Goal: Information Seeking & Learning: Learn about a topic

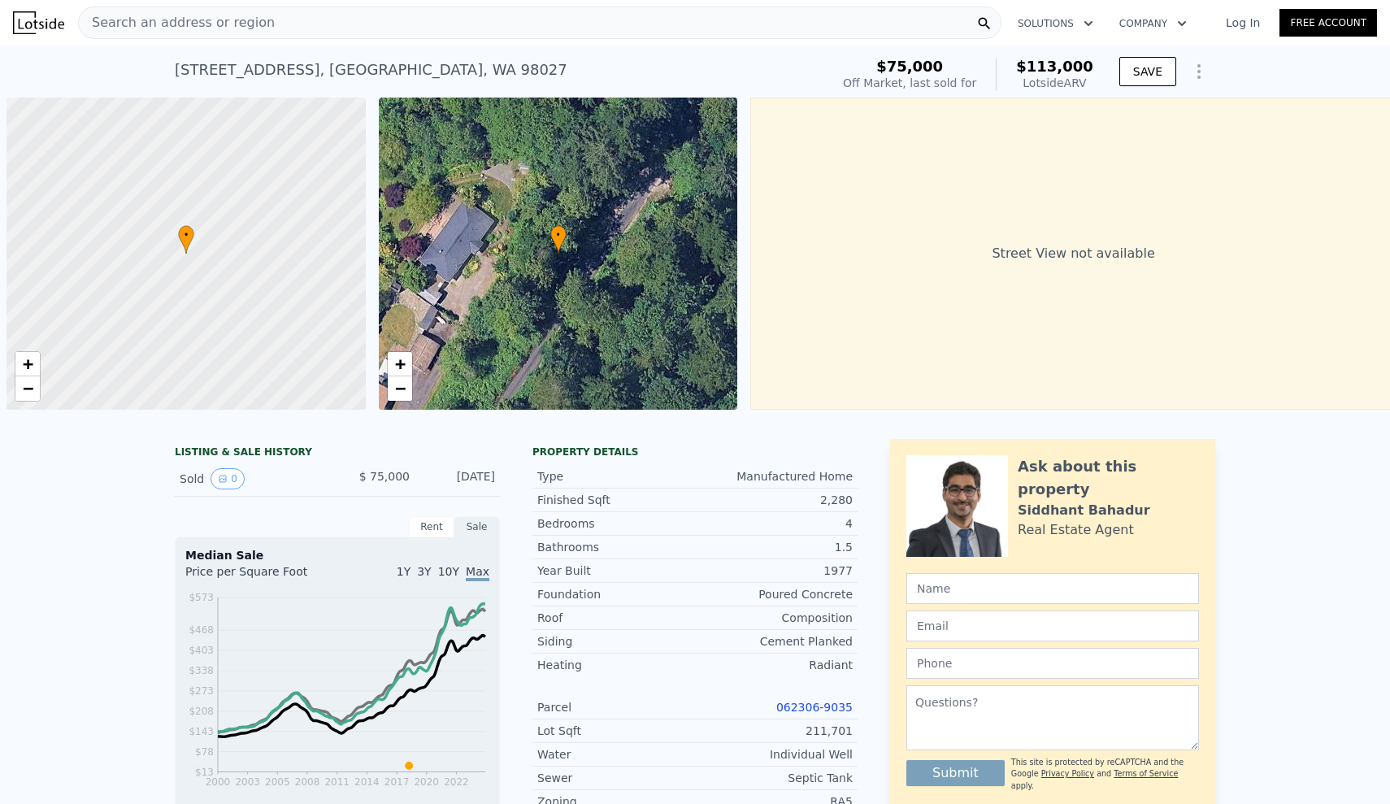
scroll to position [0, 7]
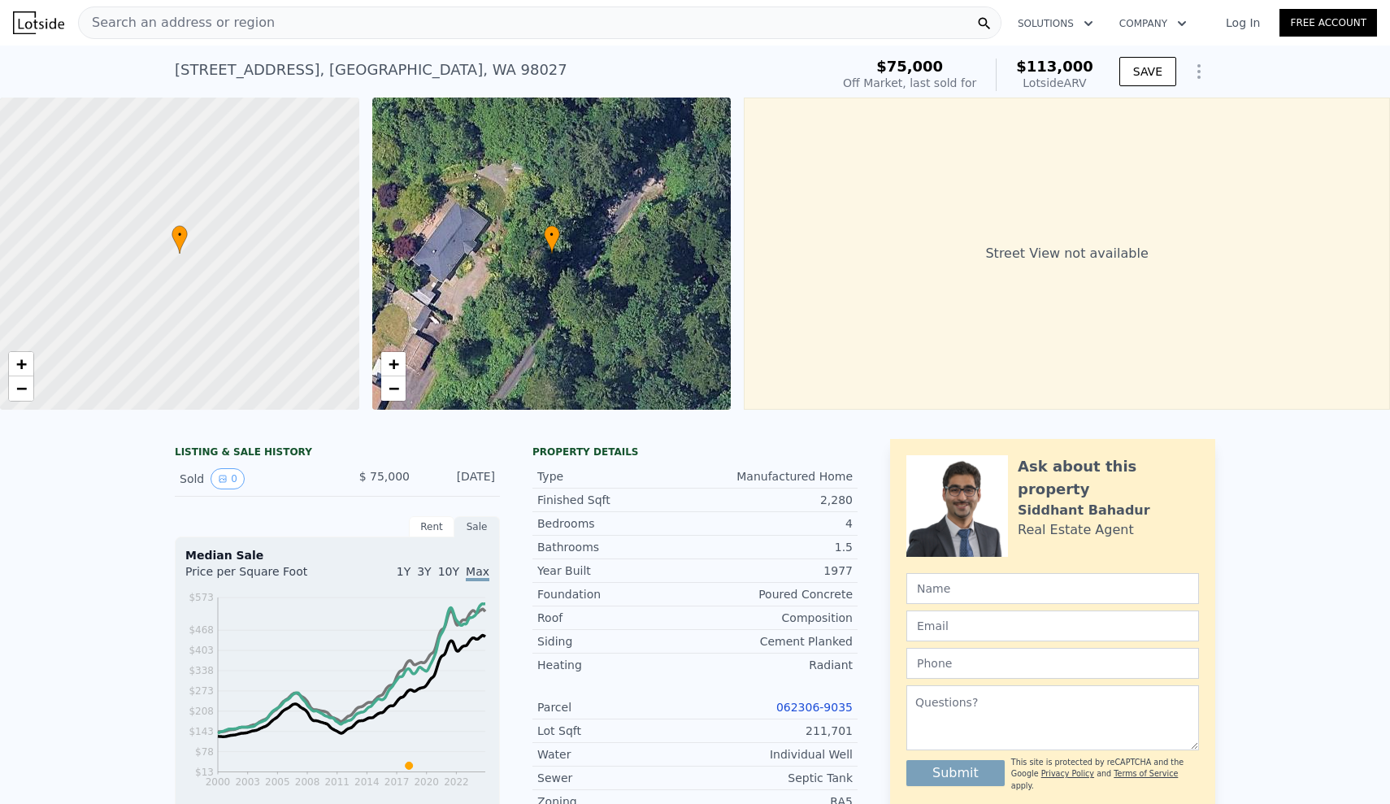
click at [323, 46] on div "[STREET_ADDRESS] Sold [DATE] for $75k (~ARV $113k ) $75,000 Off Market, last so…" at bounding box center [695, 72] width 1040 height 52
click at [328, 34] on div "Search an address or region" at bounding box center [539, 23] width 923 height 33
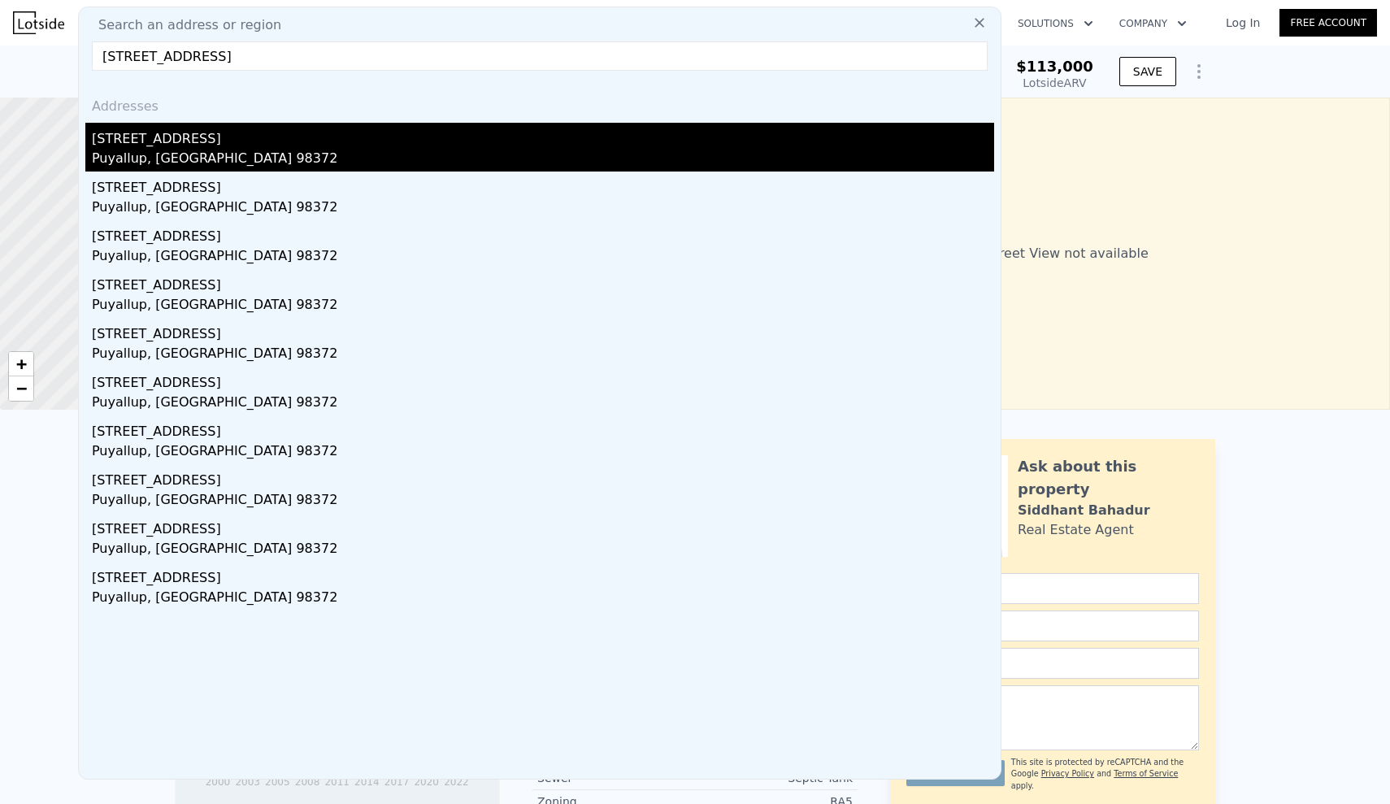
type input "[STREET_ADDRESS]"
click at [212, 137] on div "[STREET_ADDRESS]" at bounding box center [543, 136] width 902 height 26
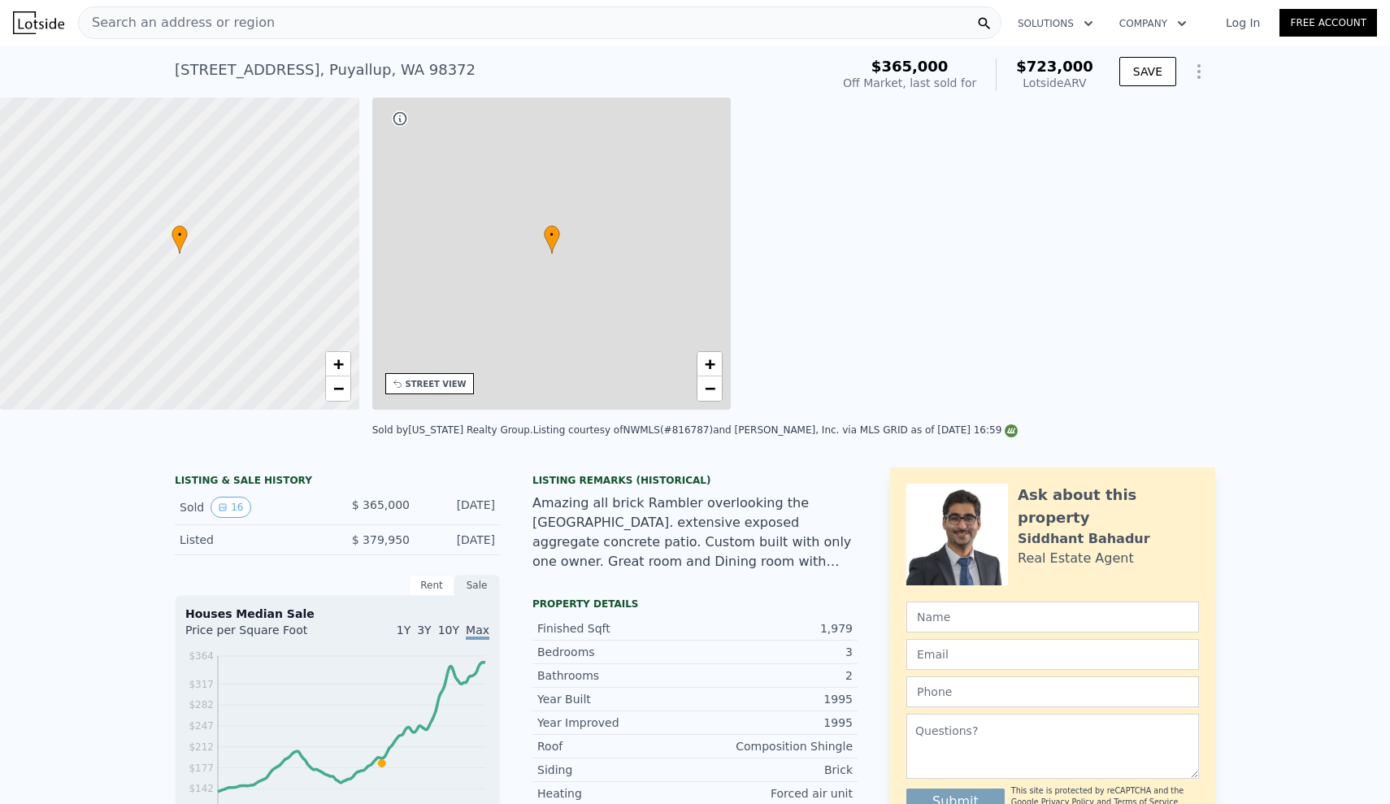
type input "$ 723,000"
type input "5"
type input "4"
type input "1.75"
type input "3.5"
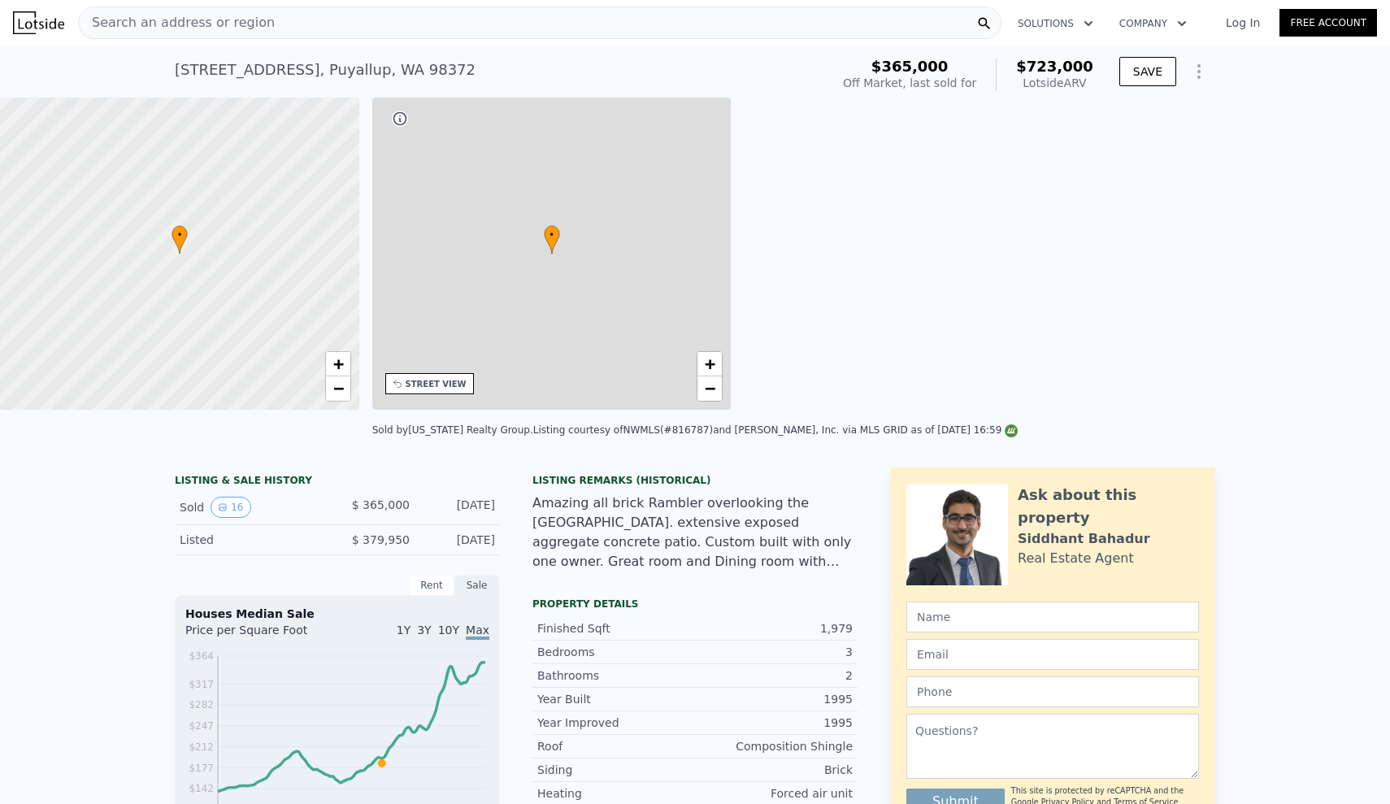
type input "1515"
type input "2720"
type input "20713"
type input "53143"
type input "$ 282,681"
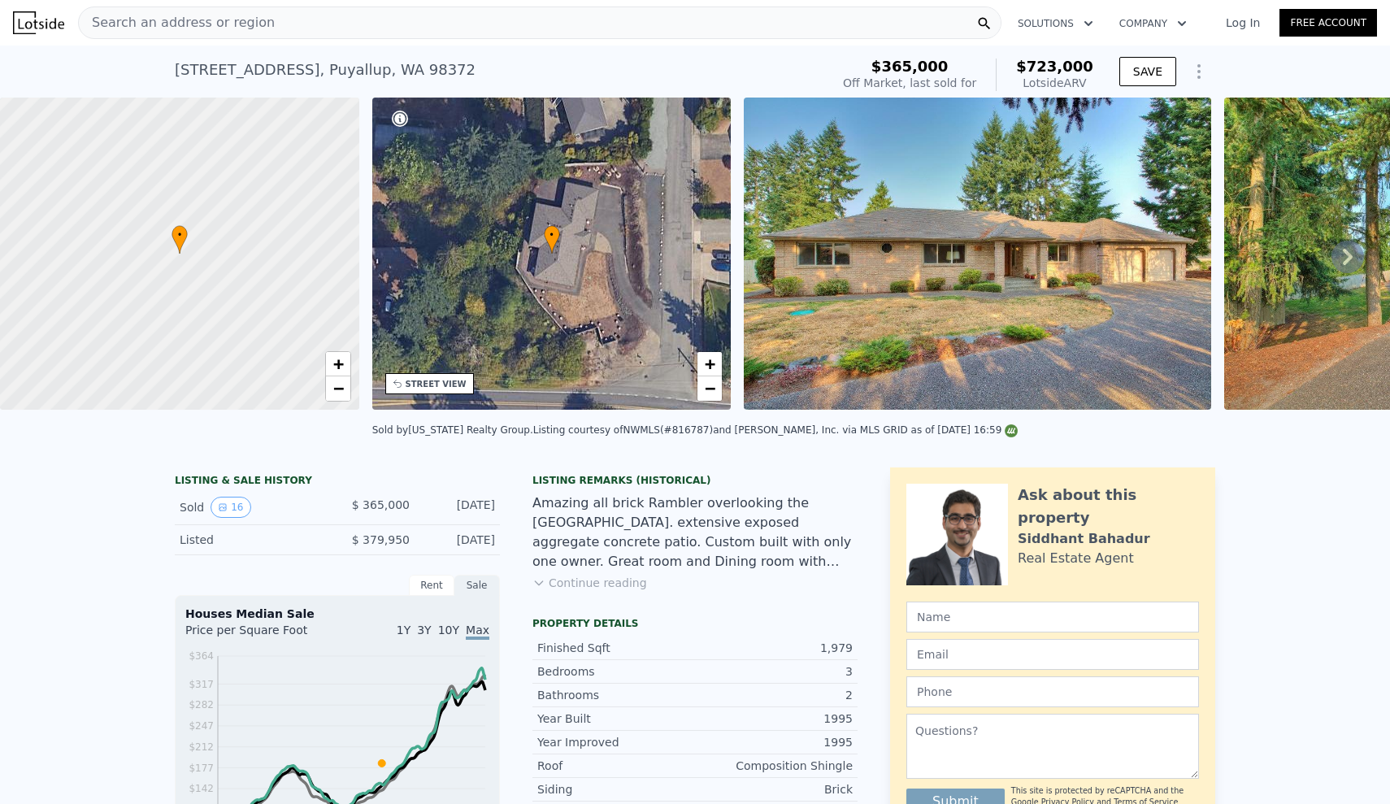
click at [1353, 255] on icon at bounding box center [1347, 257] width 33 height 33
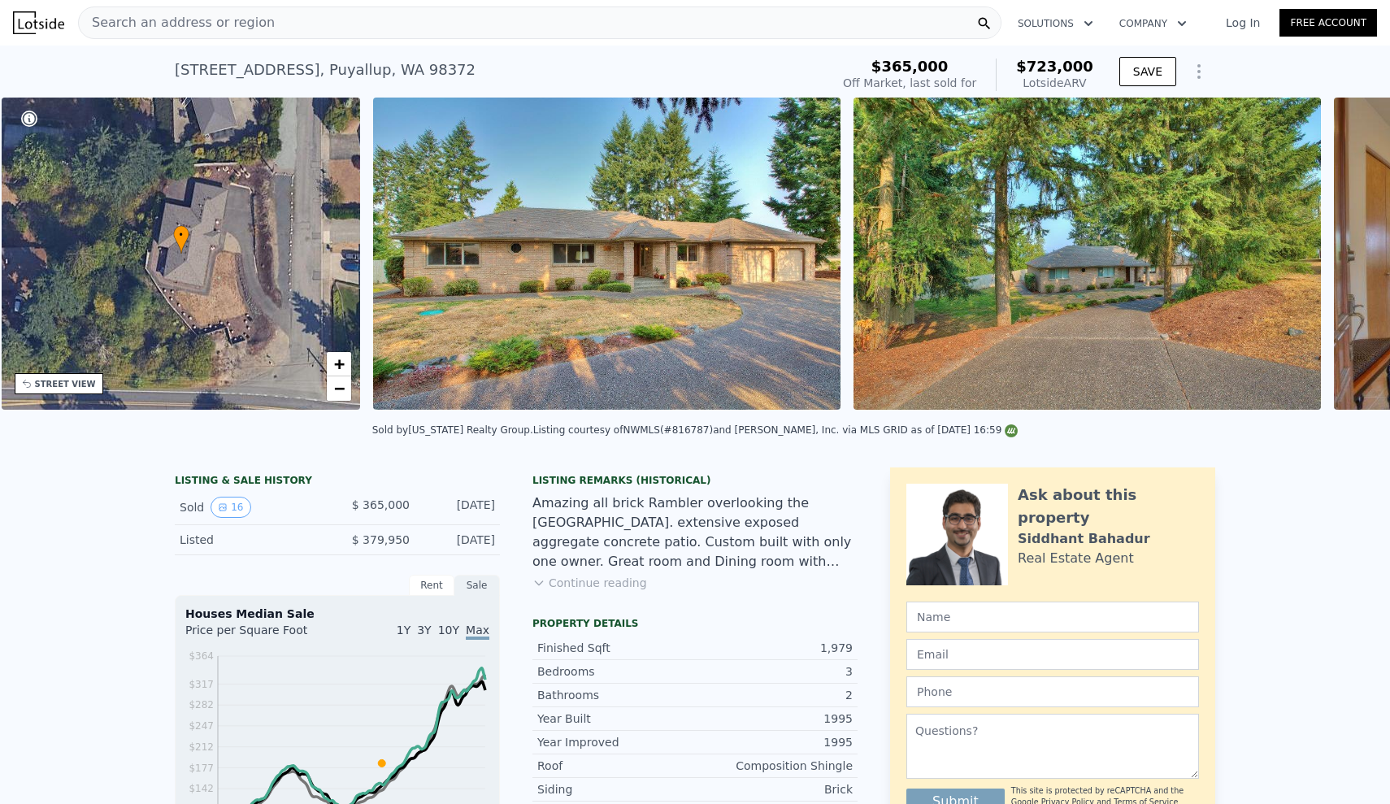
scroll to position [0, 379]
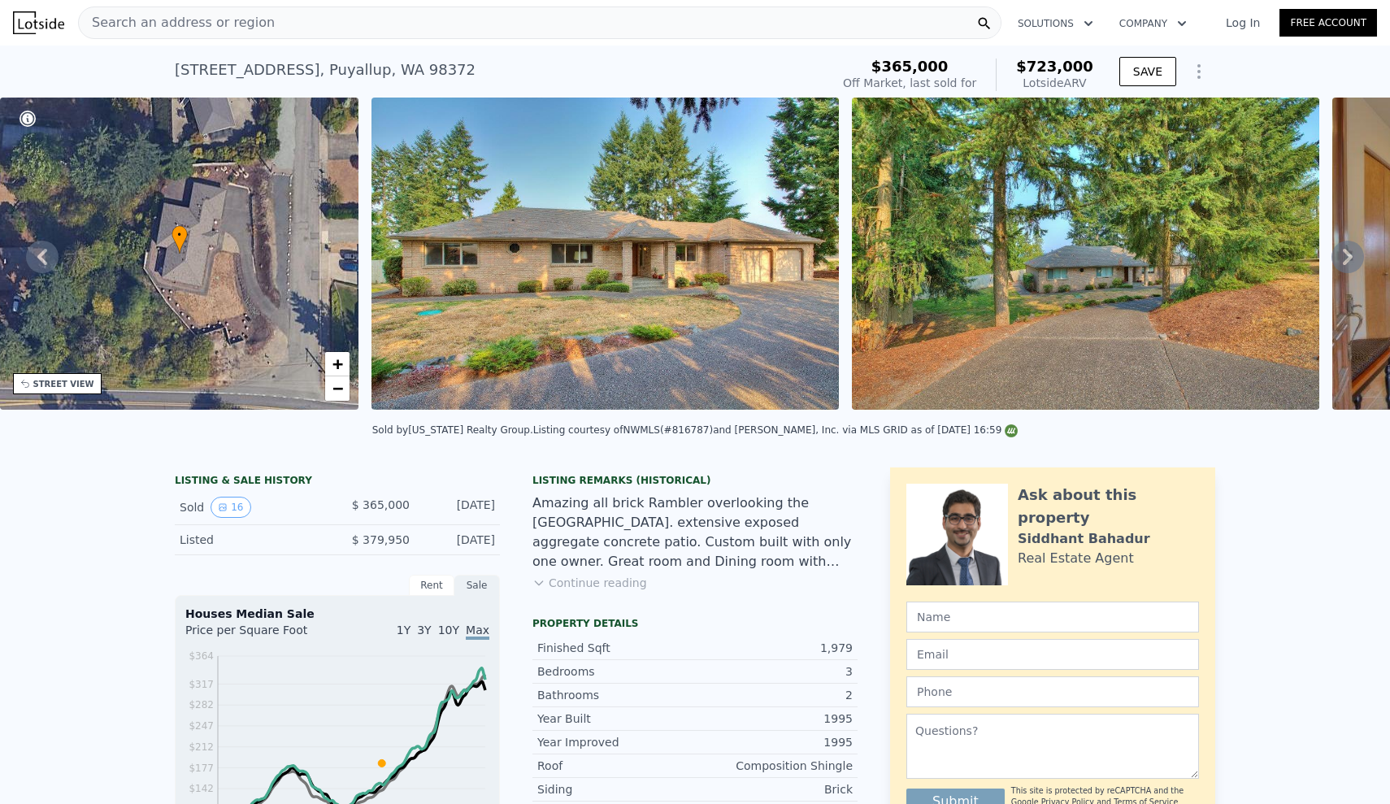
click at [1353, 255] on icon at bounding box center [1347, 257] width 33 height 33
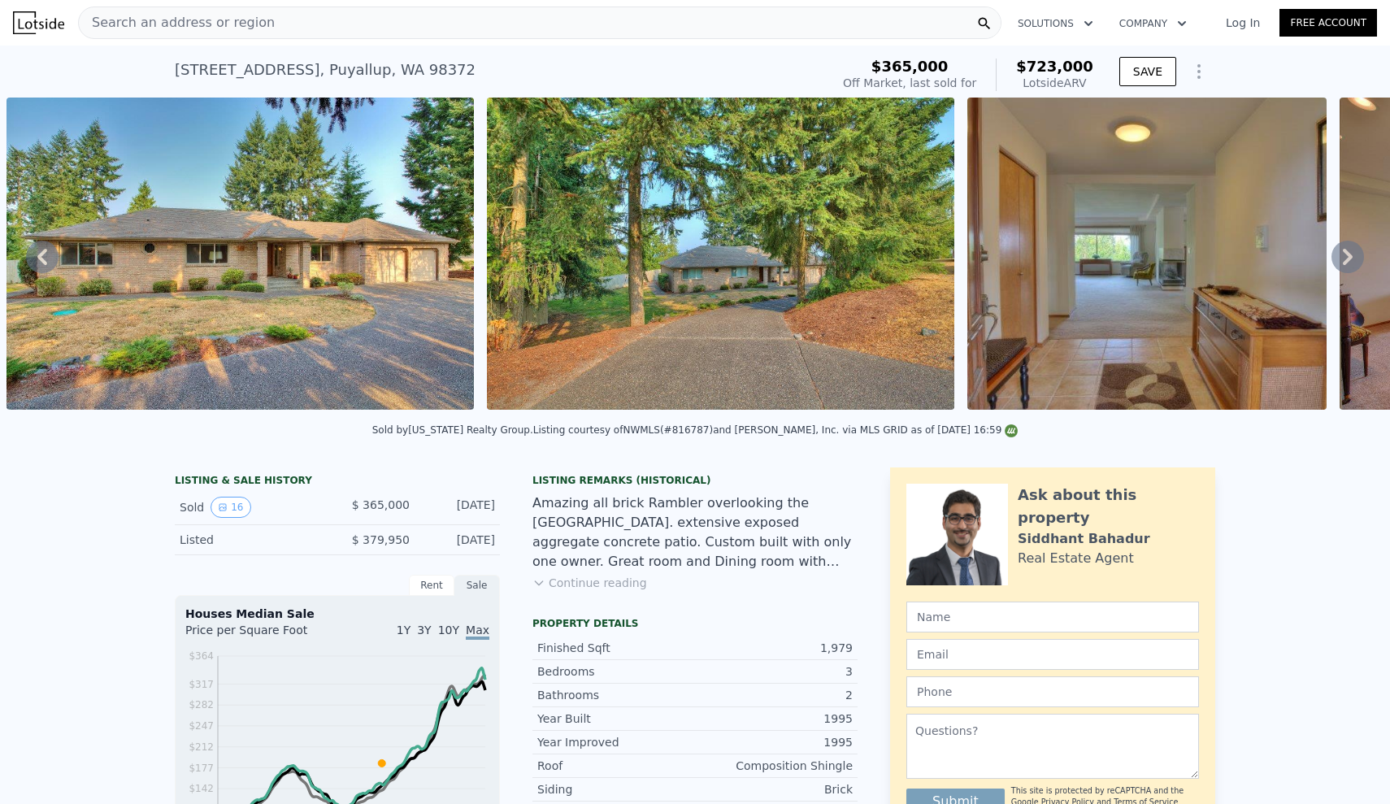
click at [1353, 255] on icon at bounding box center [1347, 257] width 33 height 33
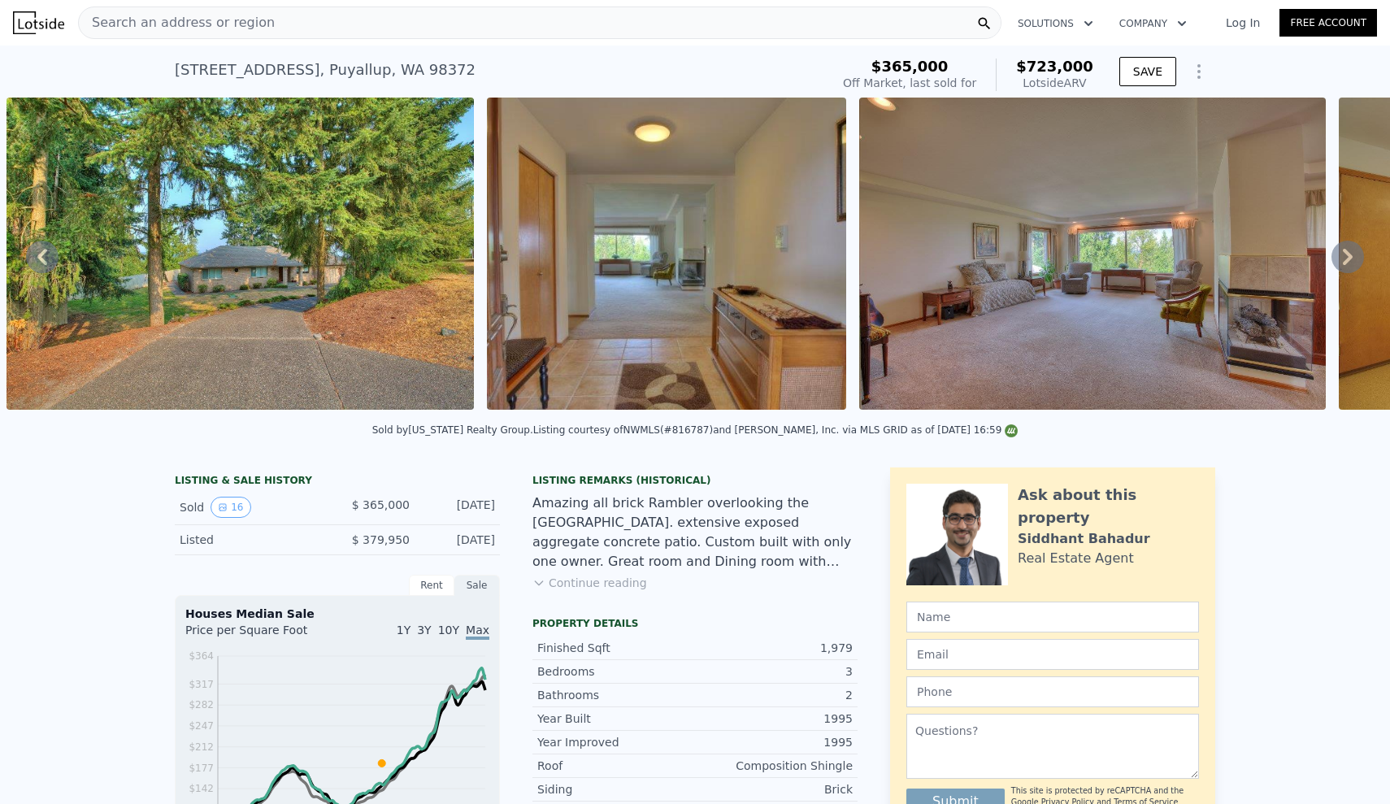
click at [1353, 255] on icon at bounding box center [1347, 257] width 33 height 33
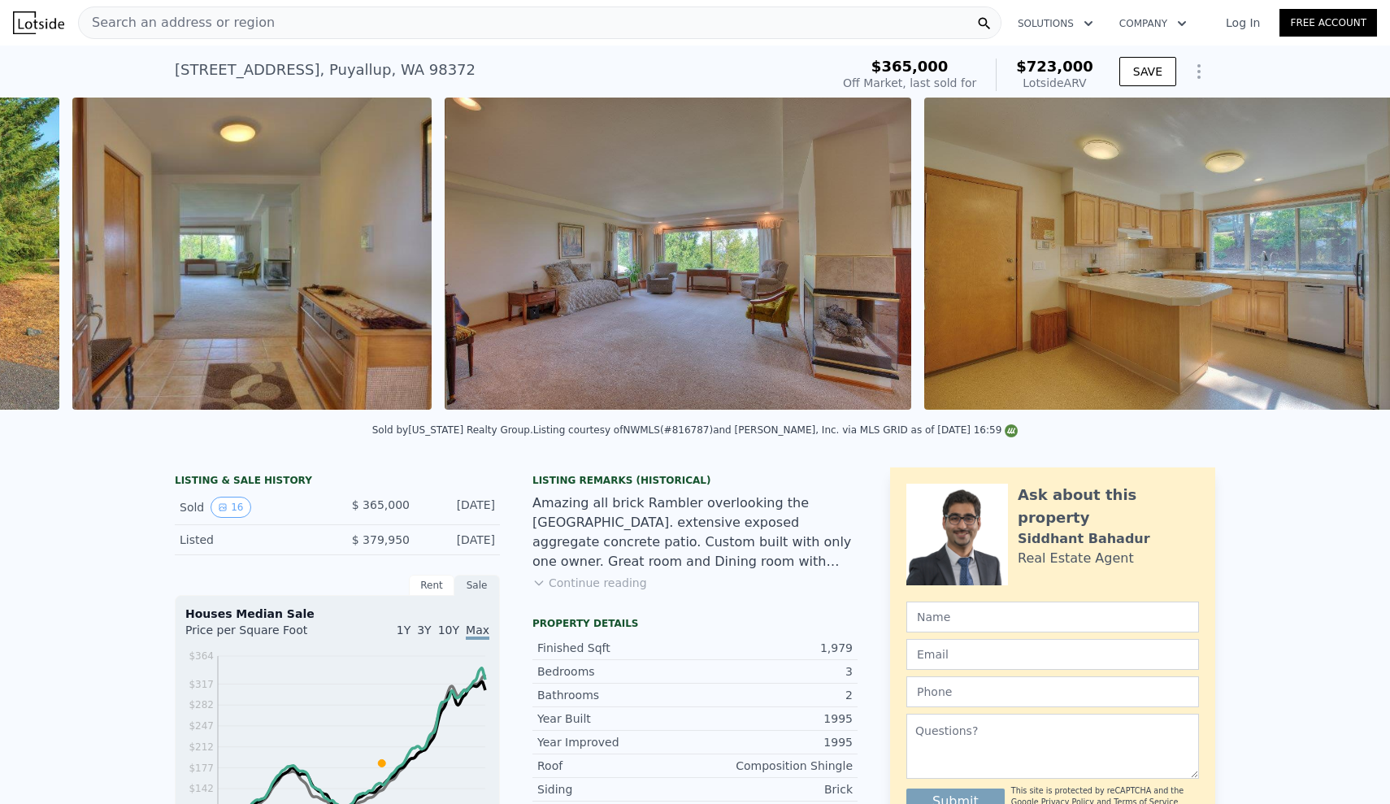
scroll to position [0, 1704]
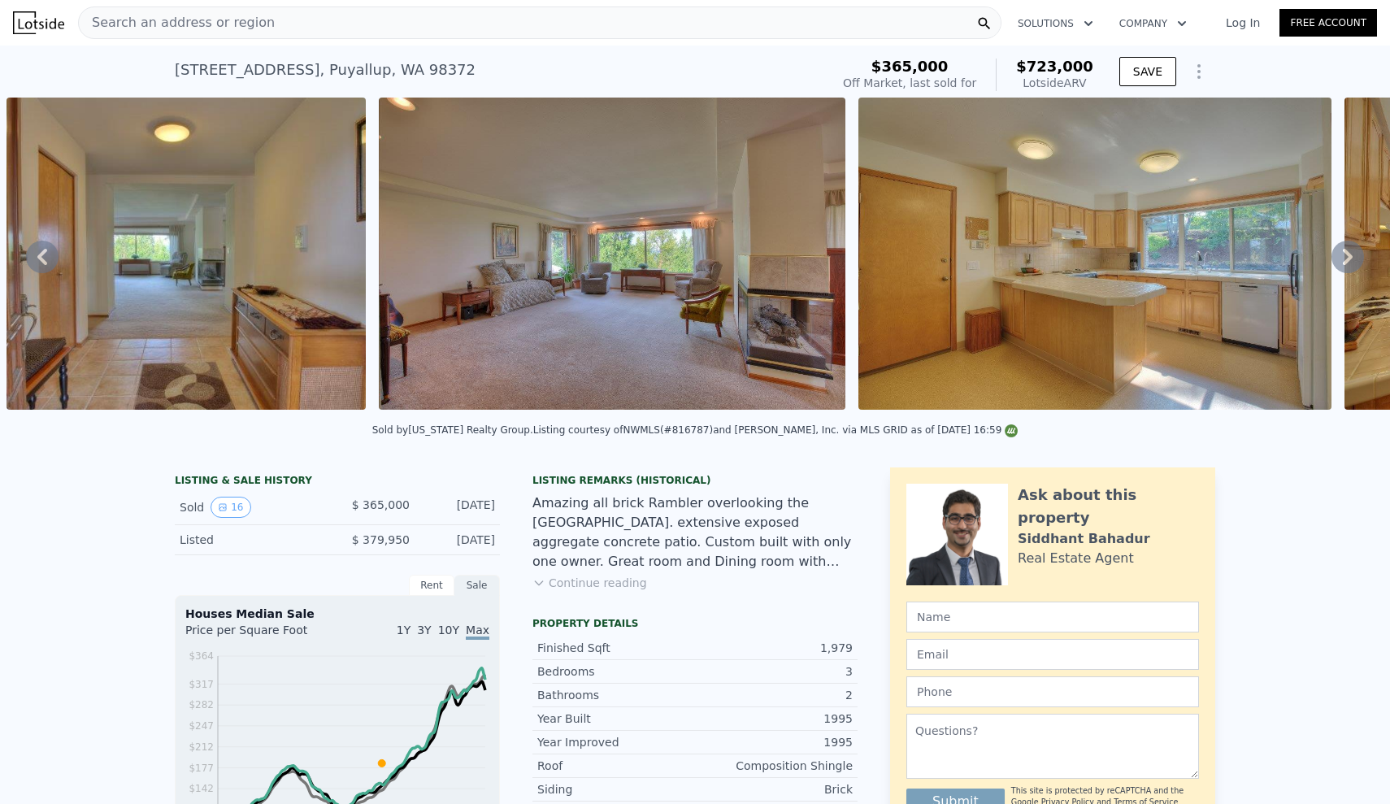
click at [1353, 255] on icon at bounding box center [1347, 257] width 33 height 33
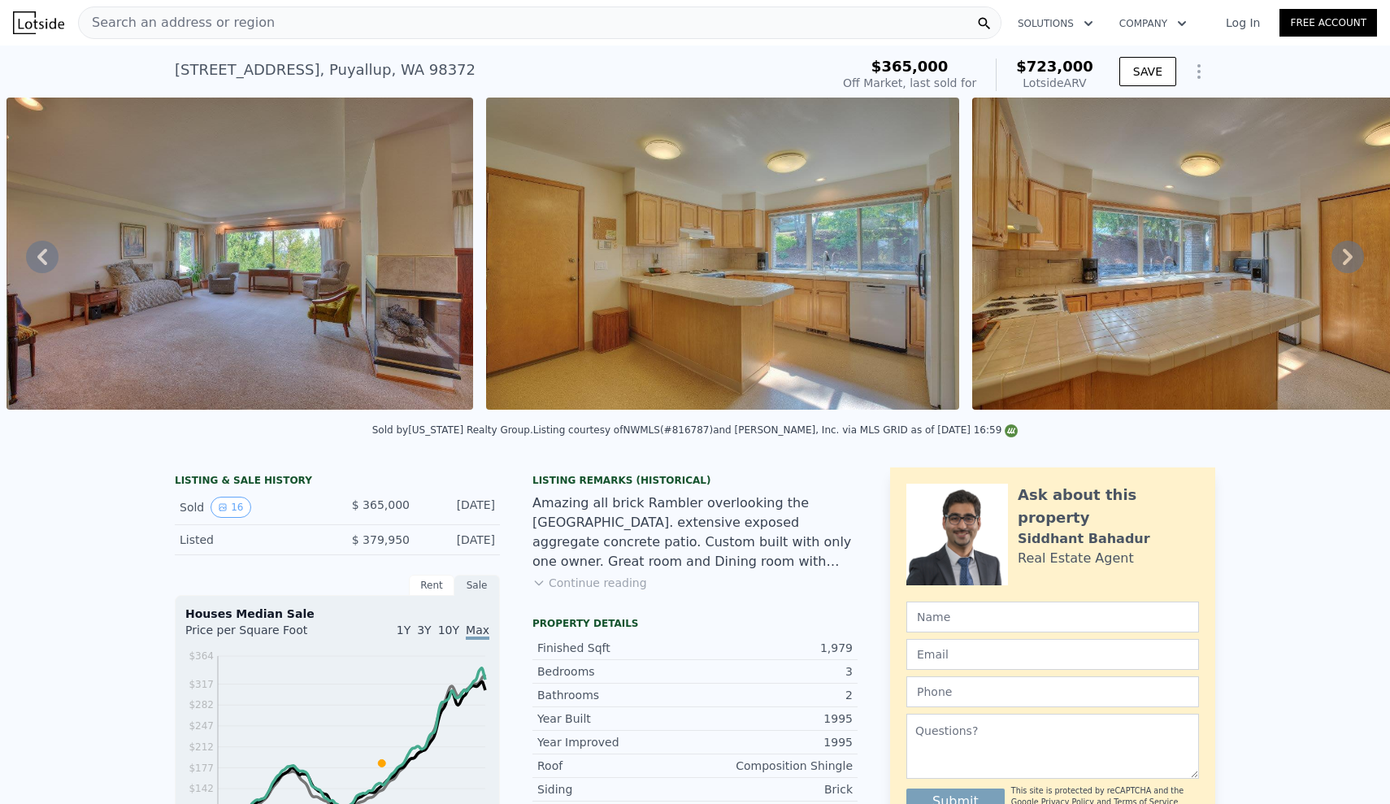
click at [1353, 255] on icon at bounding box center [1347, 257] width 33 height 33
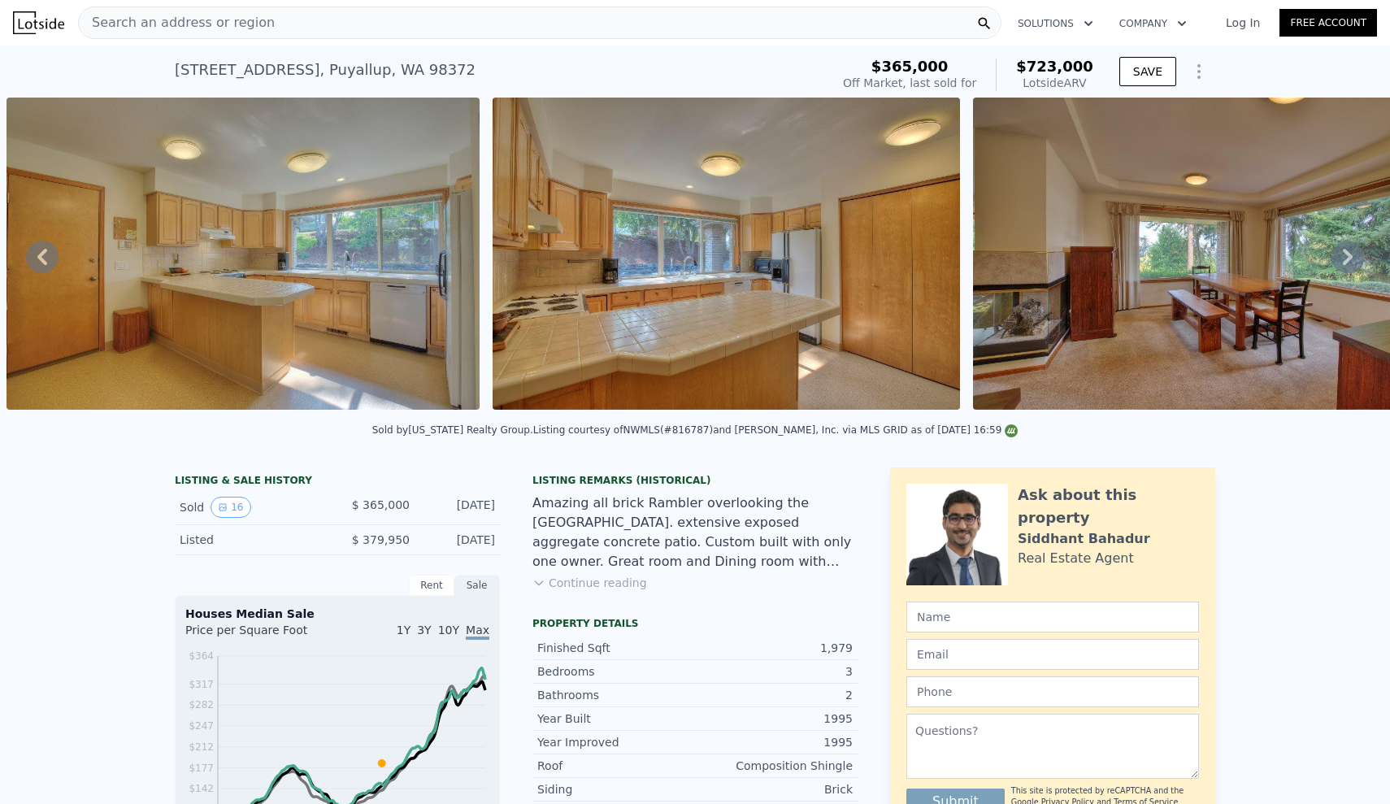
click at [1353, 255] on icon at bounding box center [1347, 257] width 33 height 33
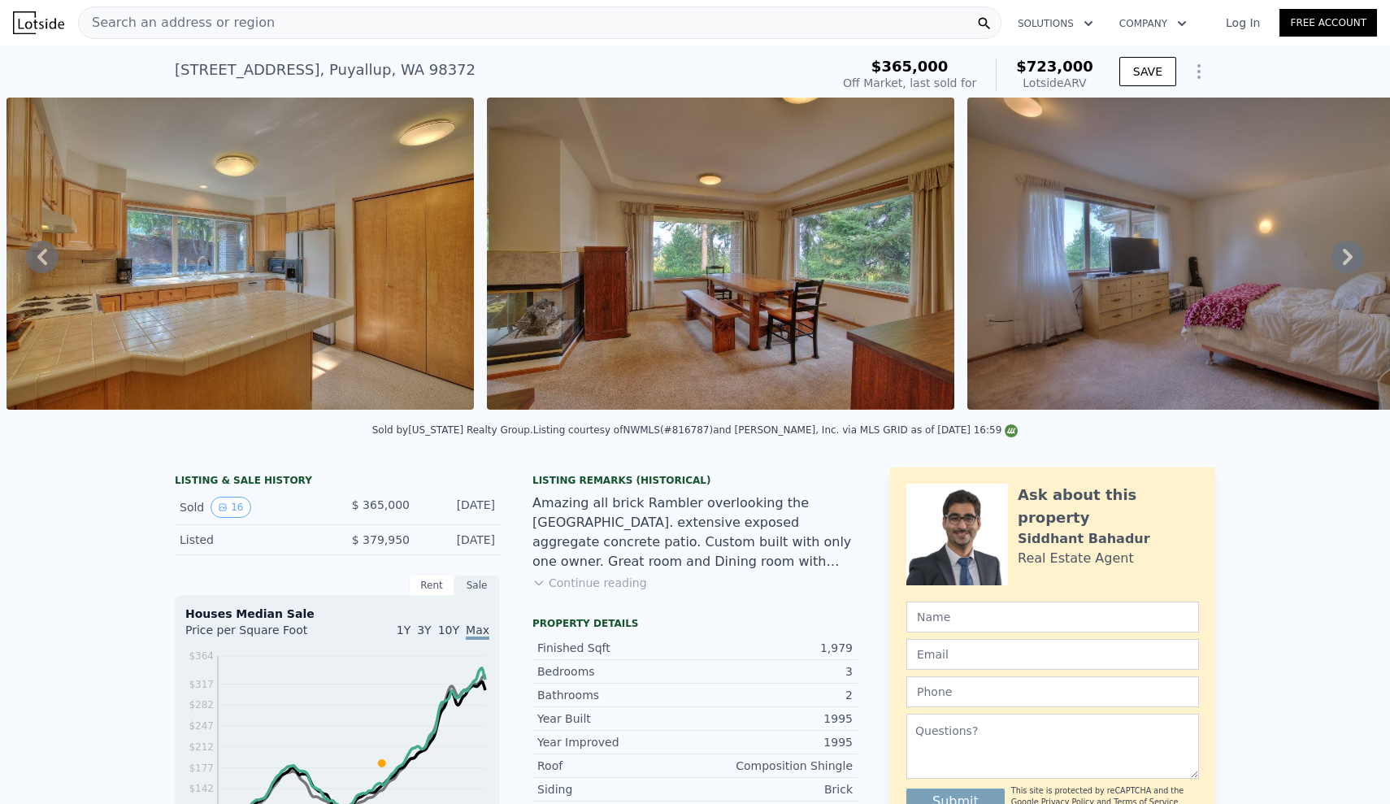
click at [1353, 255] on icon at bounding box center [1347, 257] width 33 height 33
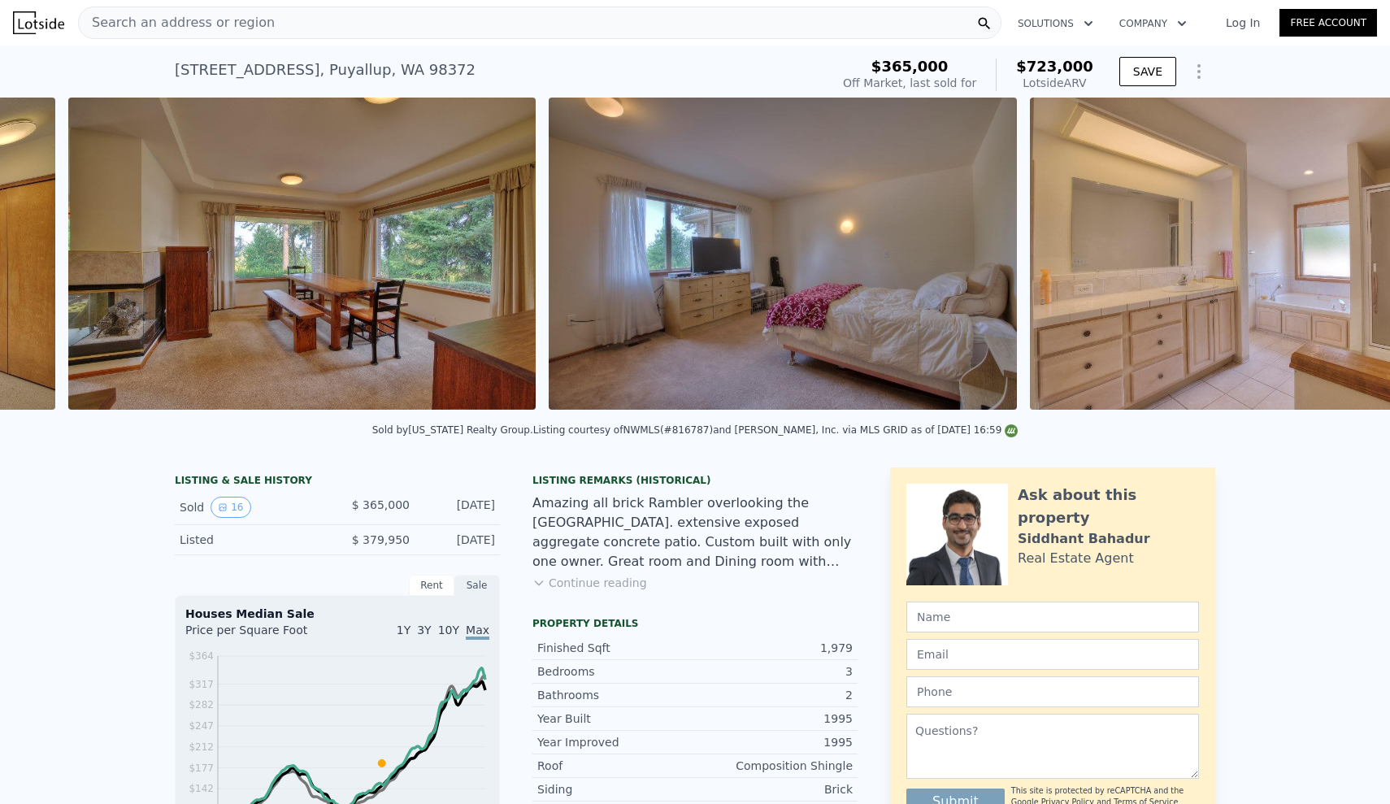
scroll to position [0, 3523]
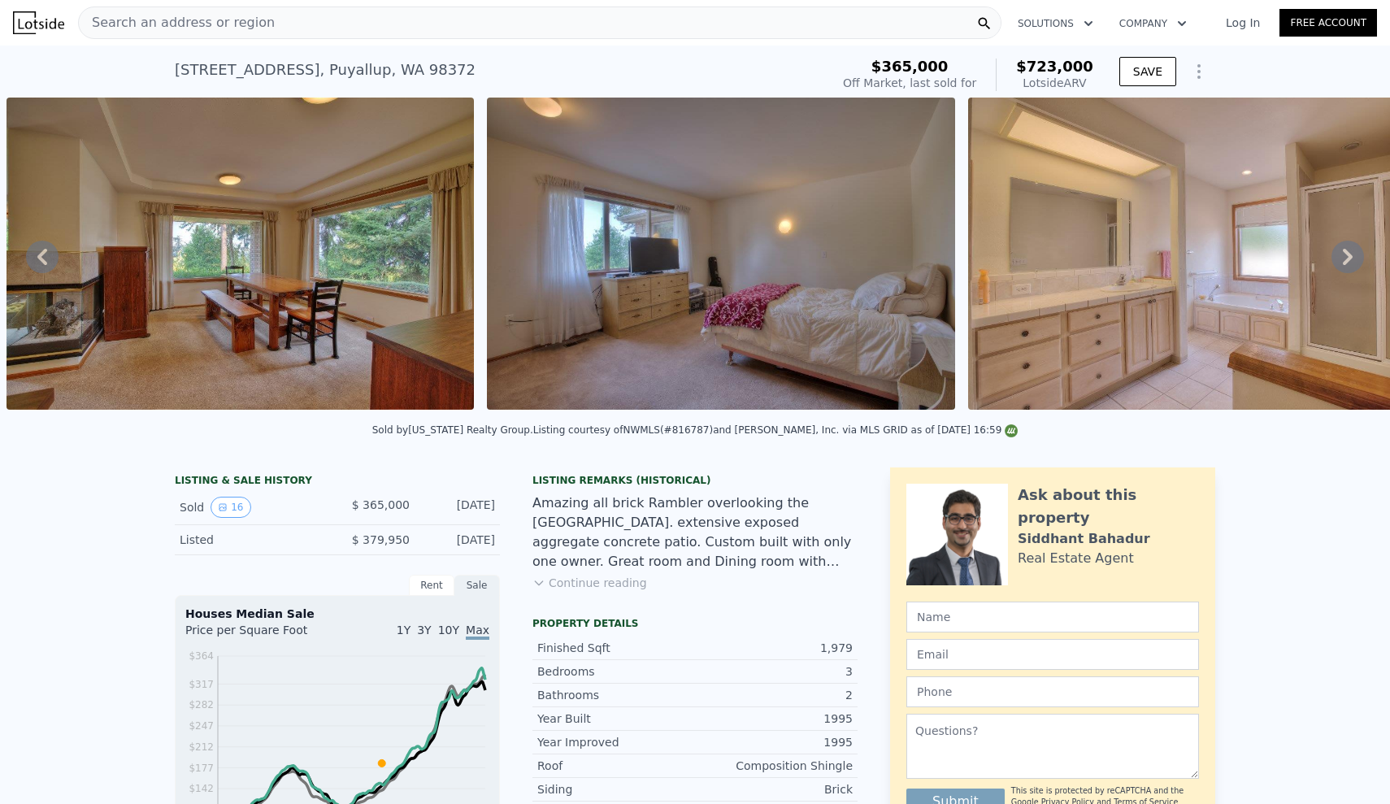
click at [1354, 257] on icon at bounding box center [1347, 257] width 33 height 33
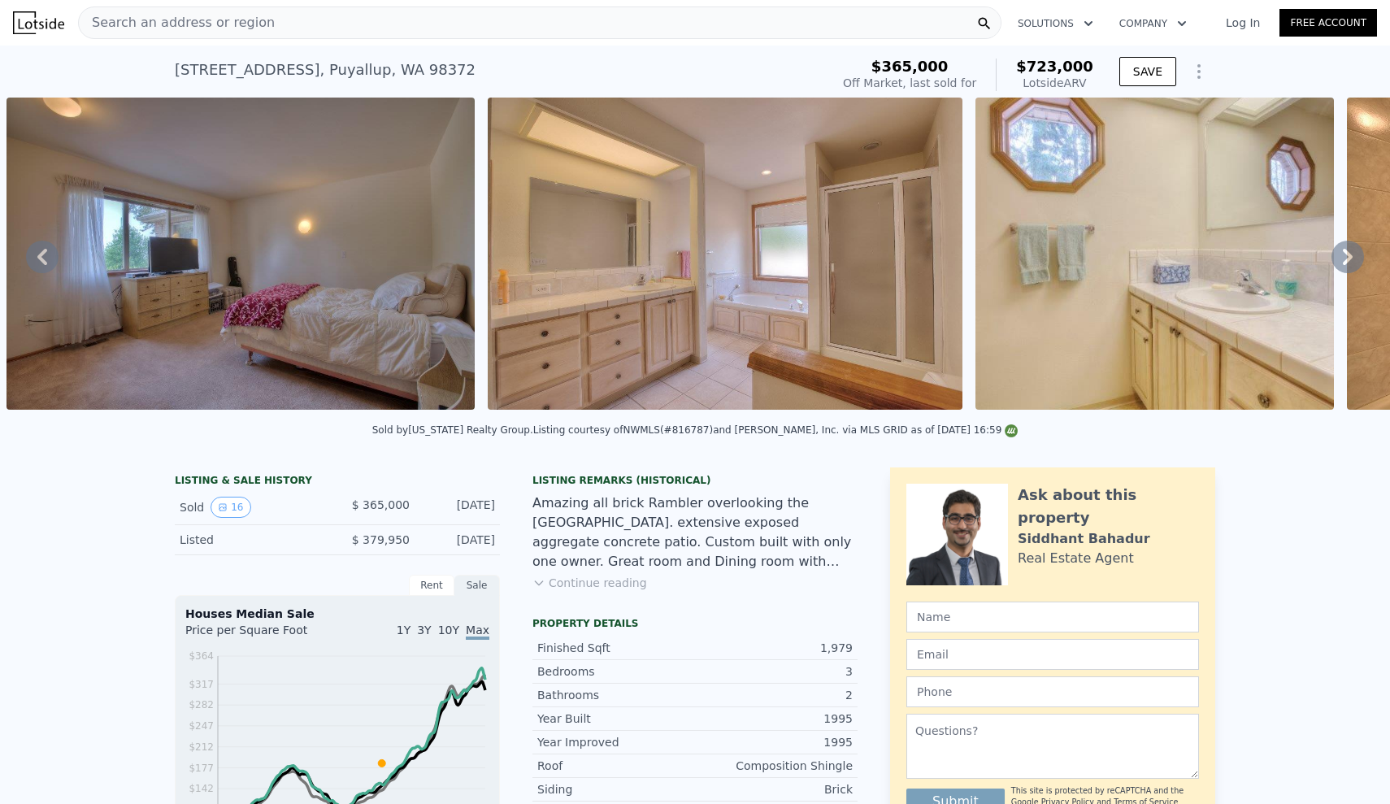
click at [1354, 257] on icon at bounding box center [1347, 257] width 33 height 33
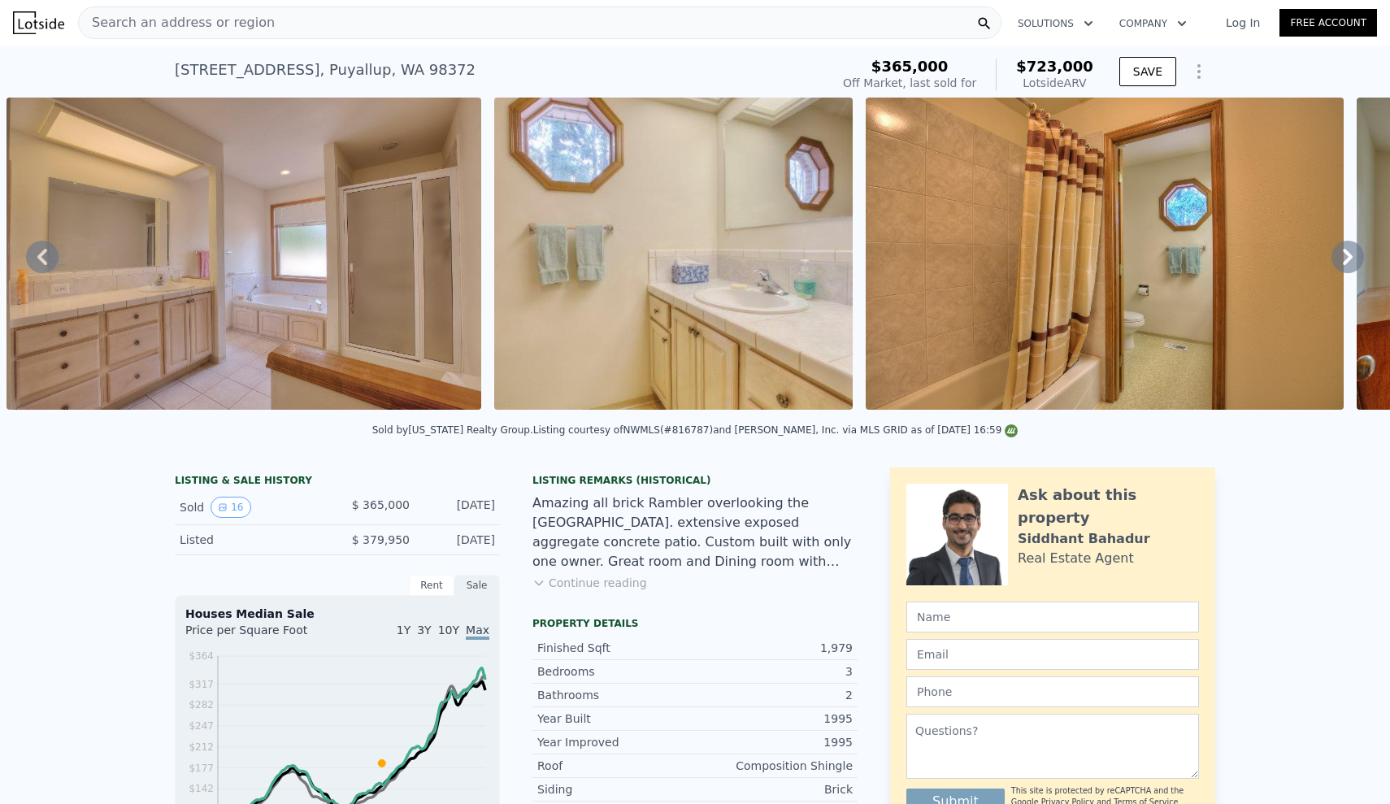
click at [1354, 257] on icon at bounding box center [1347, 257] width 33 height 33
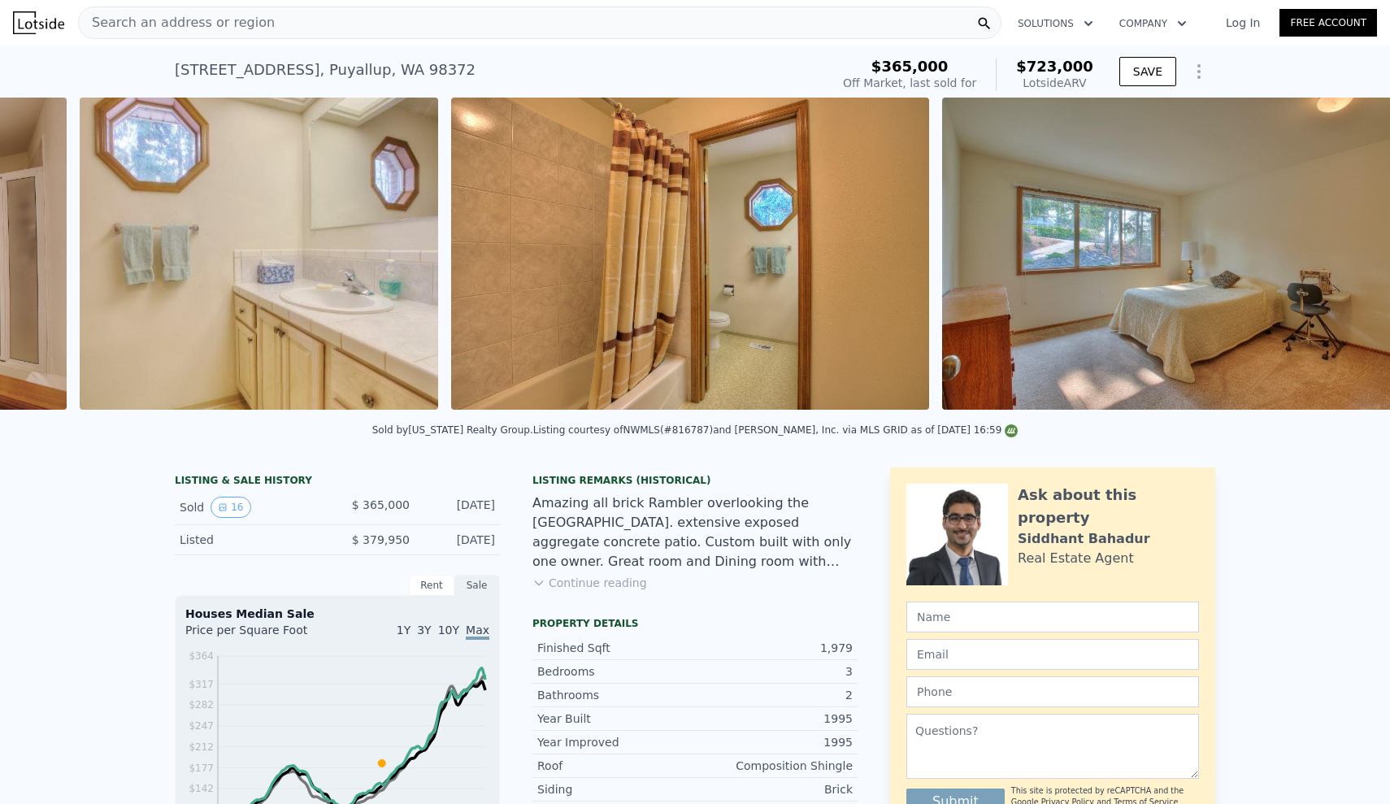
scroll to position [0, 4972]
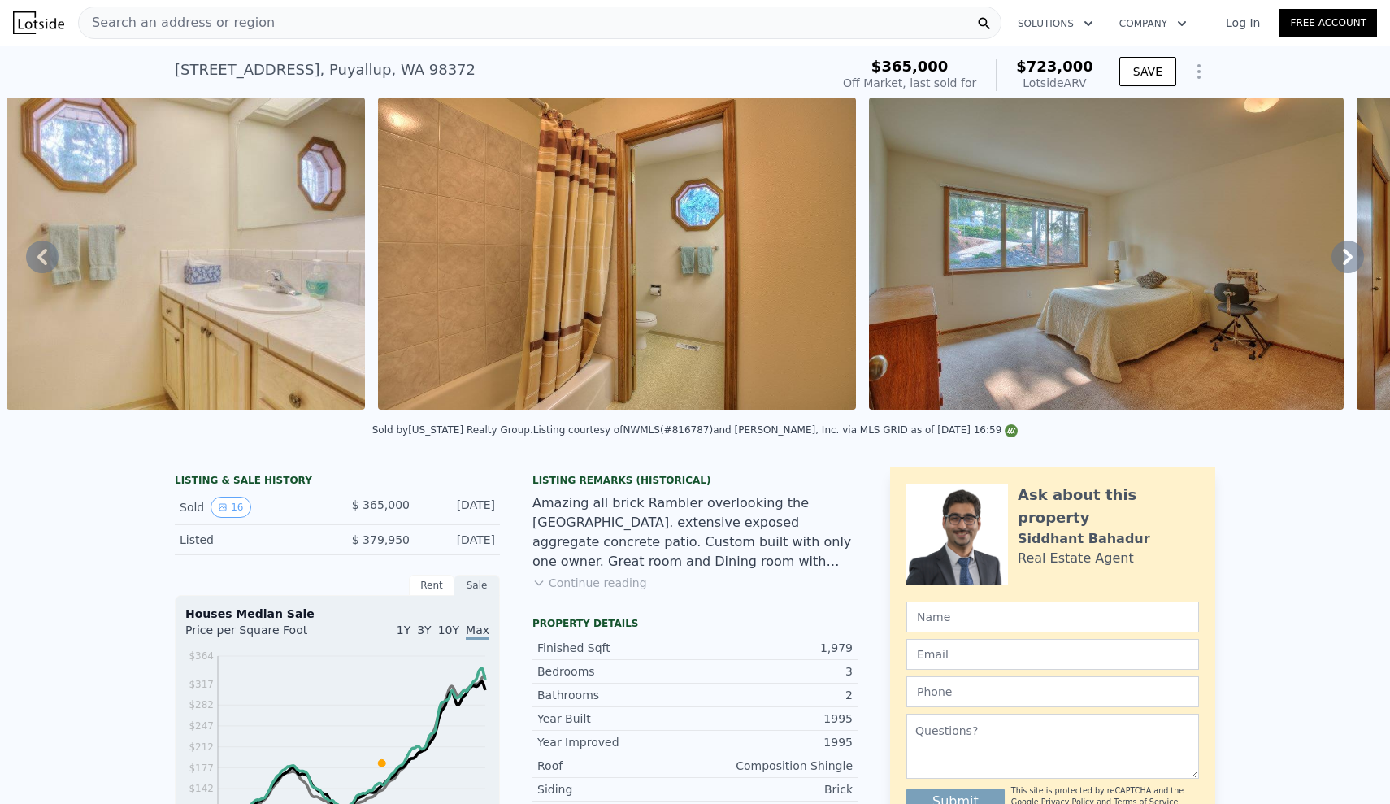
click at [1349, 258] on icon at bounding box center [1348, 257] width 10 height 16
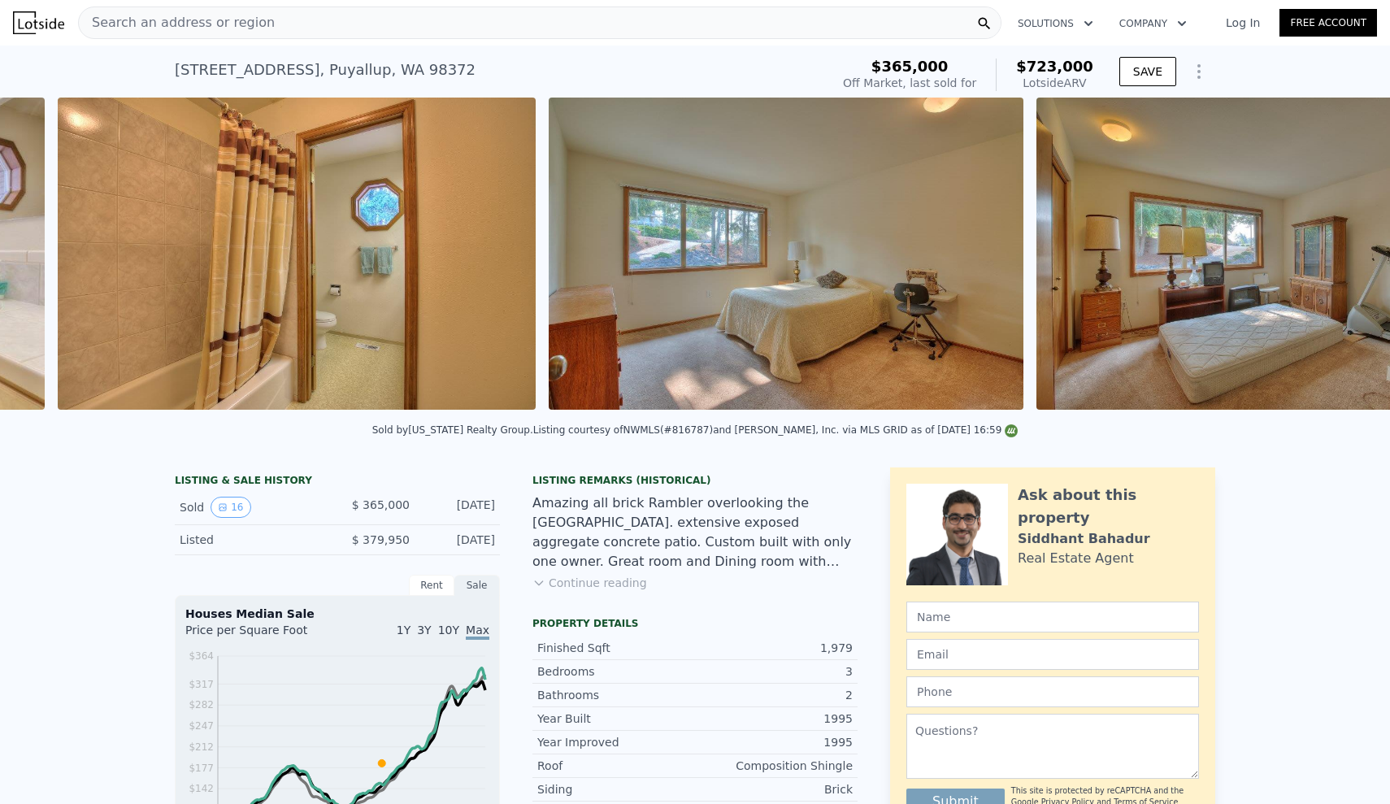
scroll to position [0, 5343]
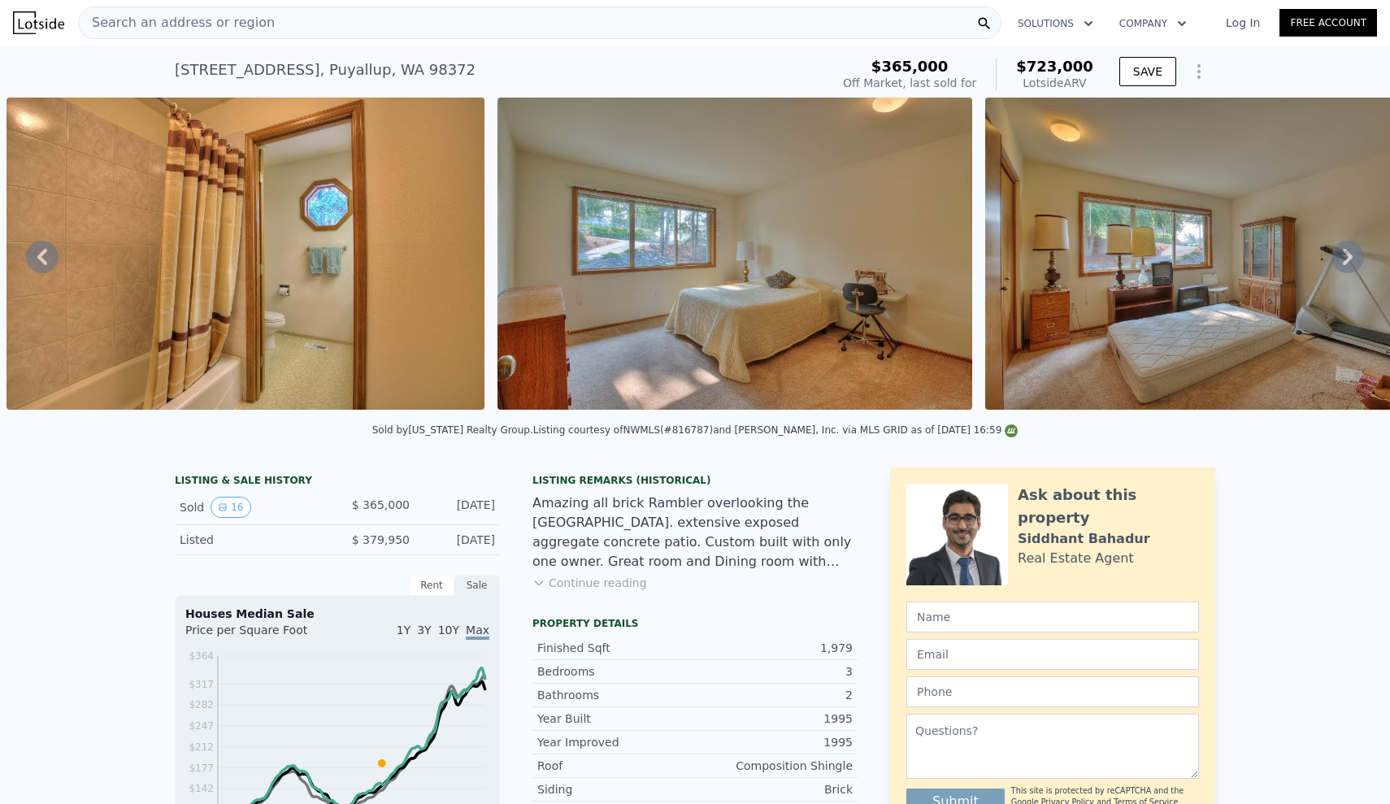
click at [1349, 258] on icon at bounding box center [1348, 257] width 10 height 16
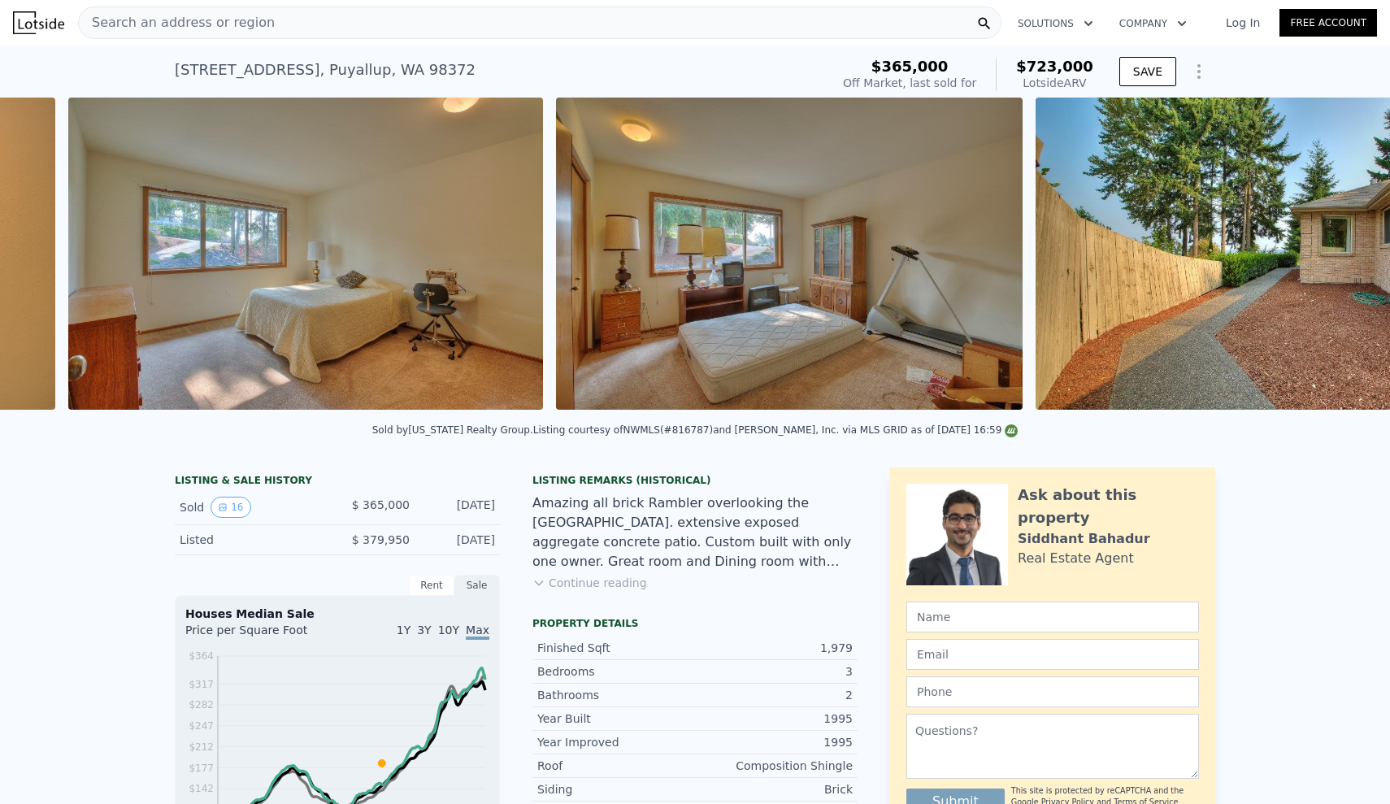
scroll to position [0, 5834]
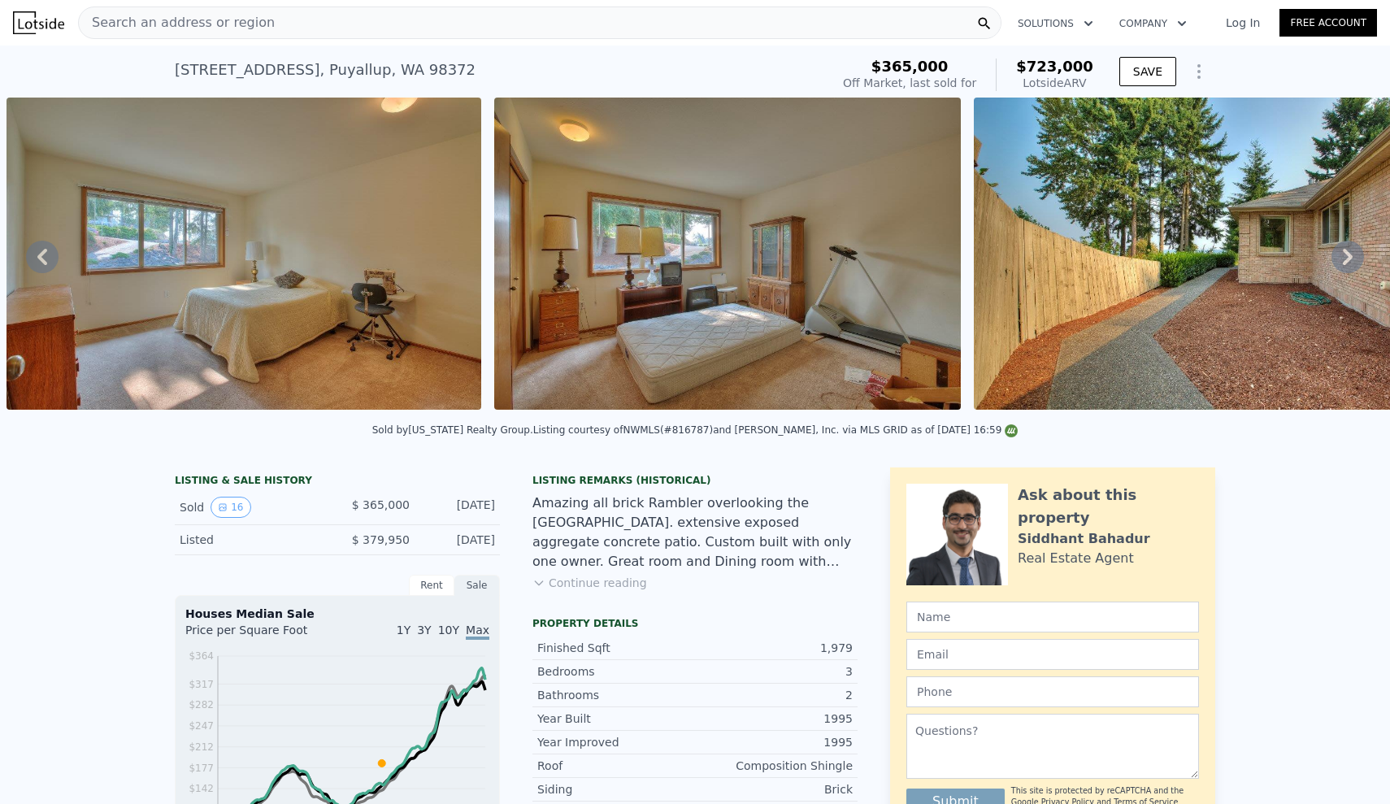
click at [1349, 258] on icon at bounding box center [1348, 257] width 10 height 16
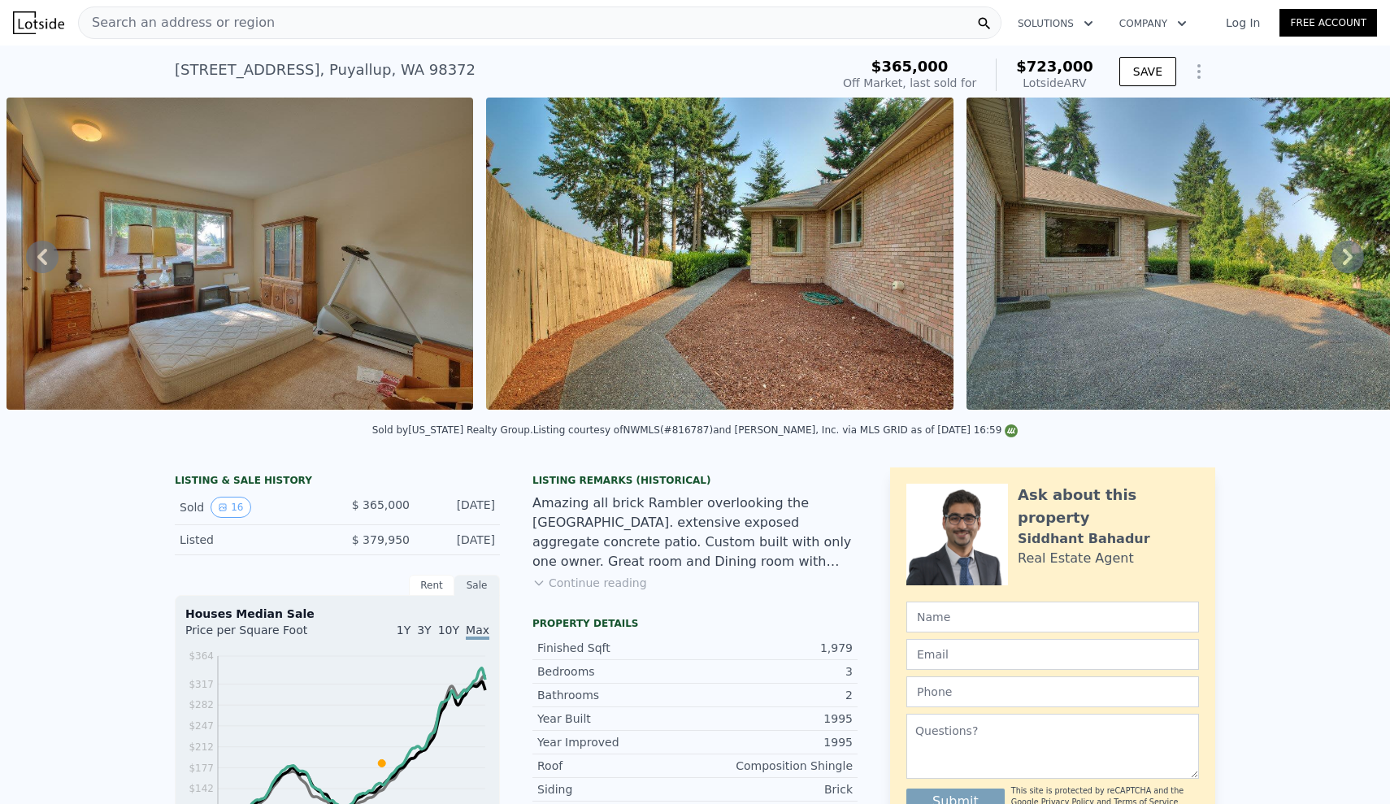
click at [1344, 263] on icon at bounding box center [1348, 257] width 10 height 16
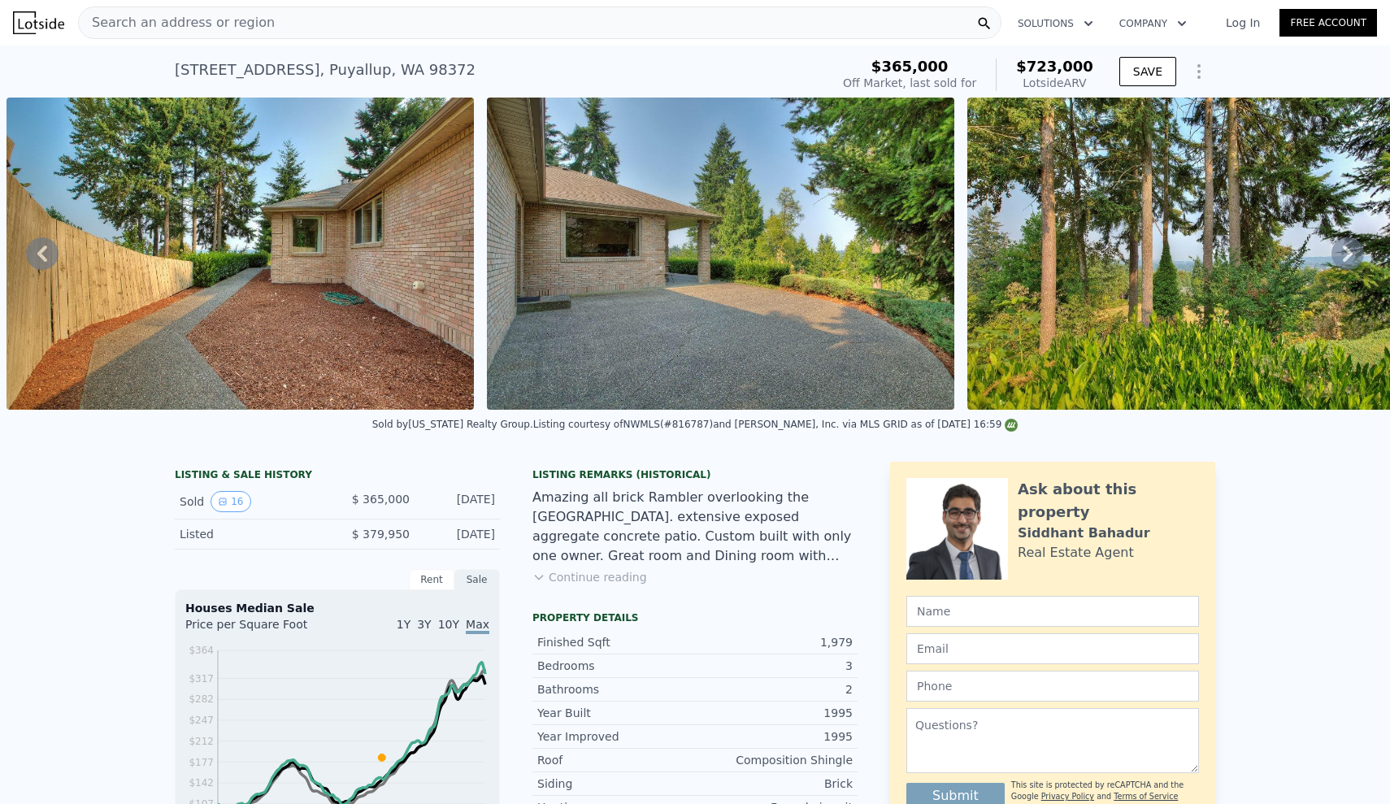
click at [1344, 263] on icon at bounding box center [1347, 253] width 33 height 33
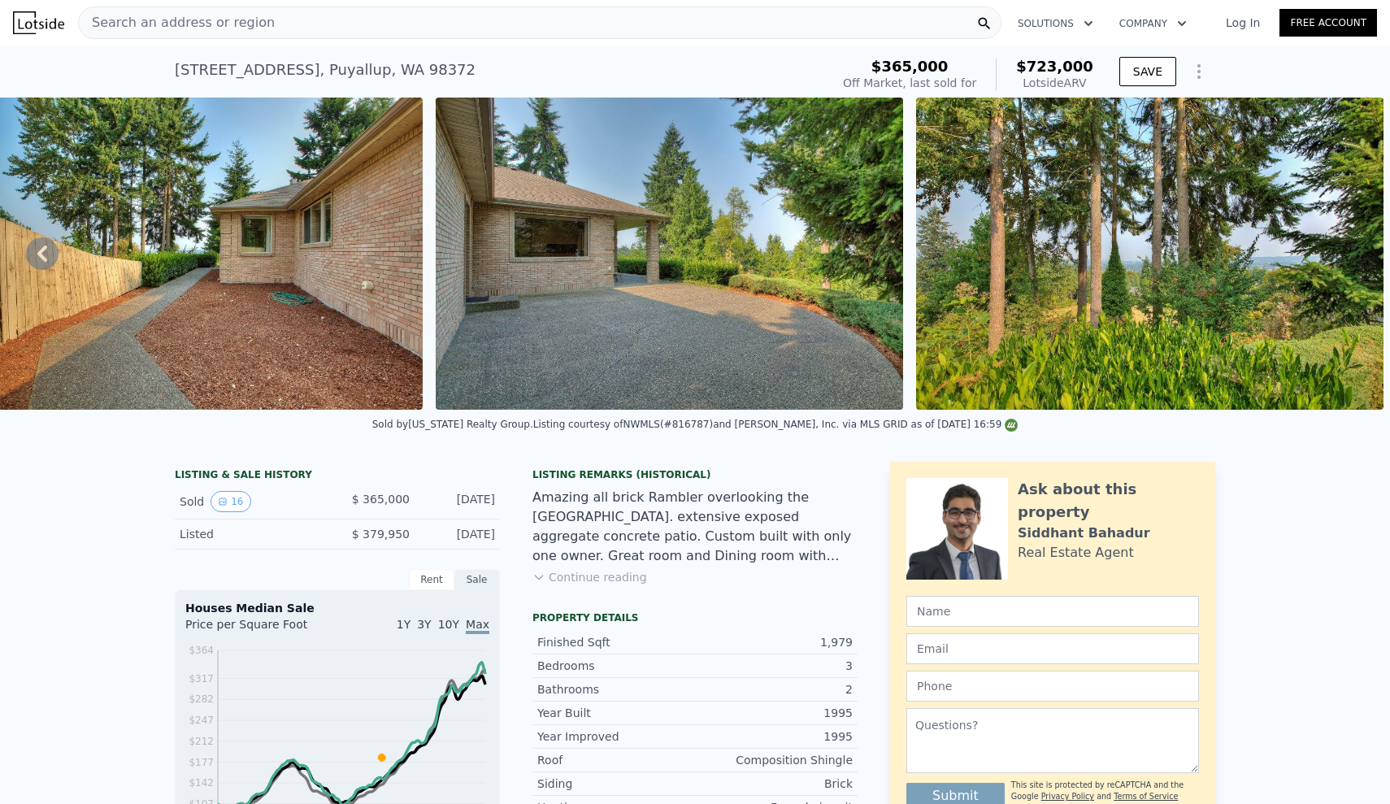
click at [33, 245] on icon at bounding box center [42, 253] width 33 height 33
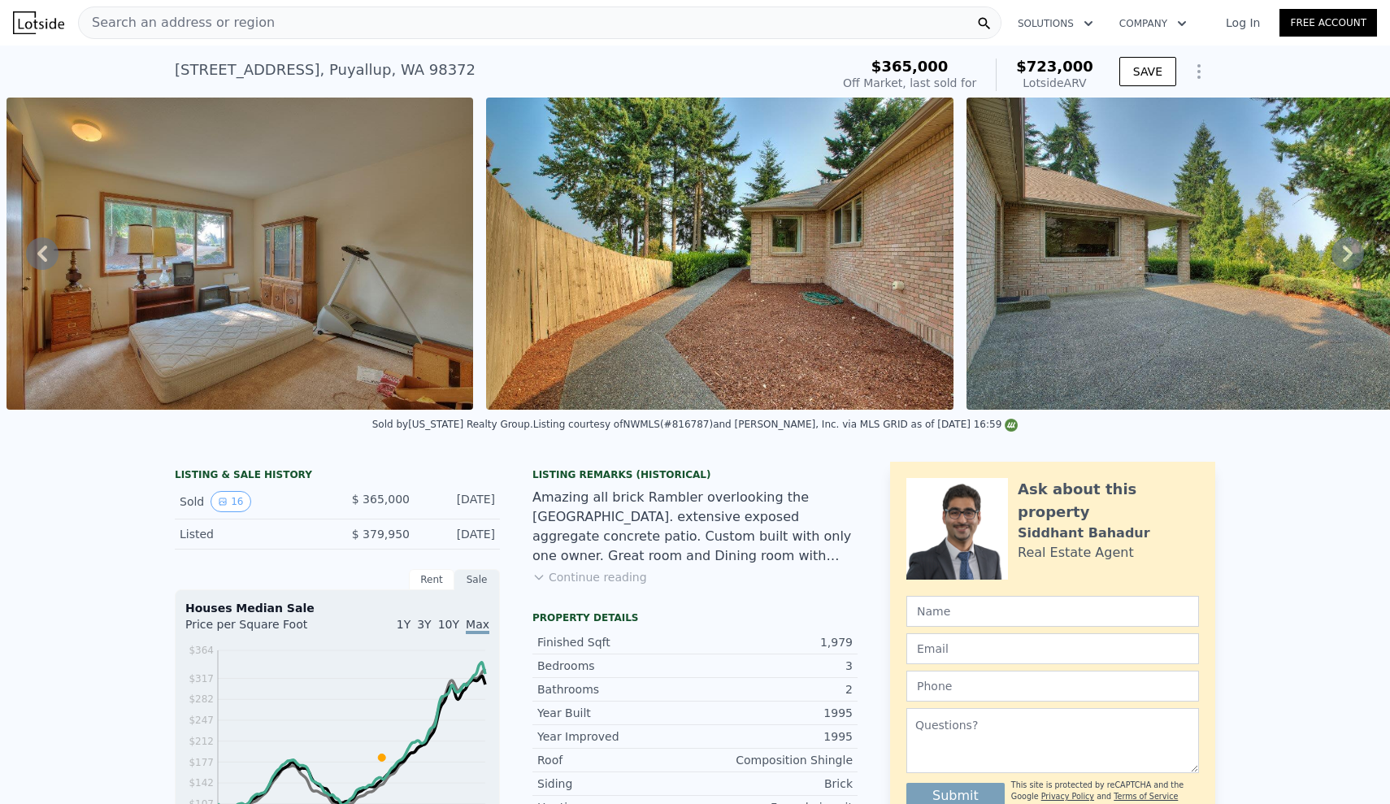
click at [33, 247] on icon at bounding box center [42, 253] width 33 height 33
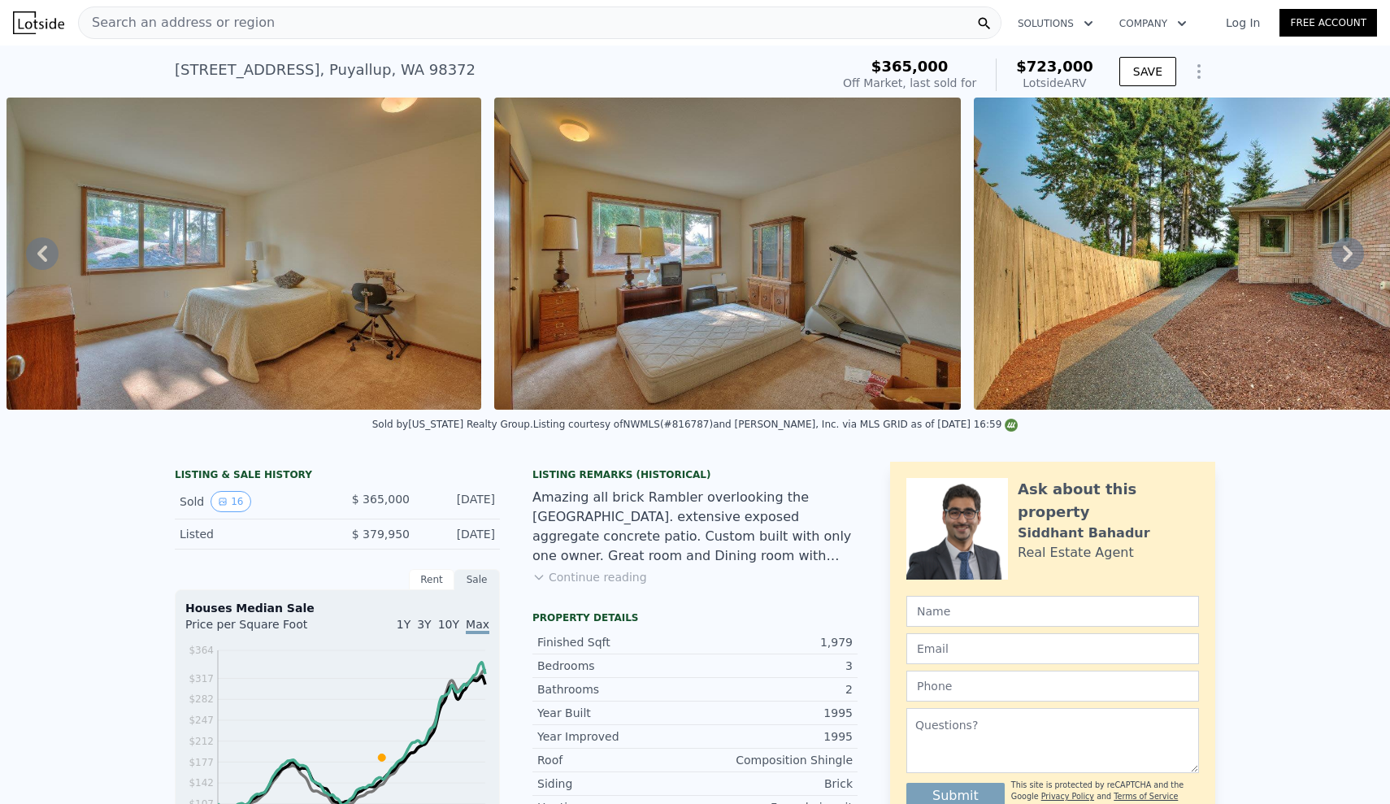
click at [33, 247] on icon at bounding box center [42, 253] width 33 height 33
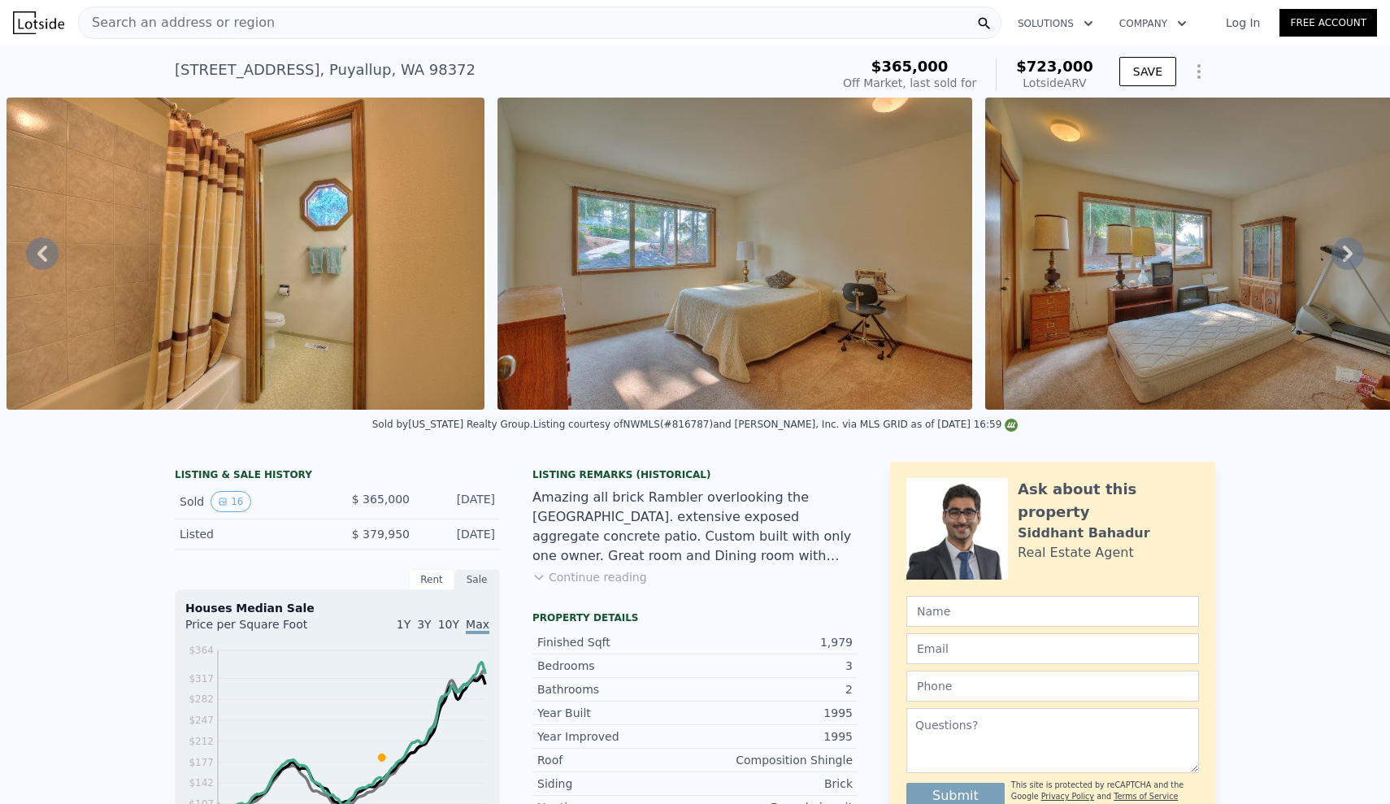
click at [33, 247] on icon at bounding box center [42, 253] width 33 height 33
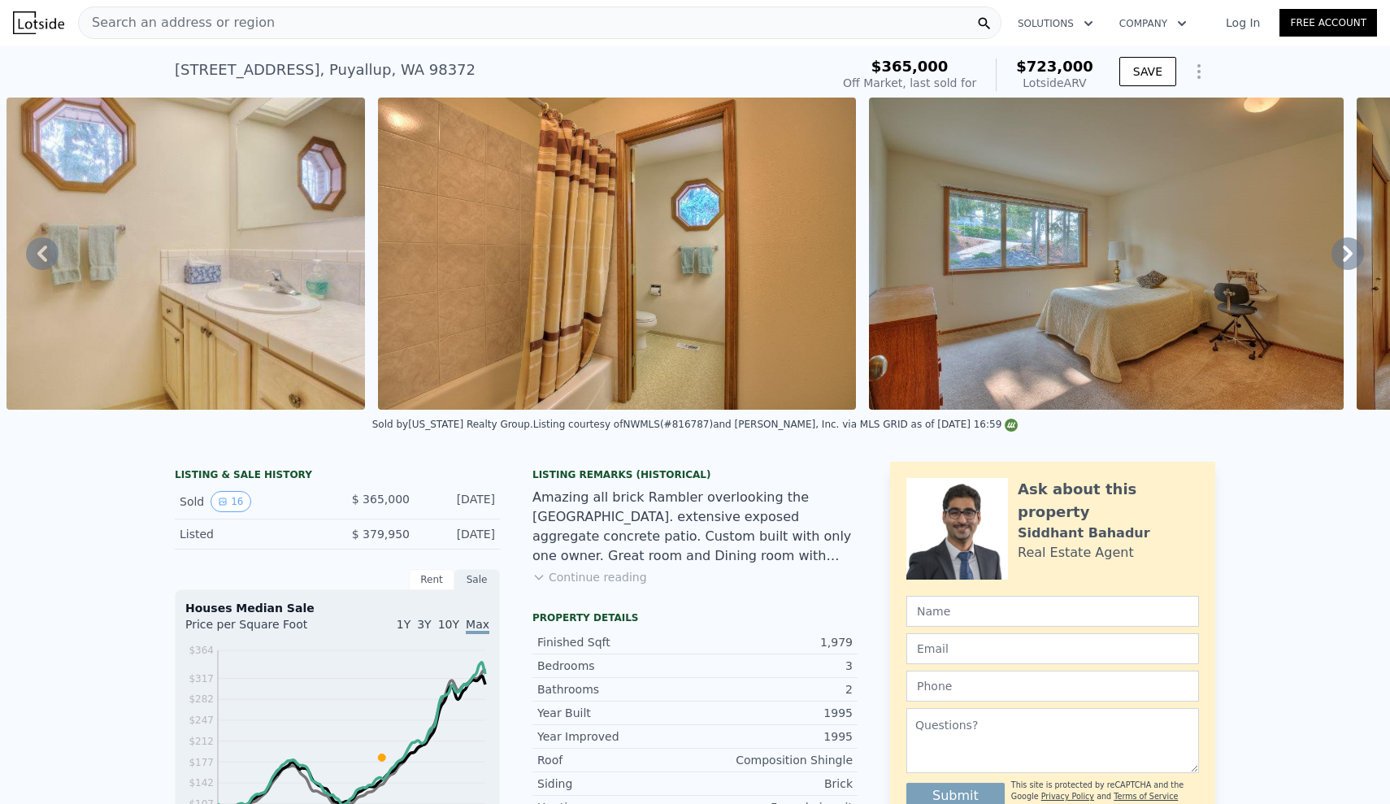
click at [33, 247] on icon at bounding box center [42, 253] width 33 height 33
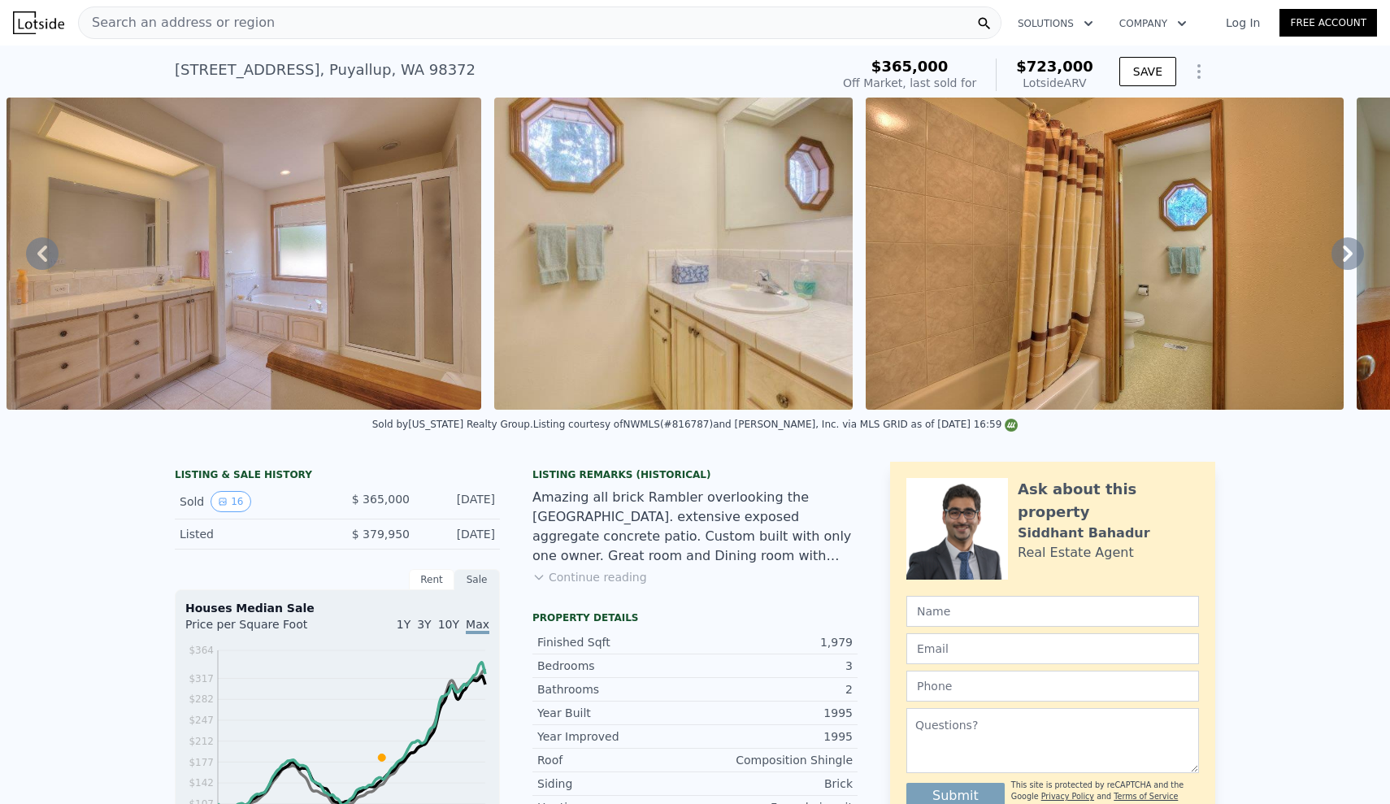
click at [33, 247] on icon at bounding box center [42, 253] width 33 height 33
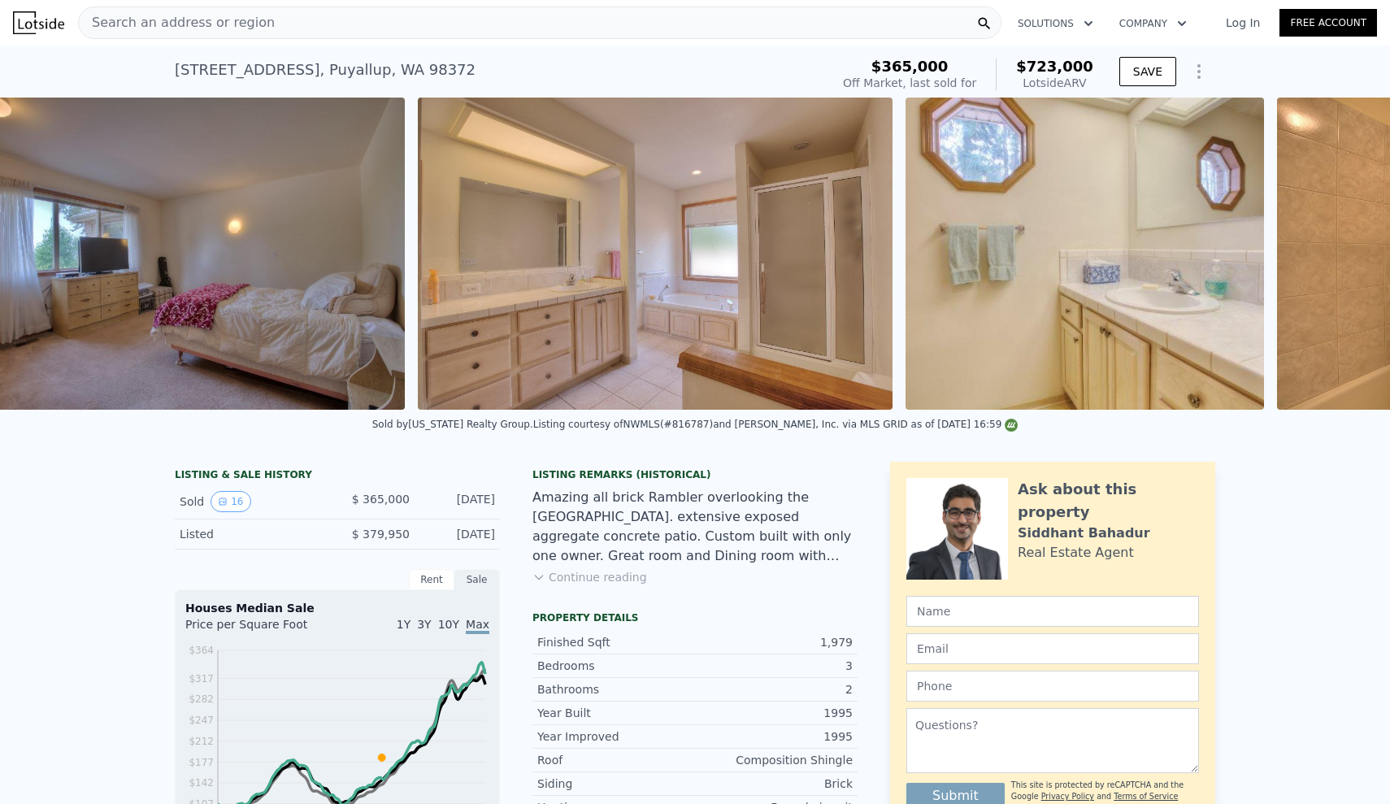
scroll to position [0, 4003]
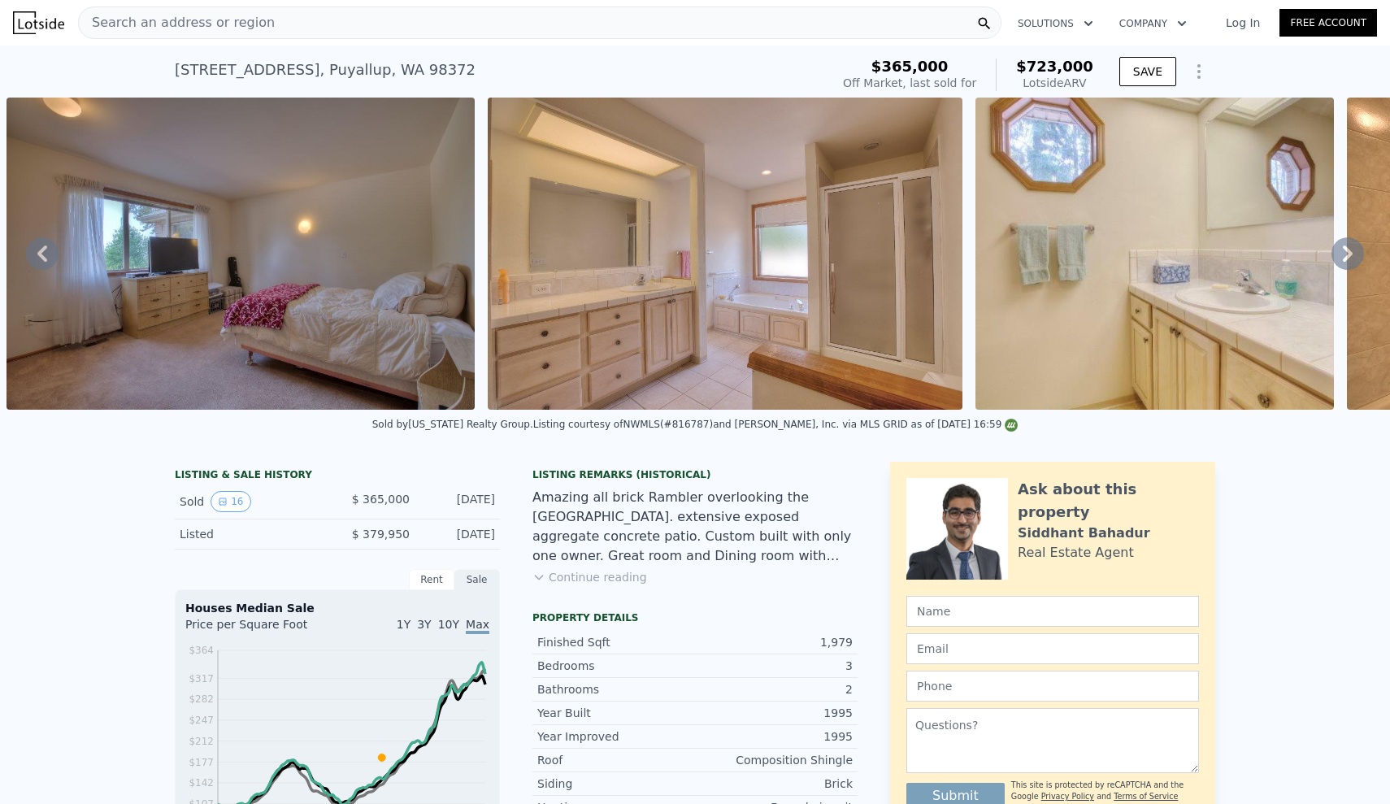
click at [33, 247] on icon at bounding box center [42, 253] width 33 height 33
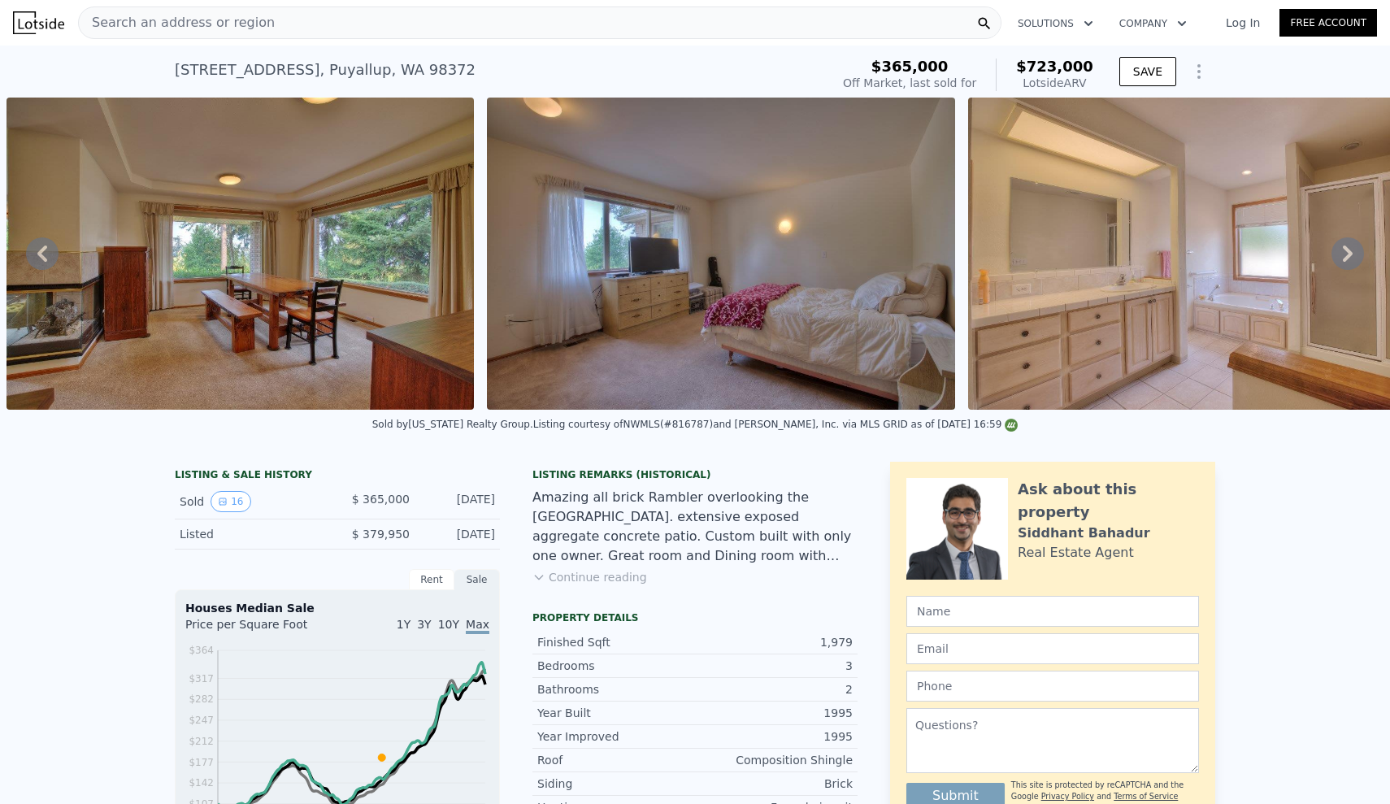
click at [33, 247] on icon at bounding box center [42, 253] width 33 height 33
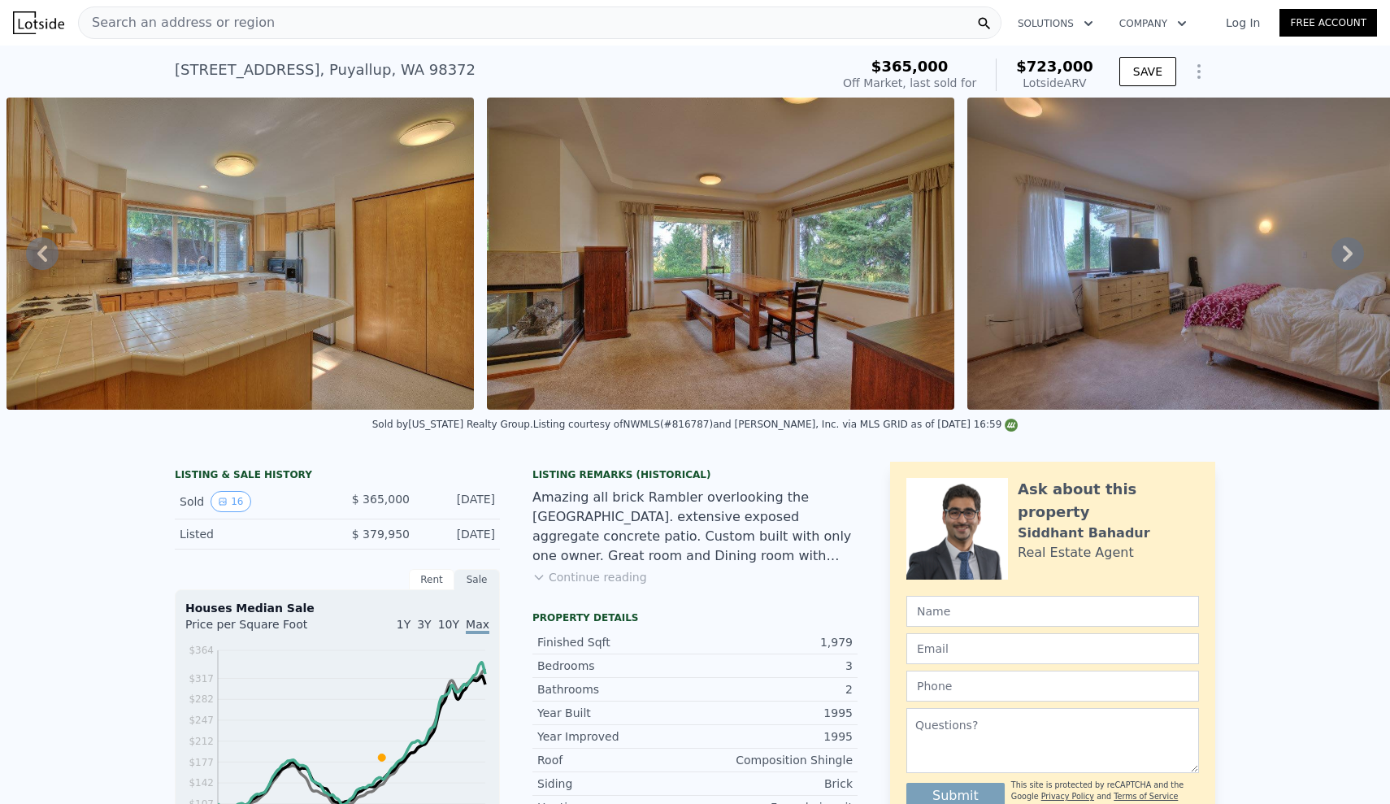
click at [33, 247] on icon at bounding box center [42, 253] width 33 height 33
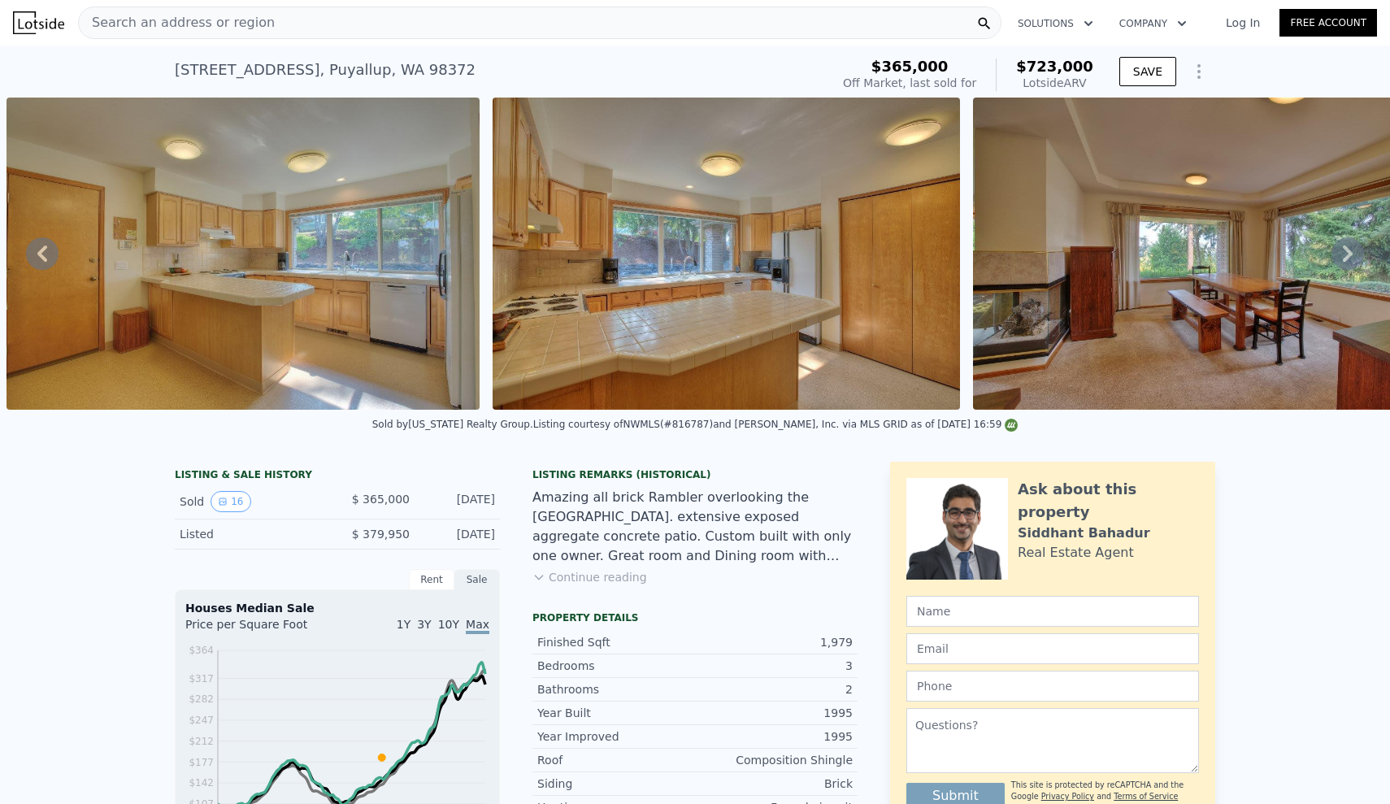
click at [33, 247] on icon at bounding box center [42, 253] width 33 height 33
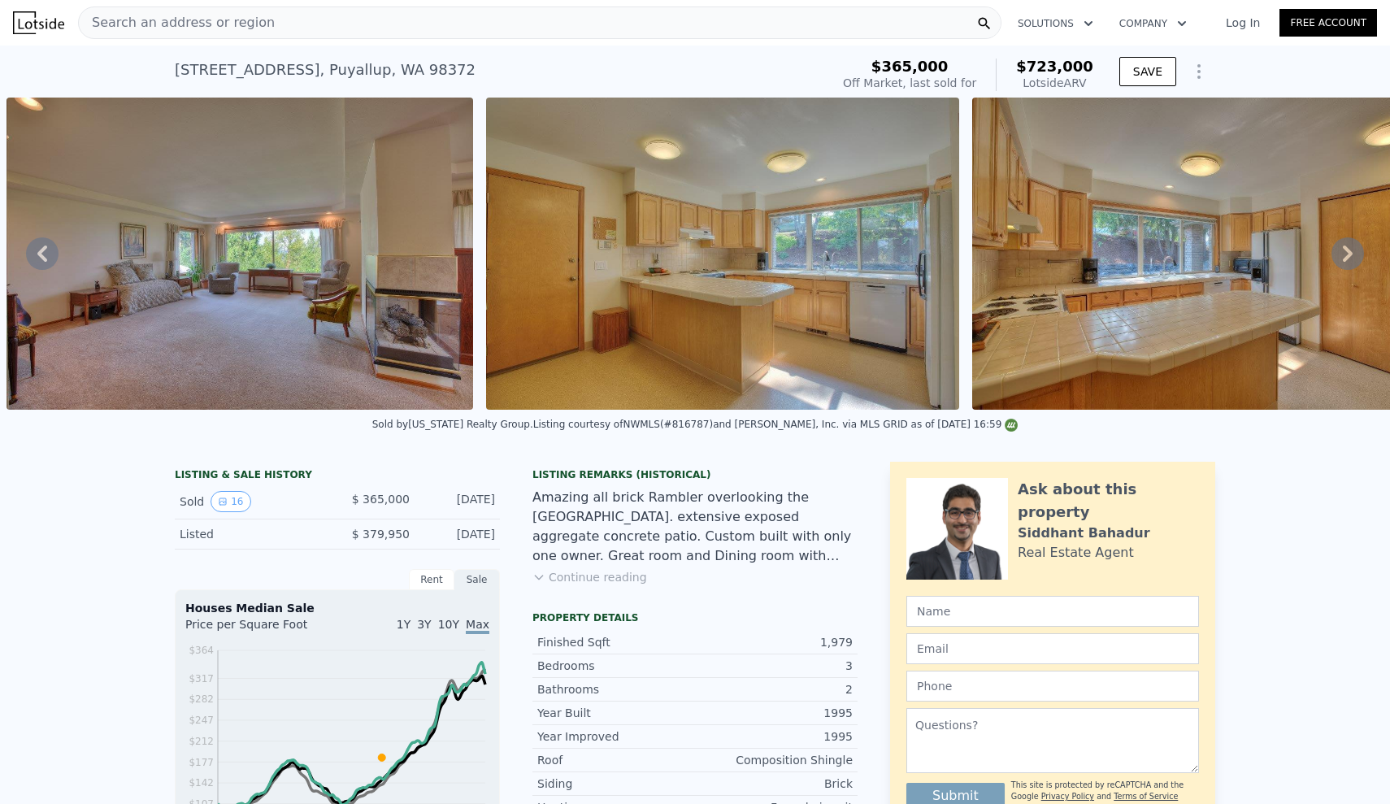
click at [33, 247] on icon at bounding box center [42, 253] width 33 height 33
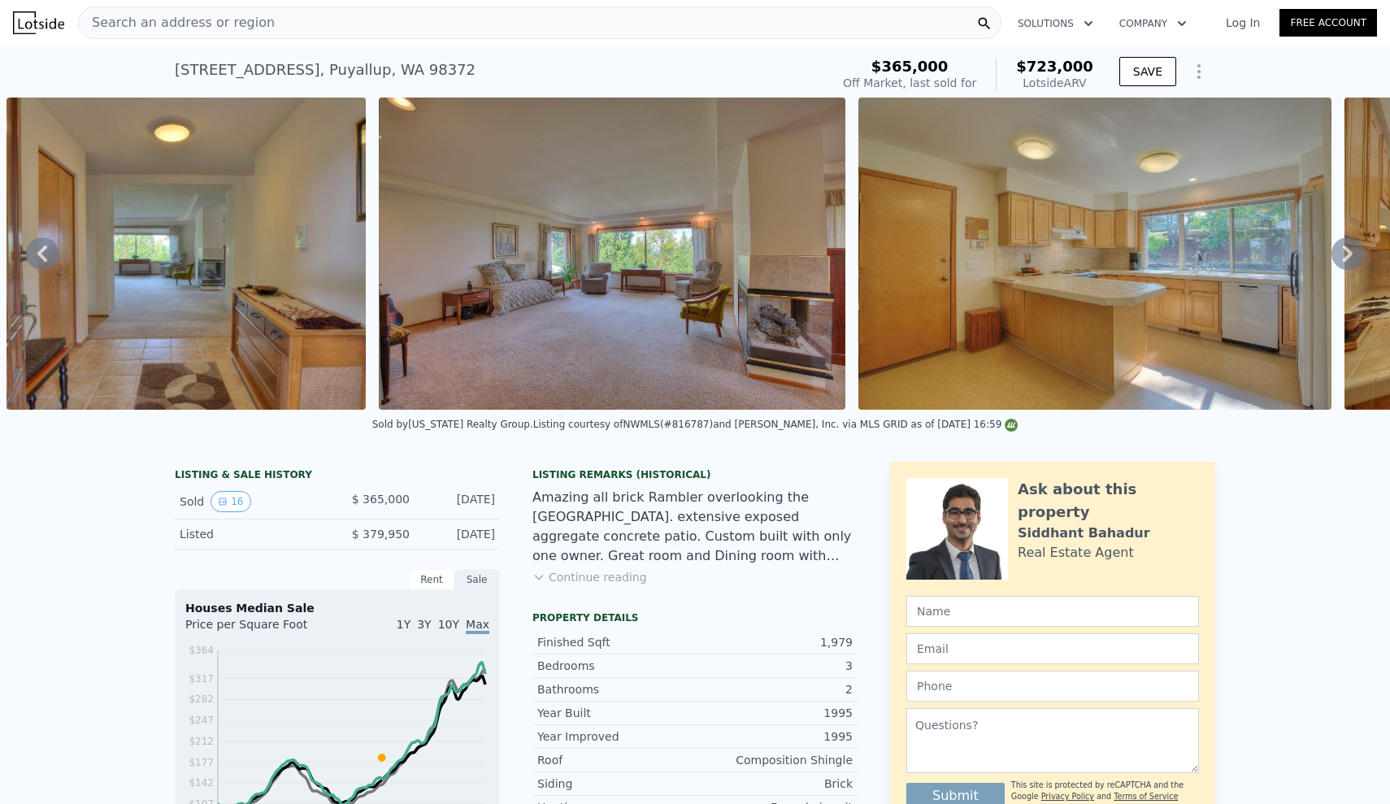
click at [33, 247] on icon at bounding box center [42, 253] width 33 height 33
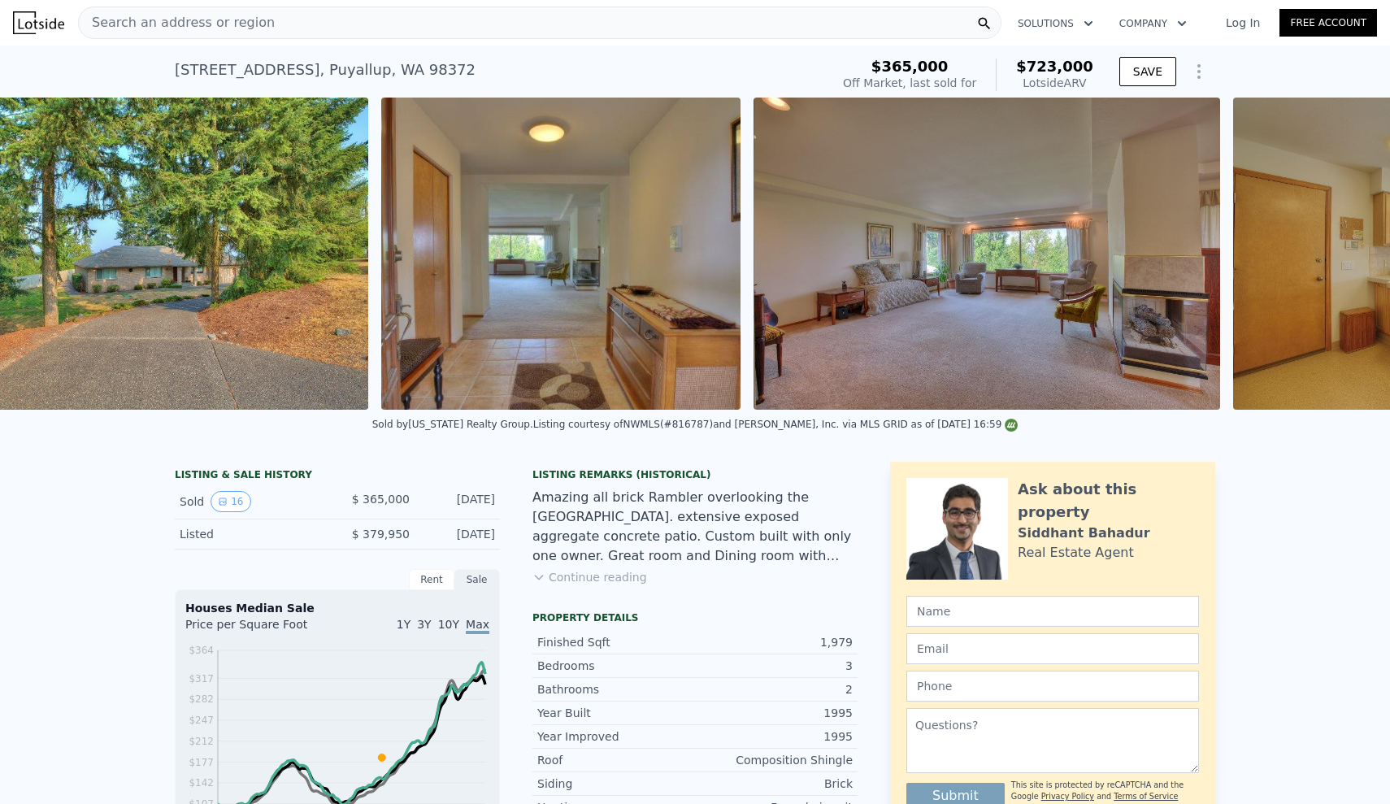
scroll to position [0, 1224]
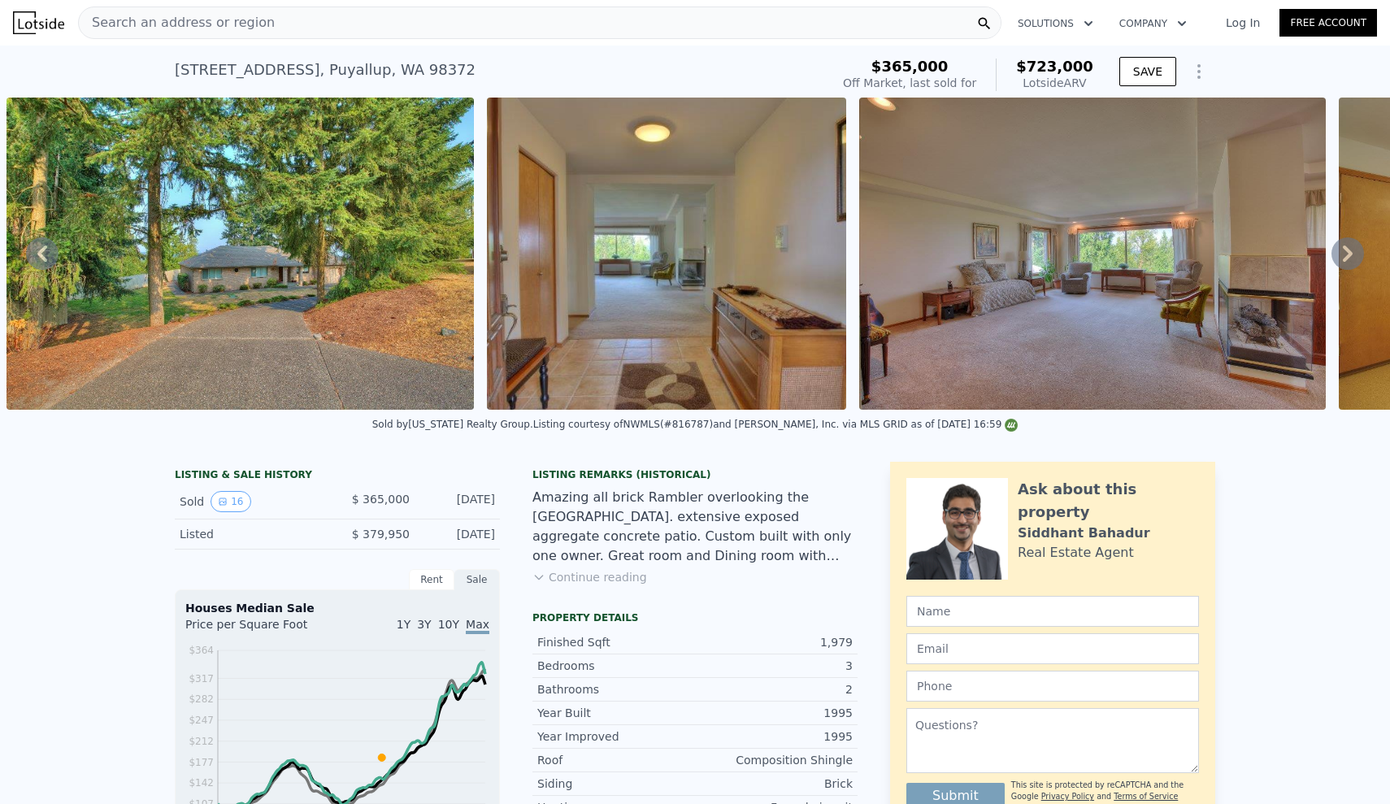
click at [33, 247] on icon at bounding box center [42, 253] width 33 height 33
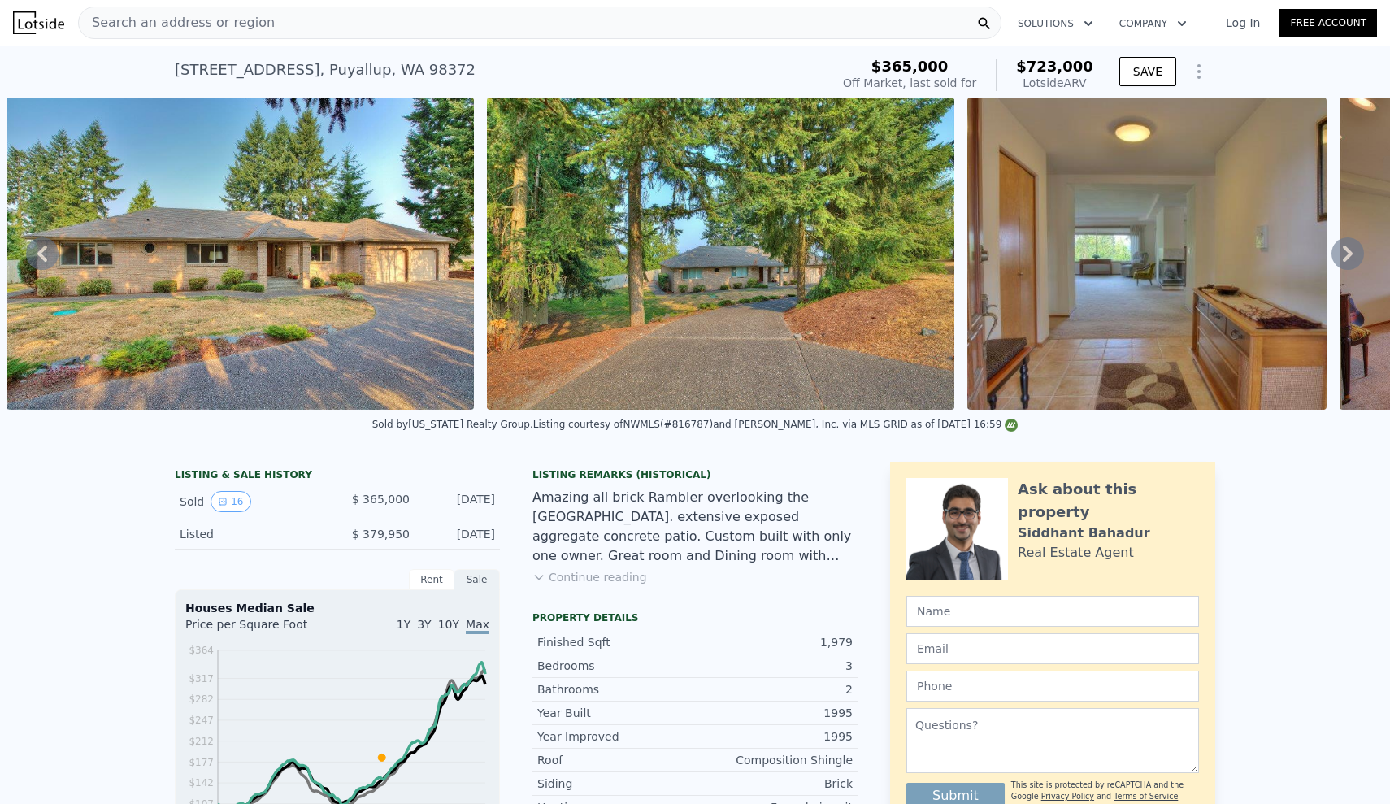
click at [41, 255] on icon at bounding box center [42, 253] width 10 height 16
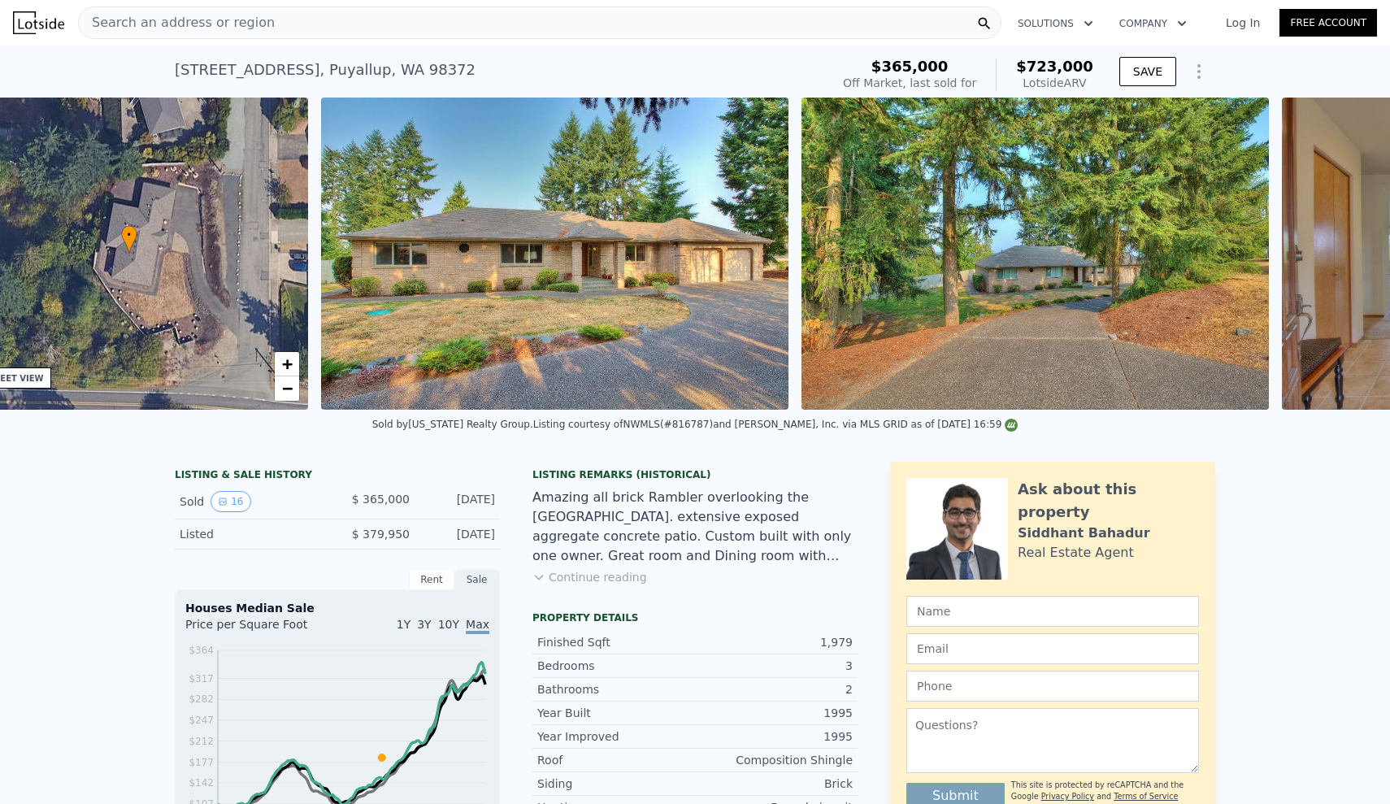
scroll to position [0, 379]
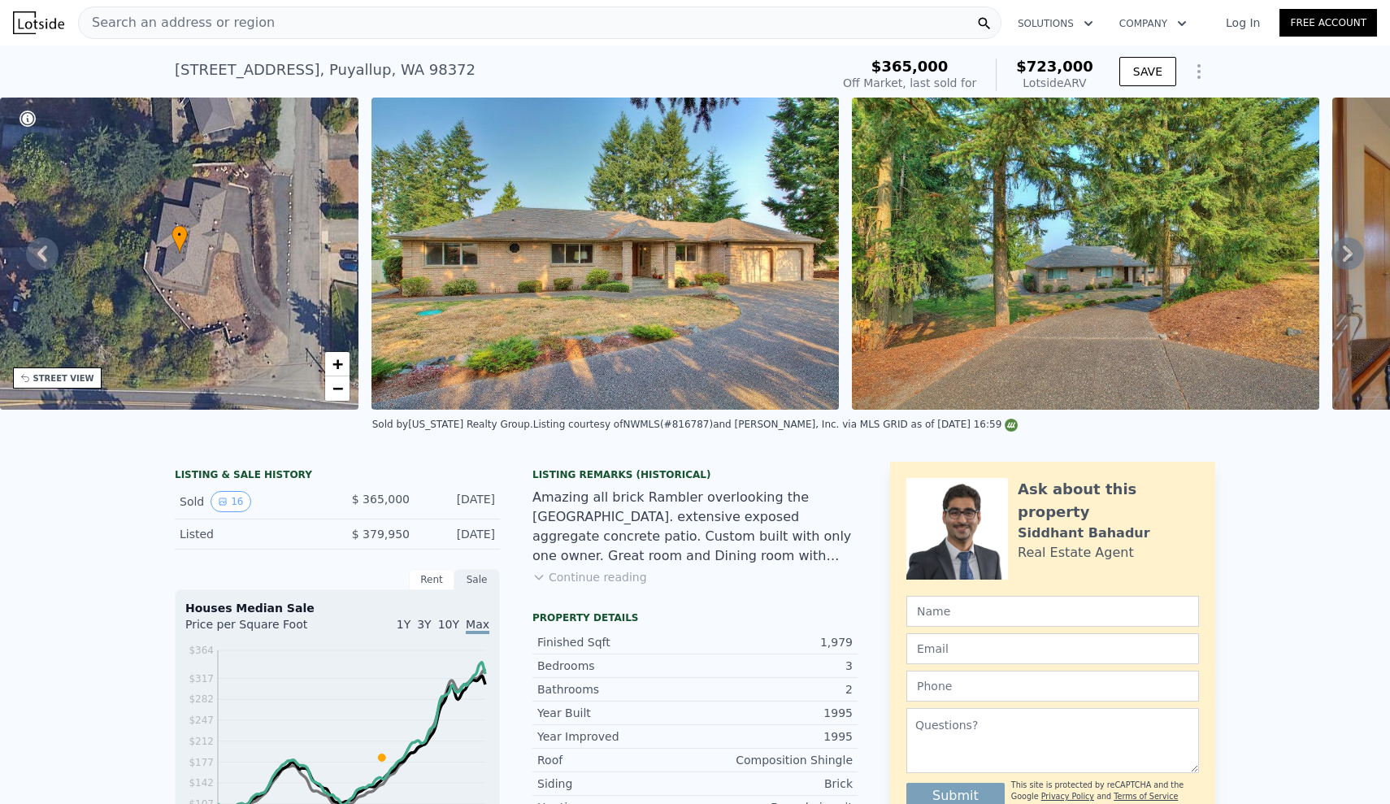
click at [1335, 264] on icon at bounding box center [1347, 253] width 33 height 33
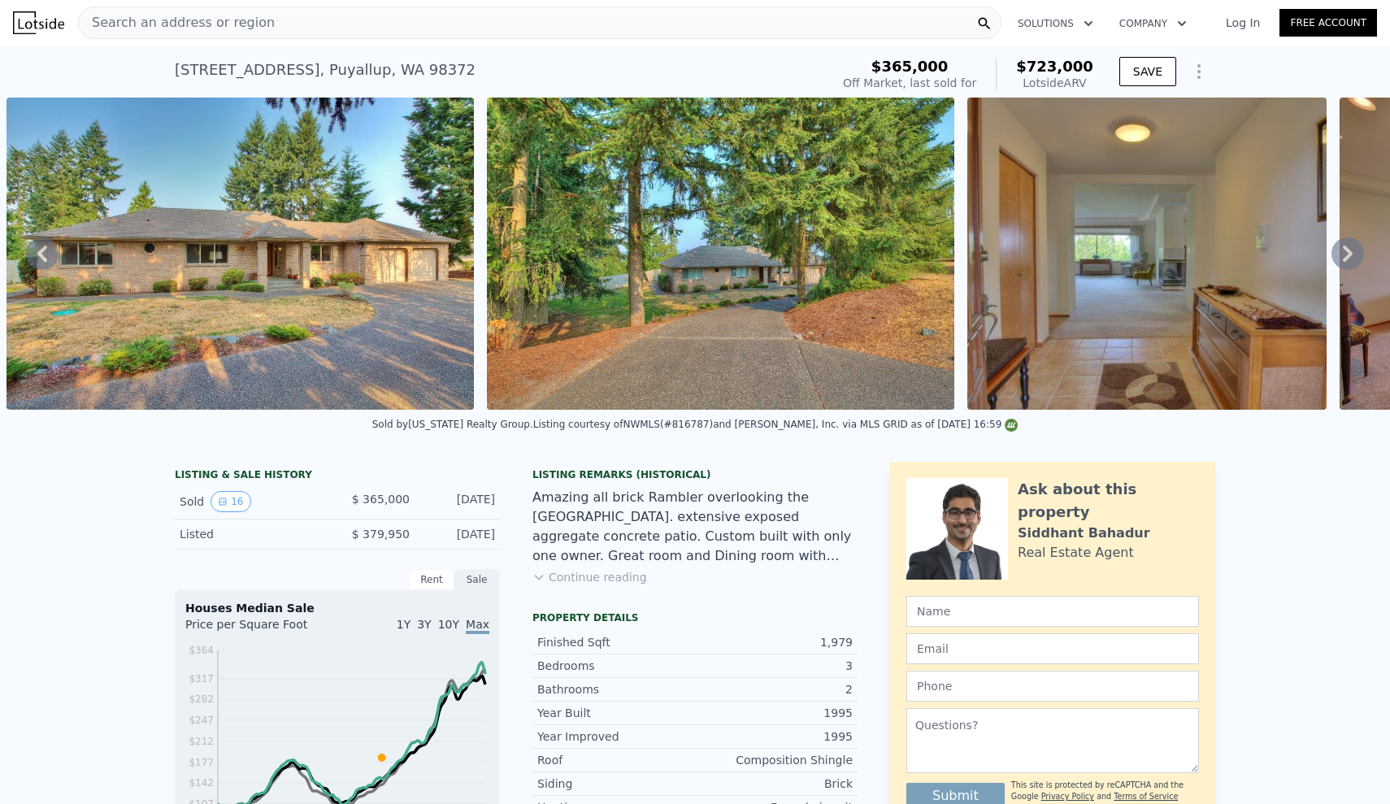
click at [1335, 264] on icon at bounding box center [1347, 253] width 33 height 33
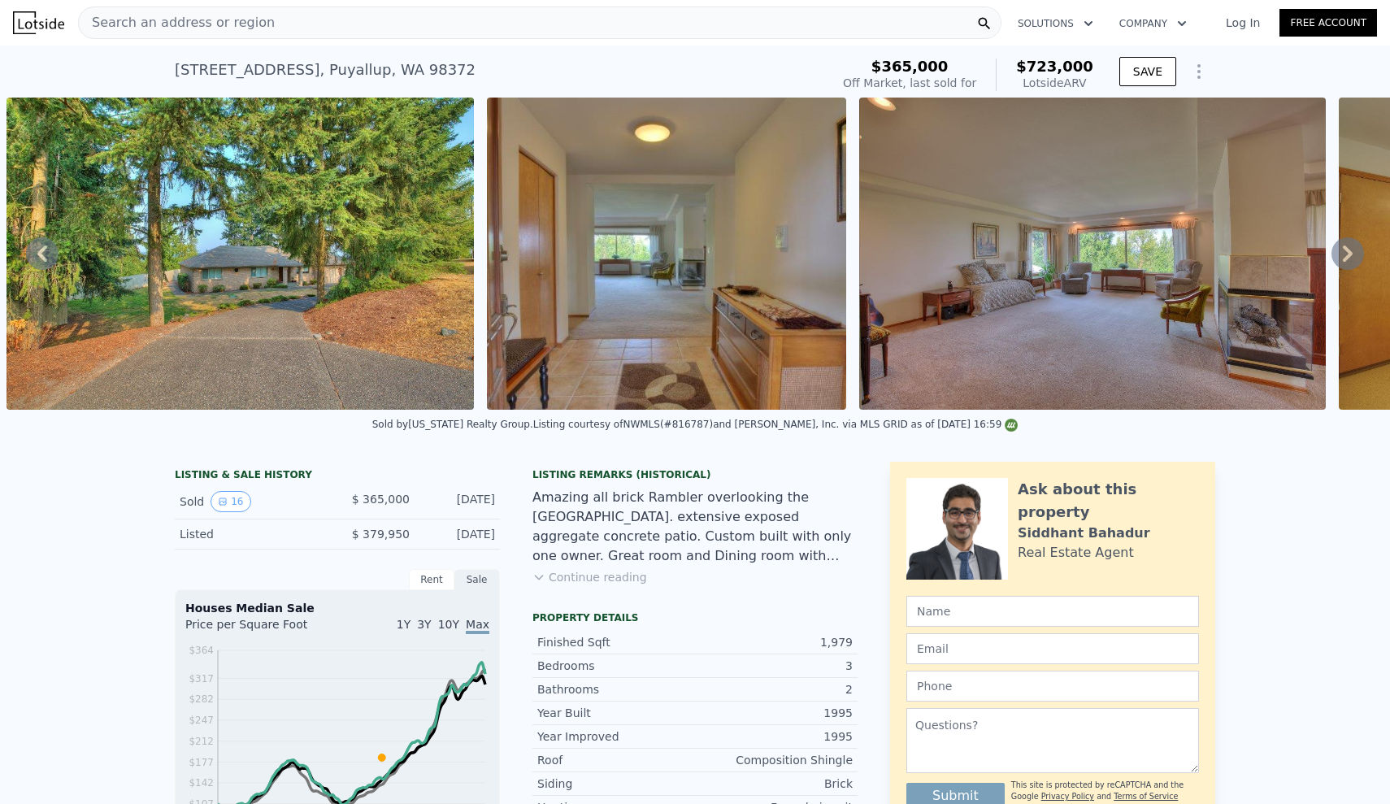
click at [1341, 253] on icon at bounding box center [1347, 253] width 33 height 33
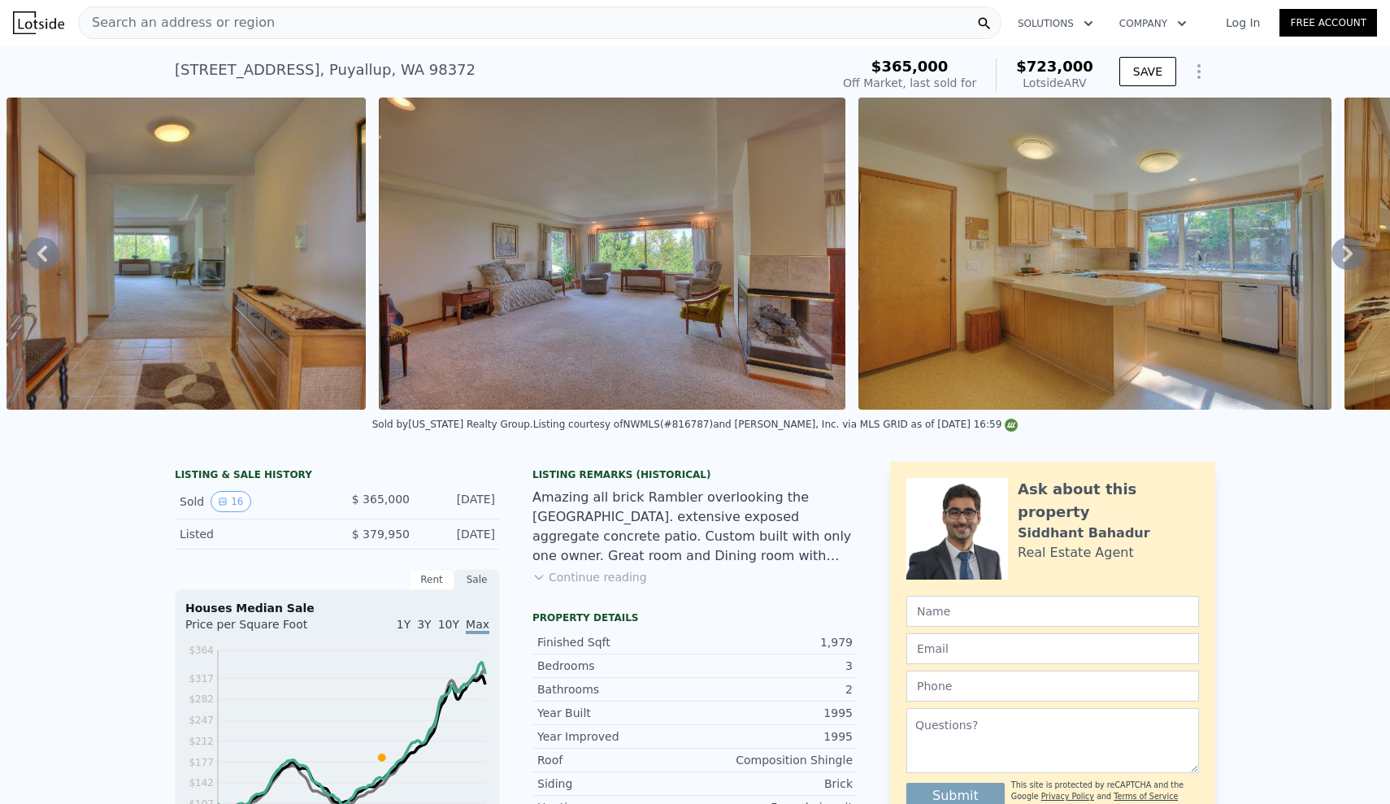
click at [1341, 254] on icon at bounding box center [1347, 253] width 33 height 33
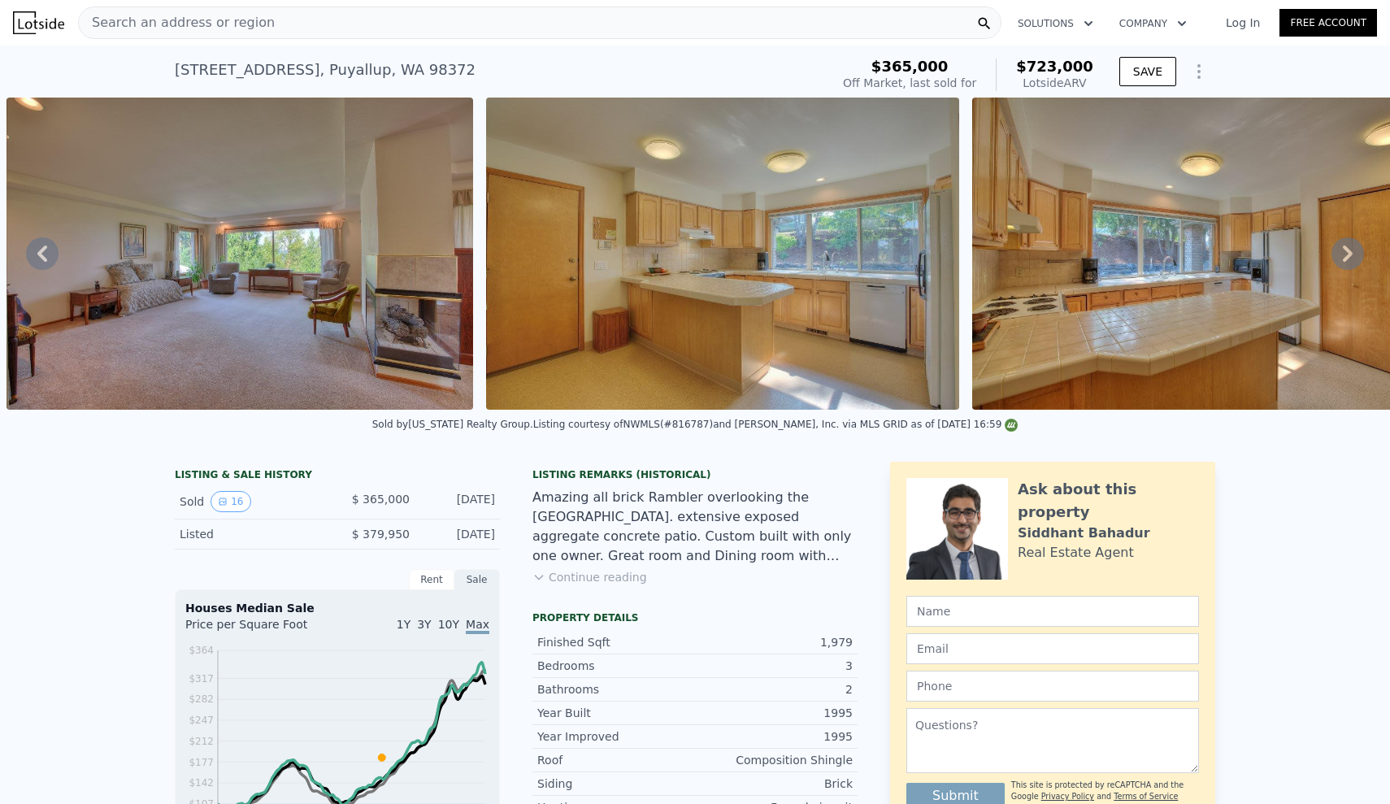
click at [1359, 252] on icon at bounding box center [1347, 253] width 33 height 33
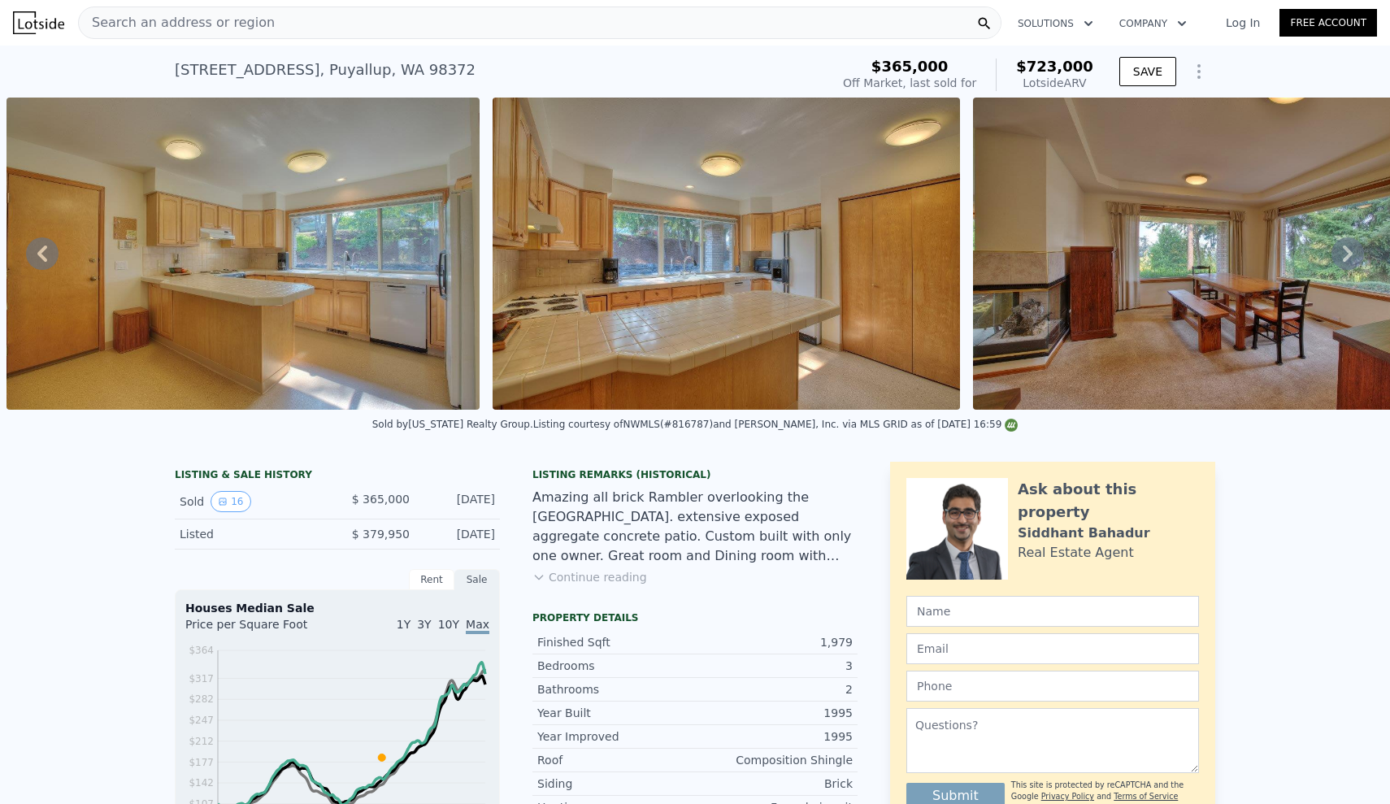
click at [1359, 252] on icon at bounding box center [1347, 253] width 33 height 33
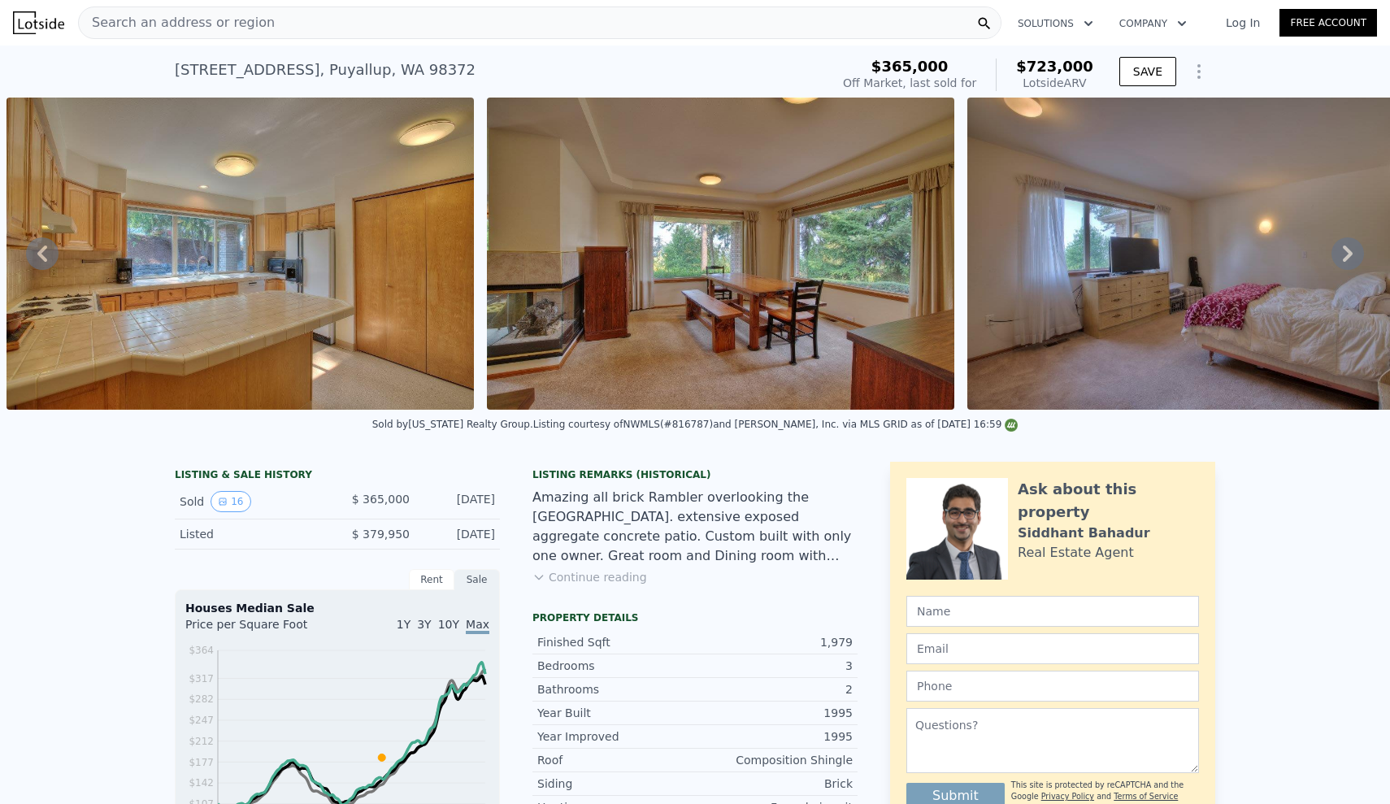
click at [1359, 252] on icon at bounding box center [1347, 253] width 33 height 33
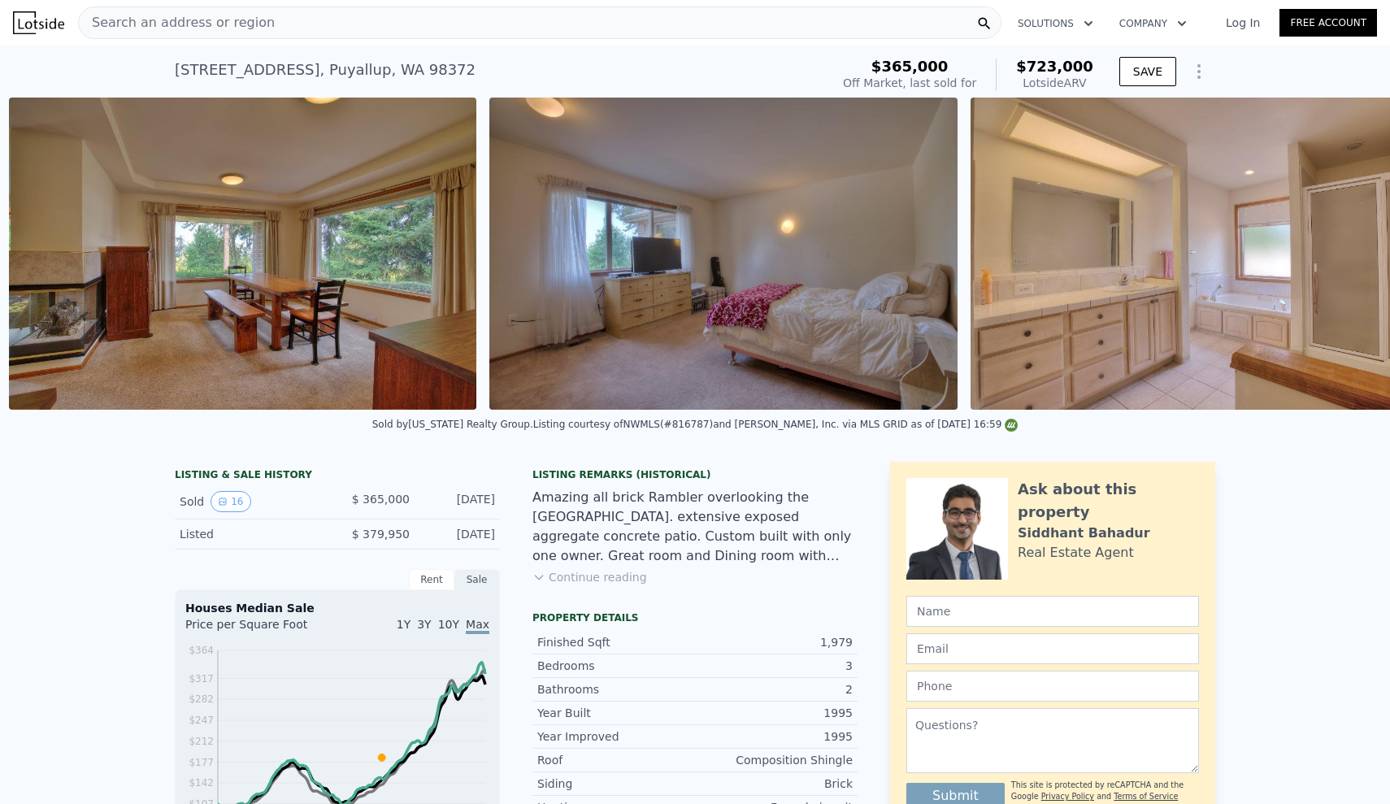
scroll to position [0, 3523]
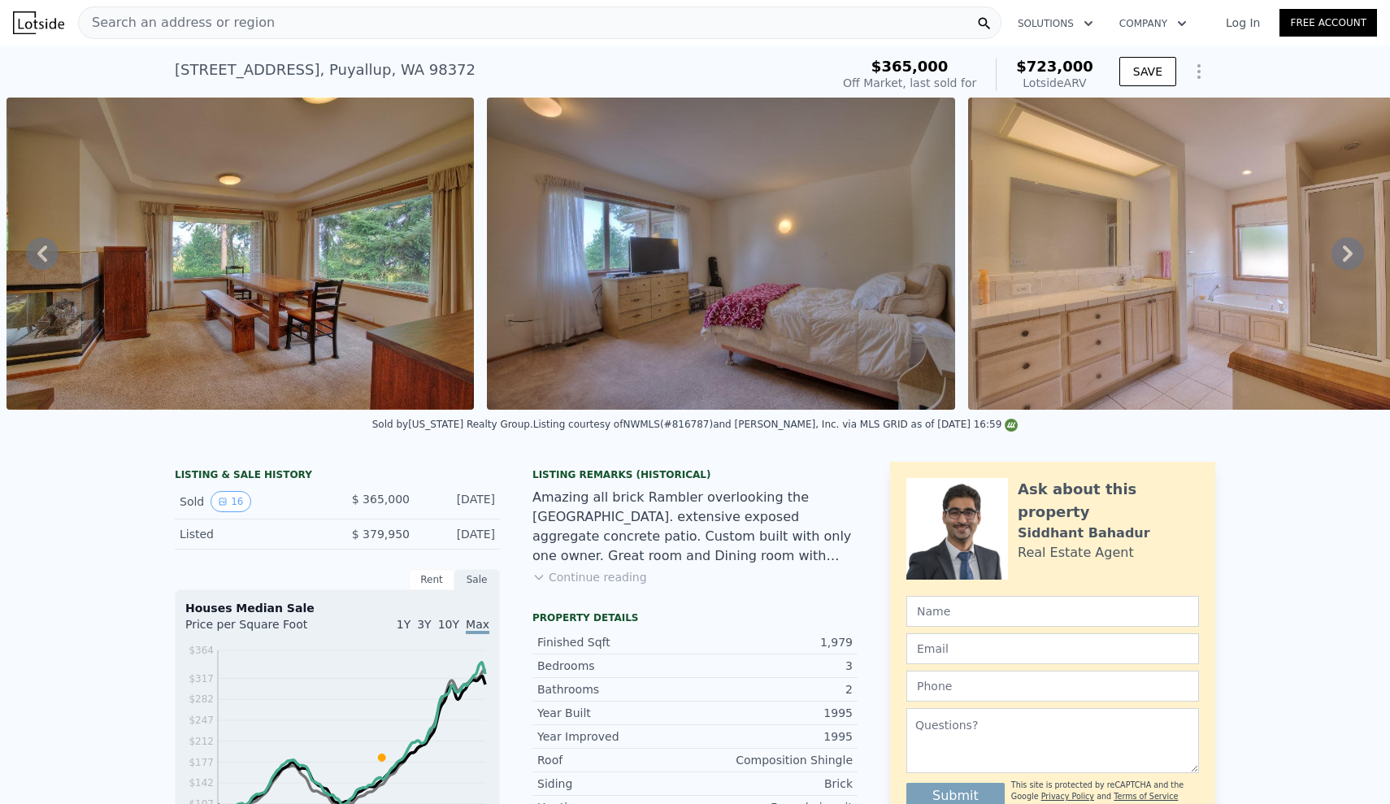
click at [1359, 252] on icon at bounding box center [1347, 253] width 33 height 33
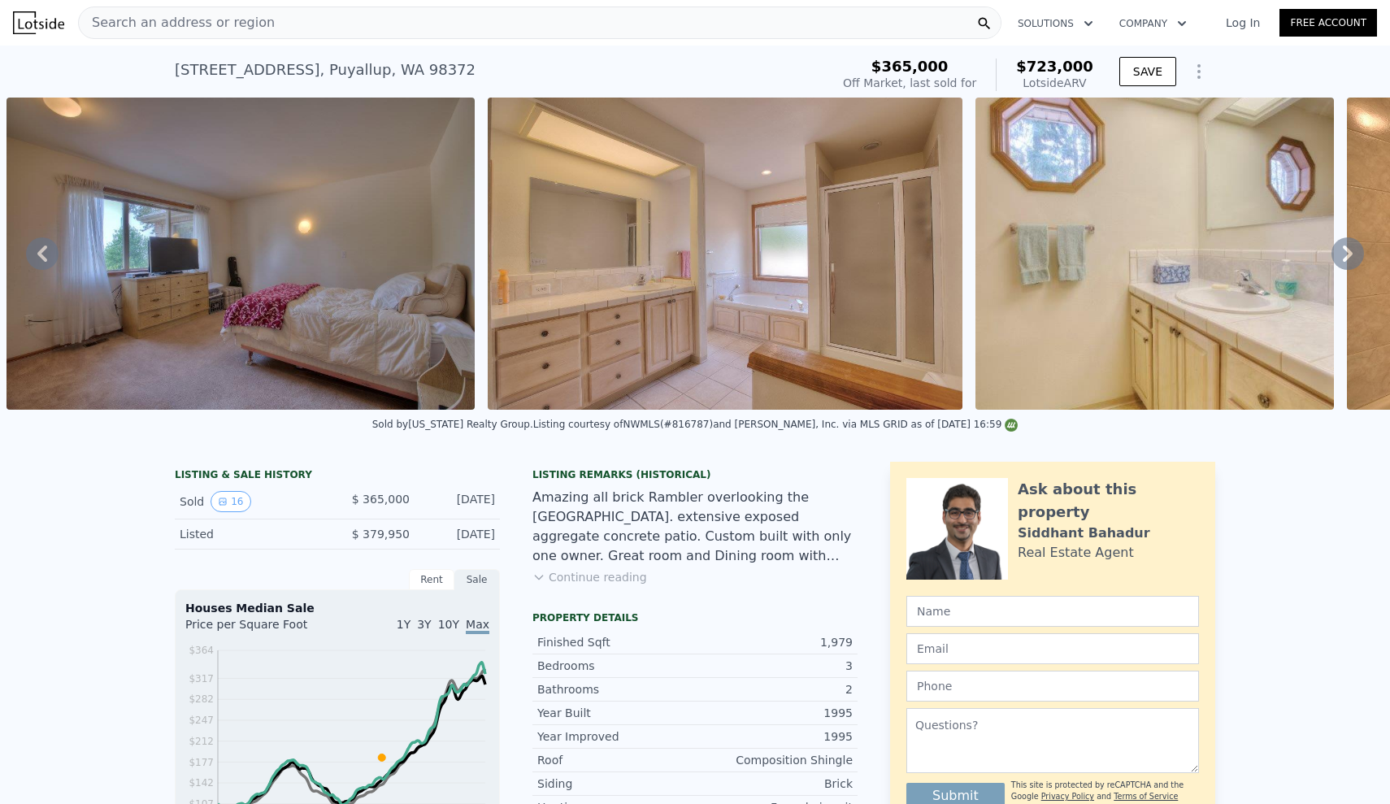
click at [1359, 252] on icon at bounding box center [1347, 253] width 33 height 33
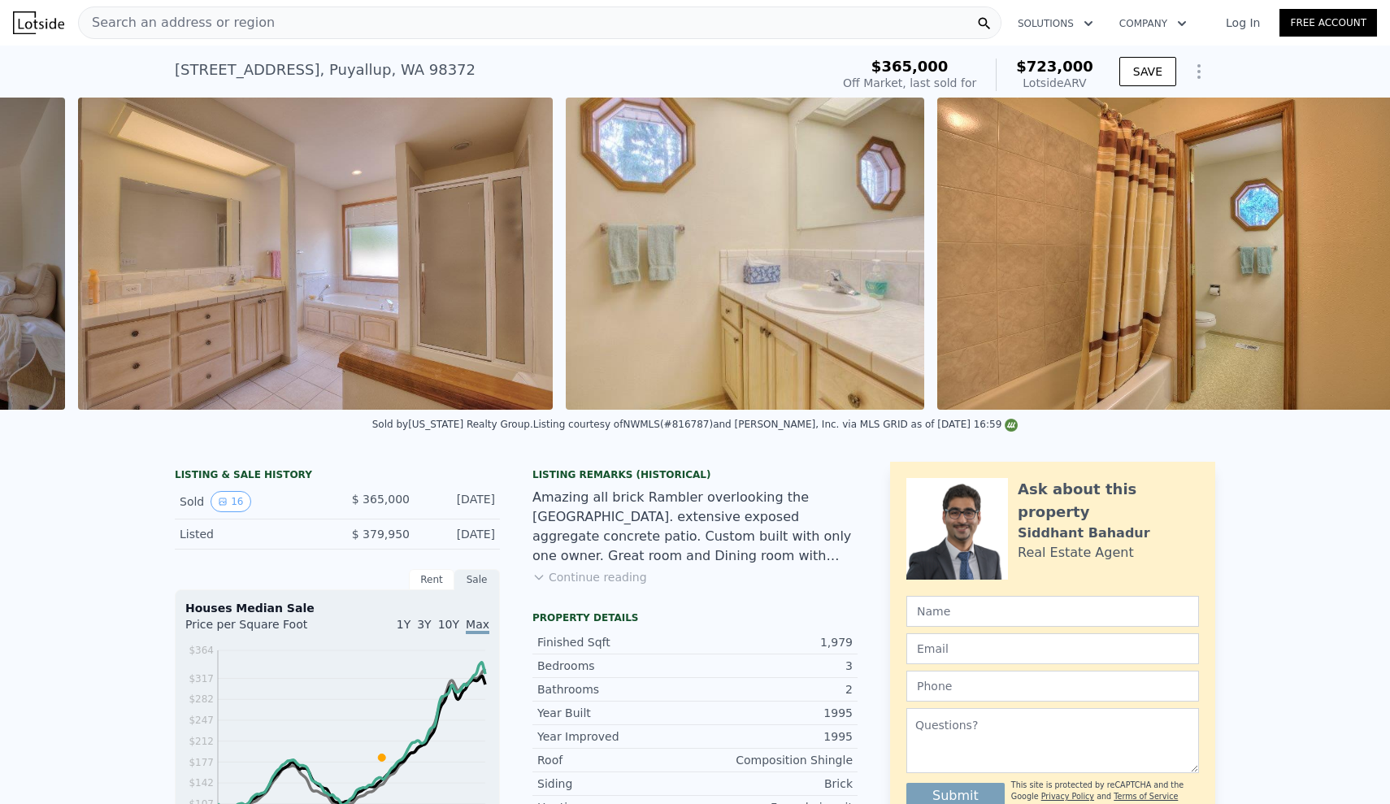
scroll to position [0, 4484]
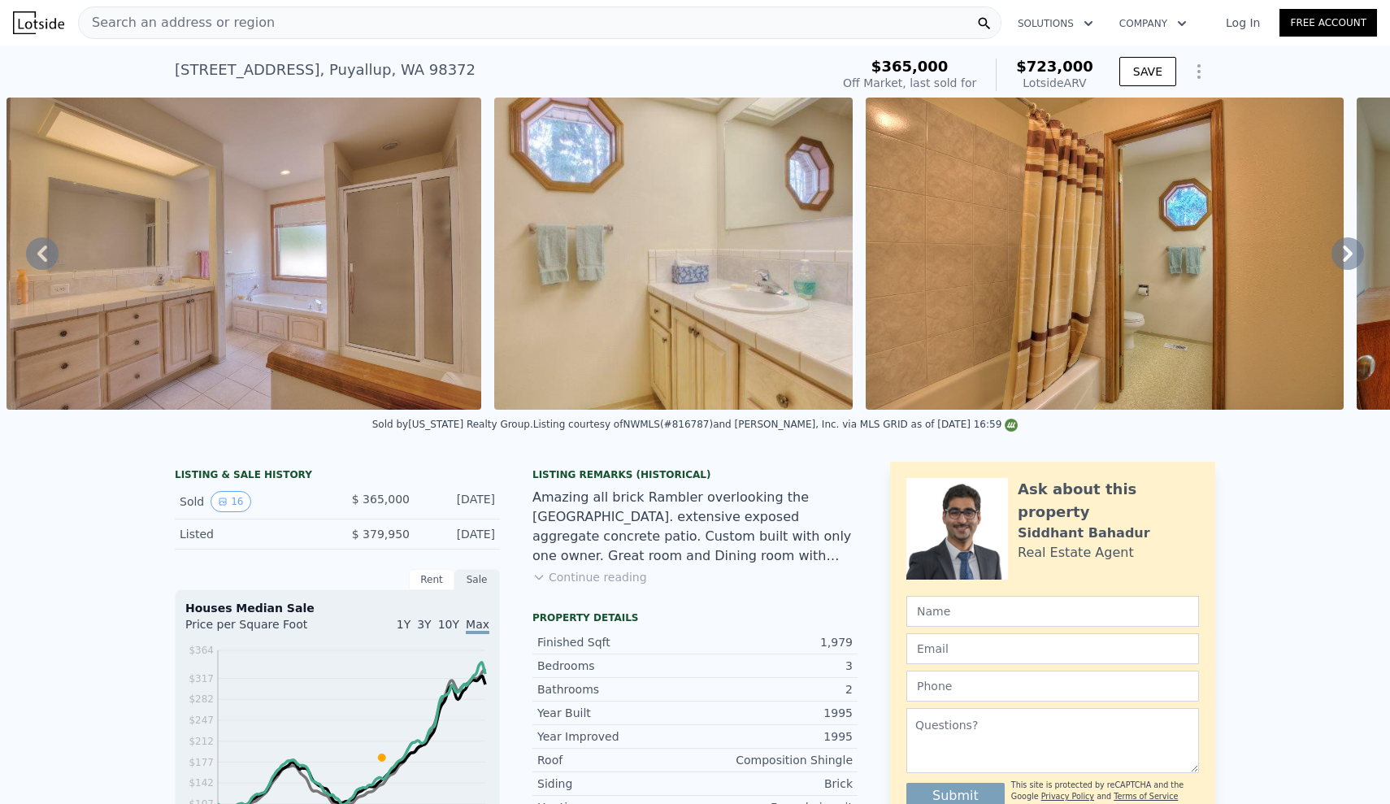
click at [1352, 252] on icon at bounding box center [1347, 253] width 33 height 33
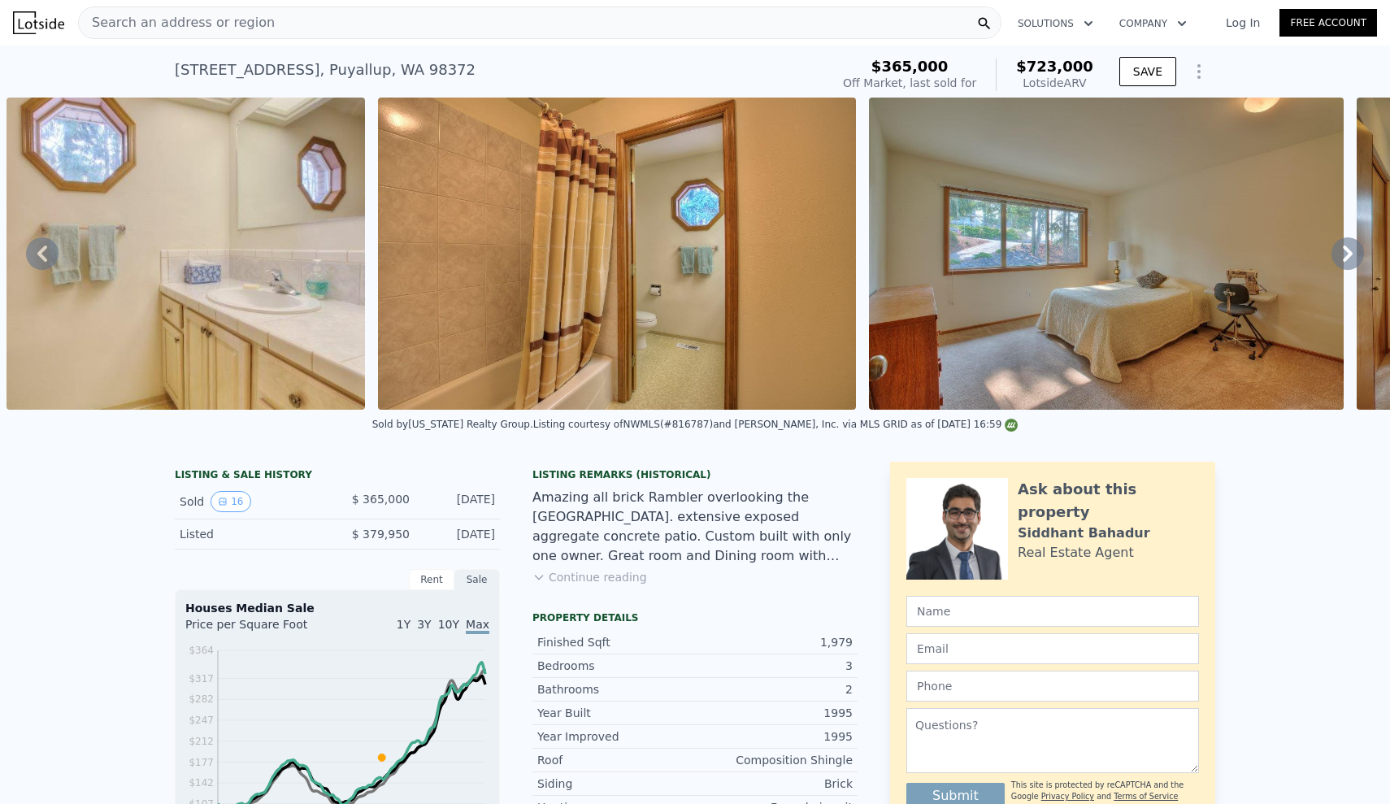
click at [1352, 252] on icon at bounding box center [1347, 253] width 33 height 33
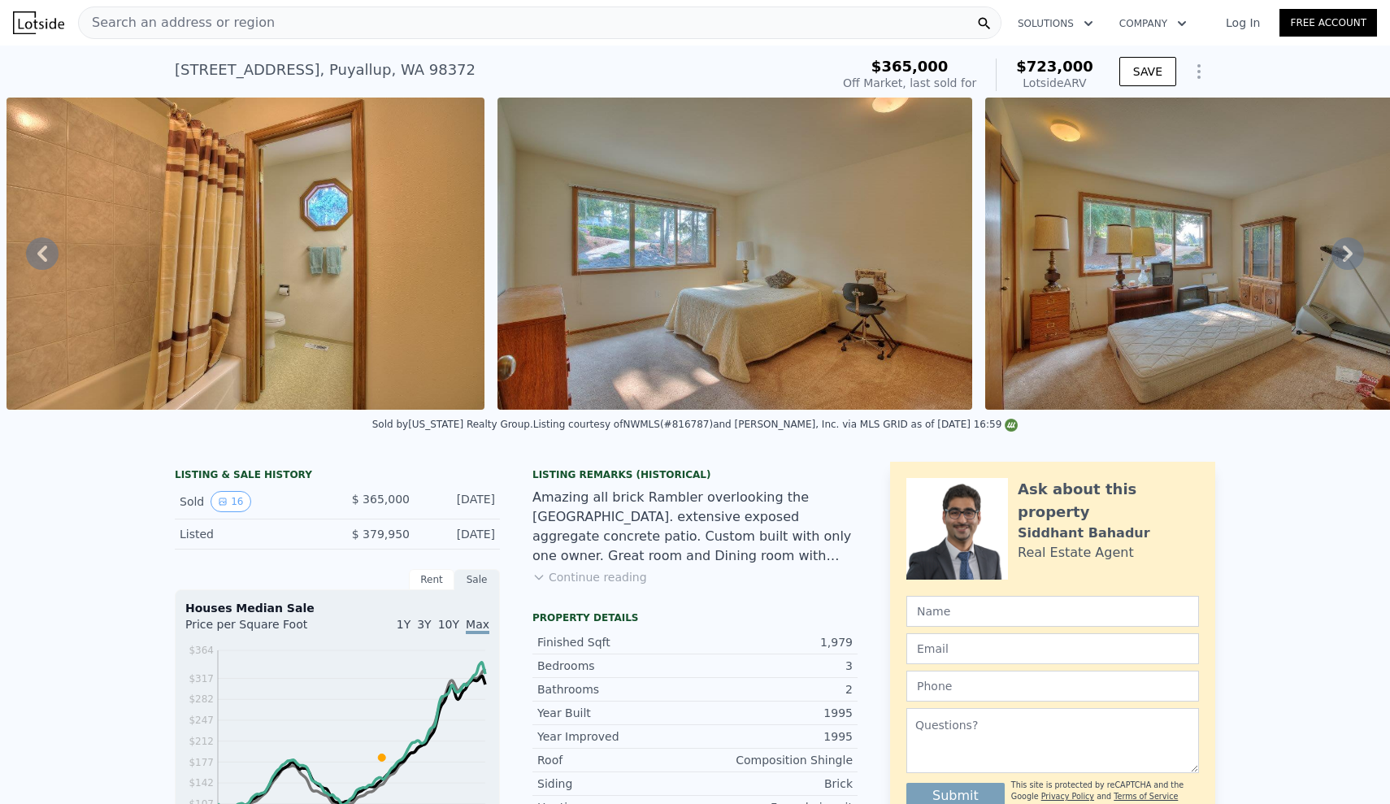
click at [1352, 252] on icon at bounding box center [1347, 253] width 33 height 33
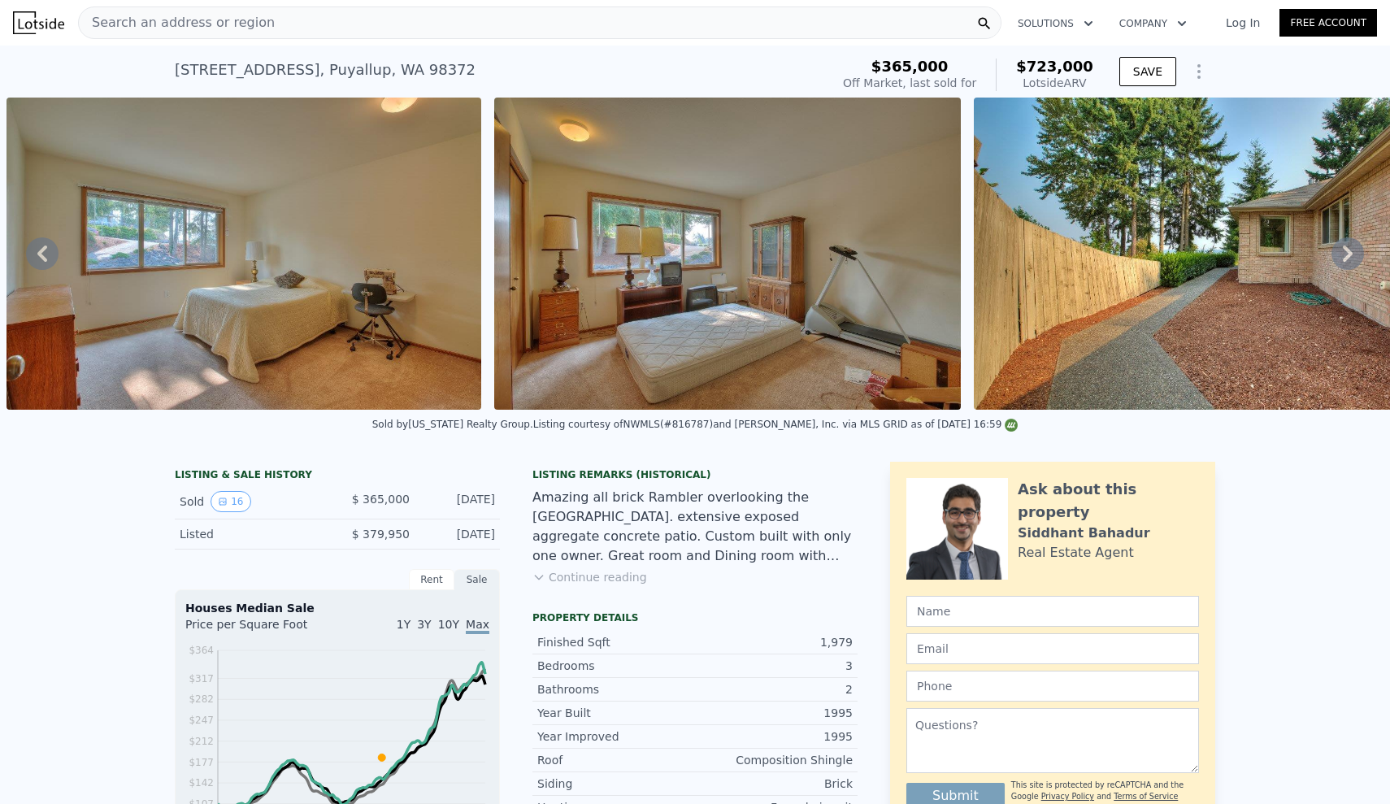
click at [1352, 252] on icon at bounding box center [1347, 253] width 33 height 33
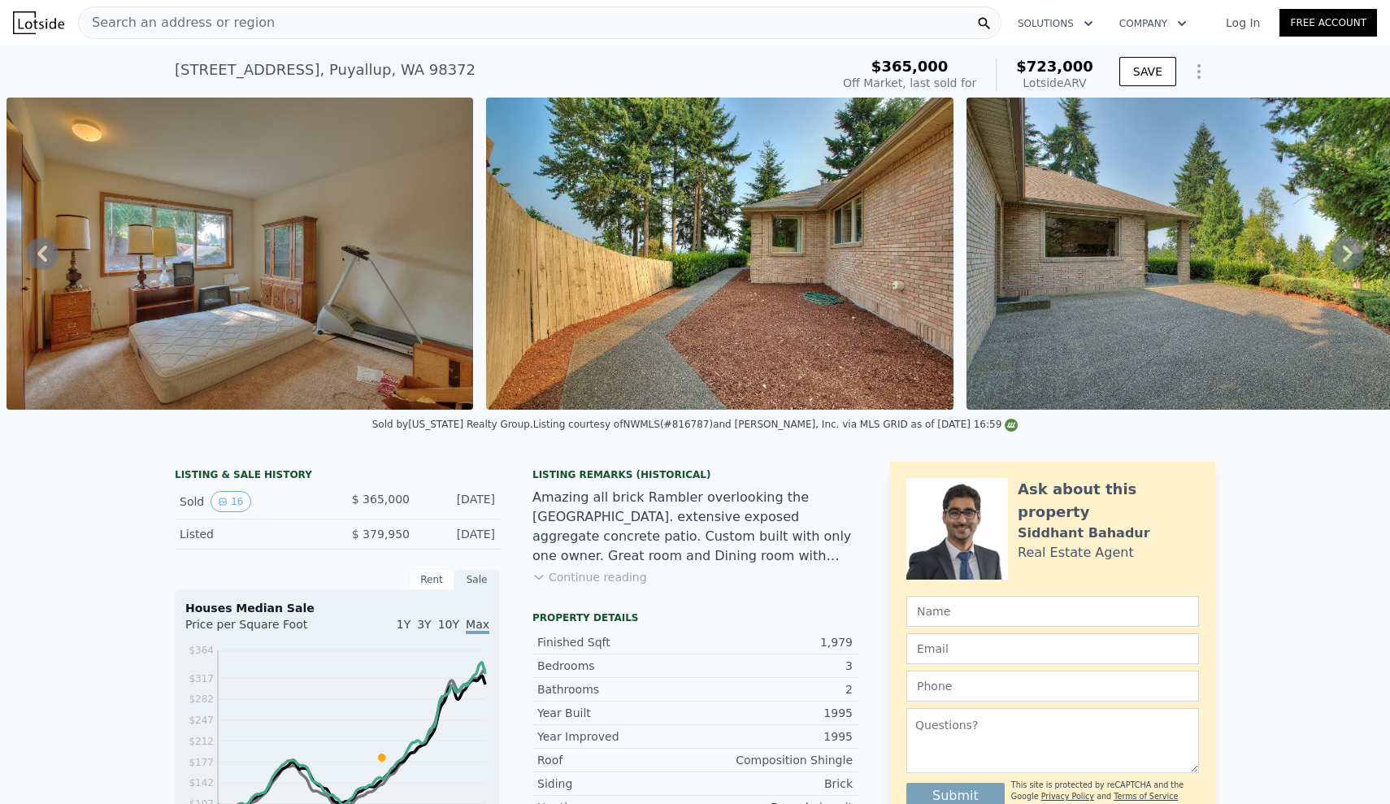
click at [1352, 252] on icon at bounding box center [1347, 253] width 33 height 33
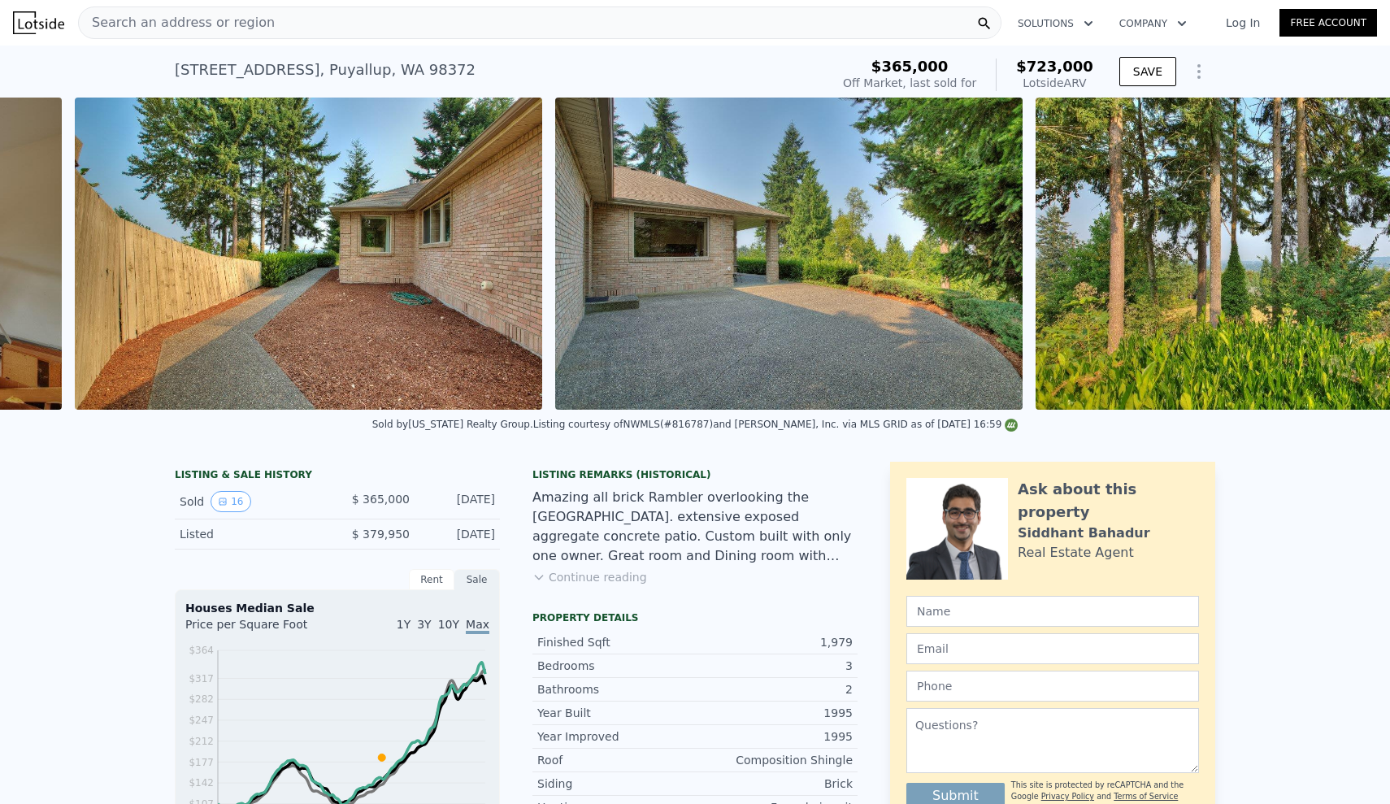
scroll to position [0, 6802]
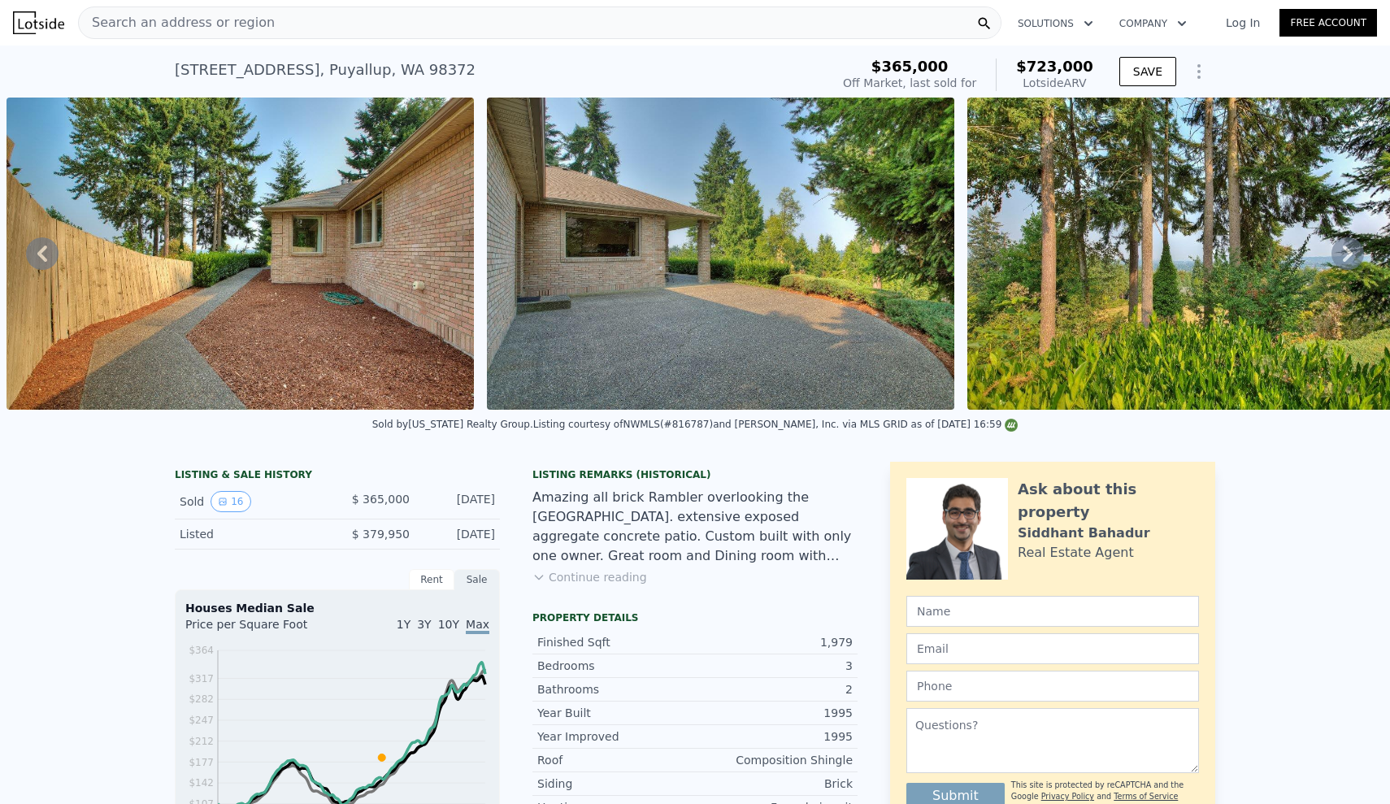
click at [46, 249] on icon at bounding box center [42, 253] width 33 height 33
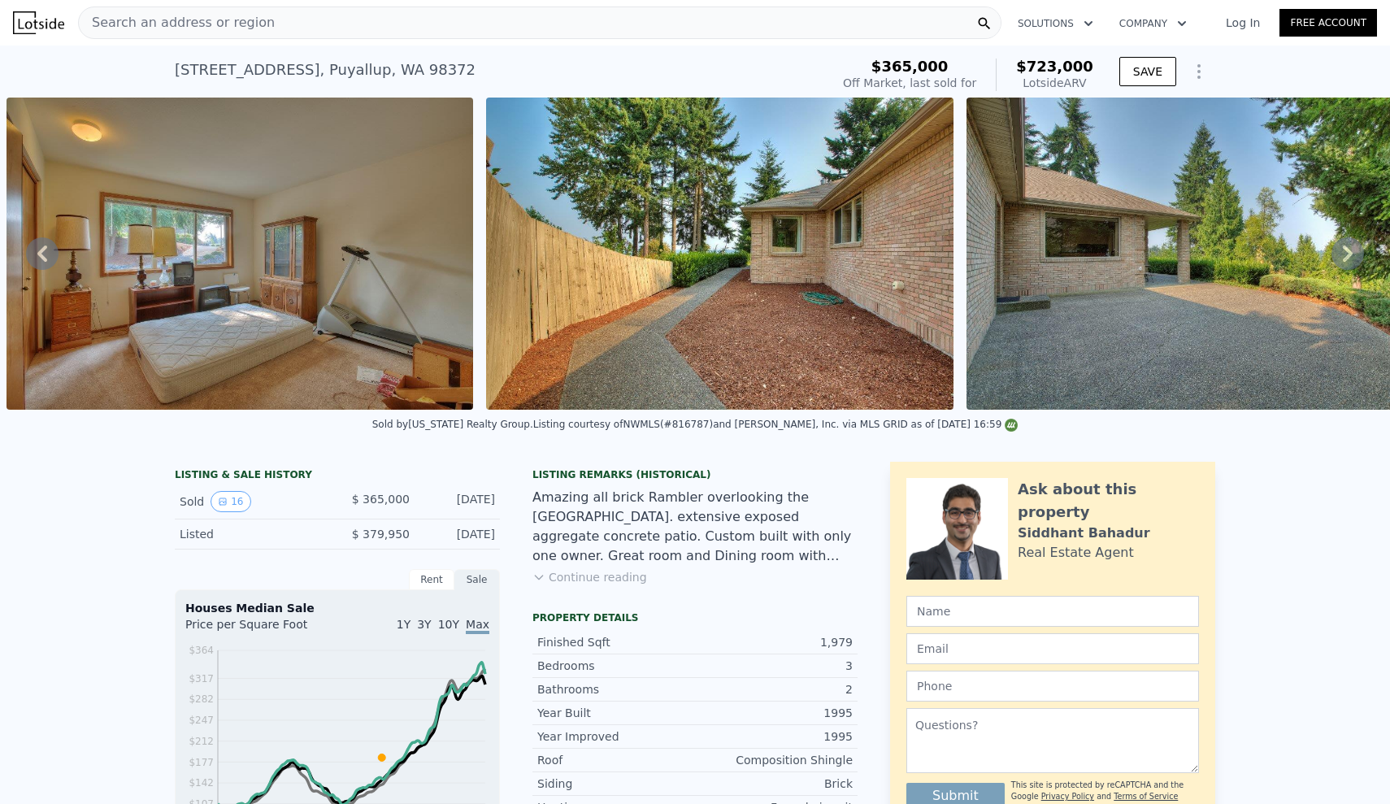
click at [46, 249] on icon at bounding box center [42, 253] width 33 height 33
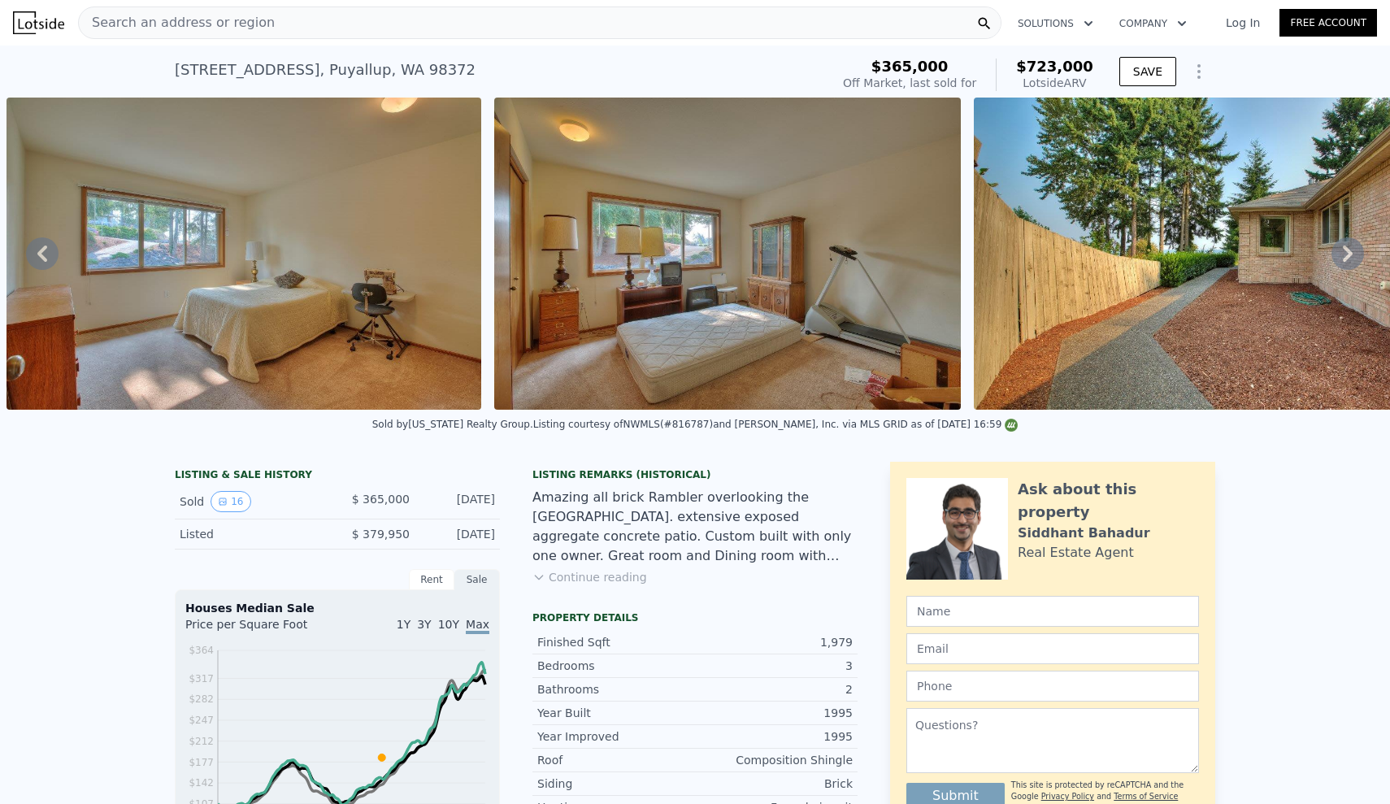
click at [46, 249] on icon at bounding box center [42, 253] width 33 height 33
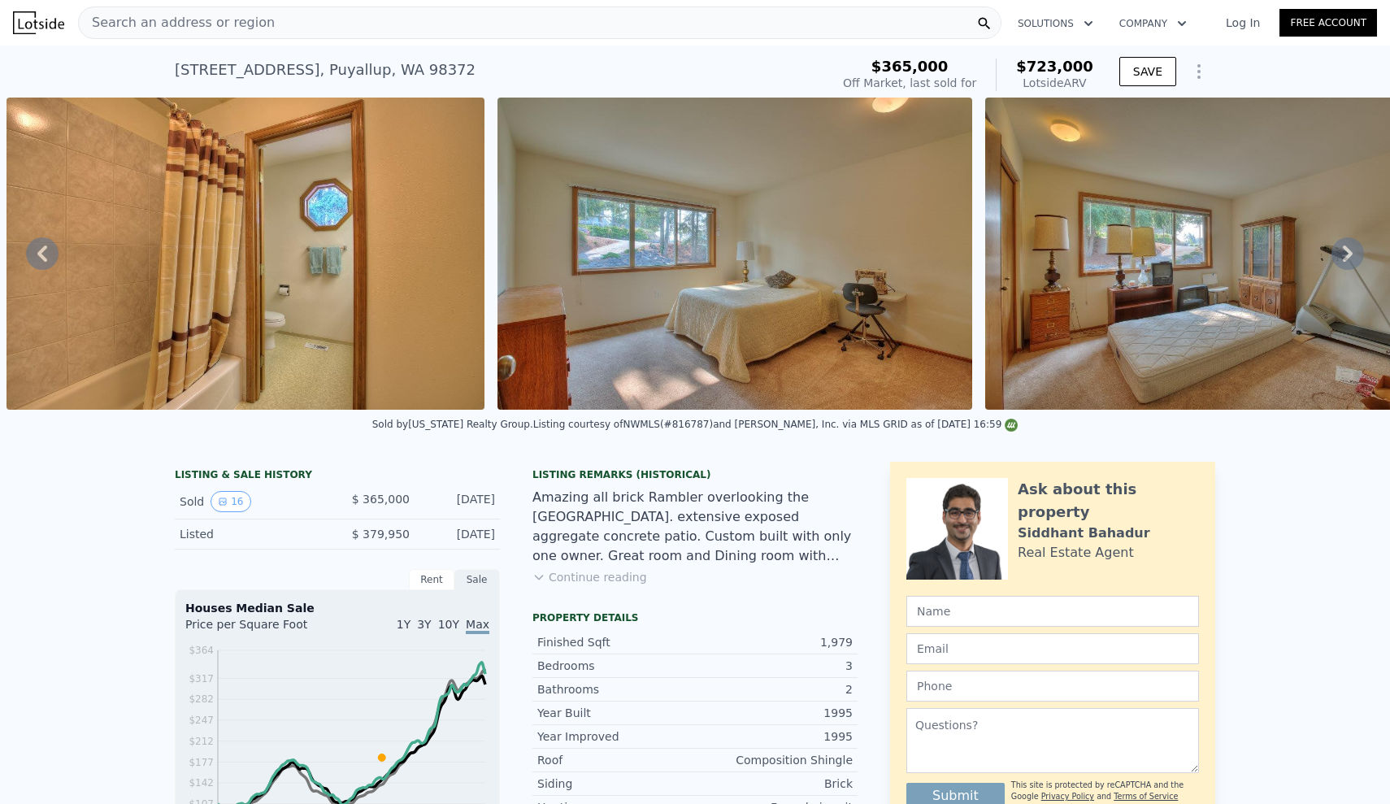
click at [46, 249] on icon at bounding box center [42, 253] width 33 height 33
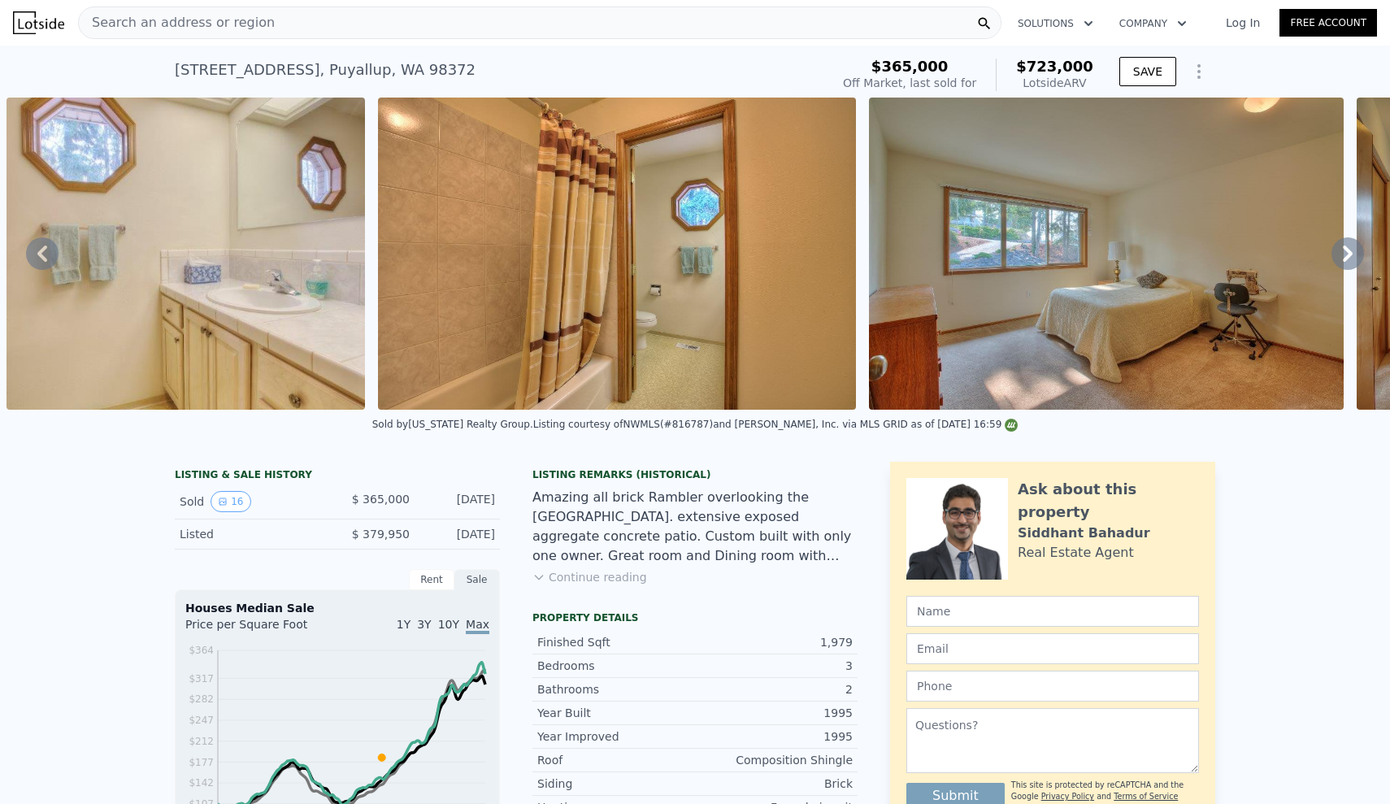
click at [46, 249] on icon at bounding box center [42, 253] width 33 height 33
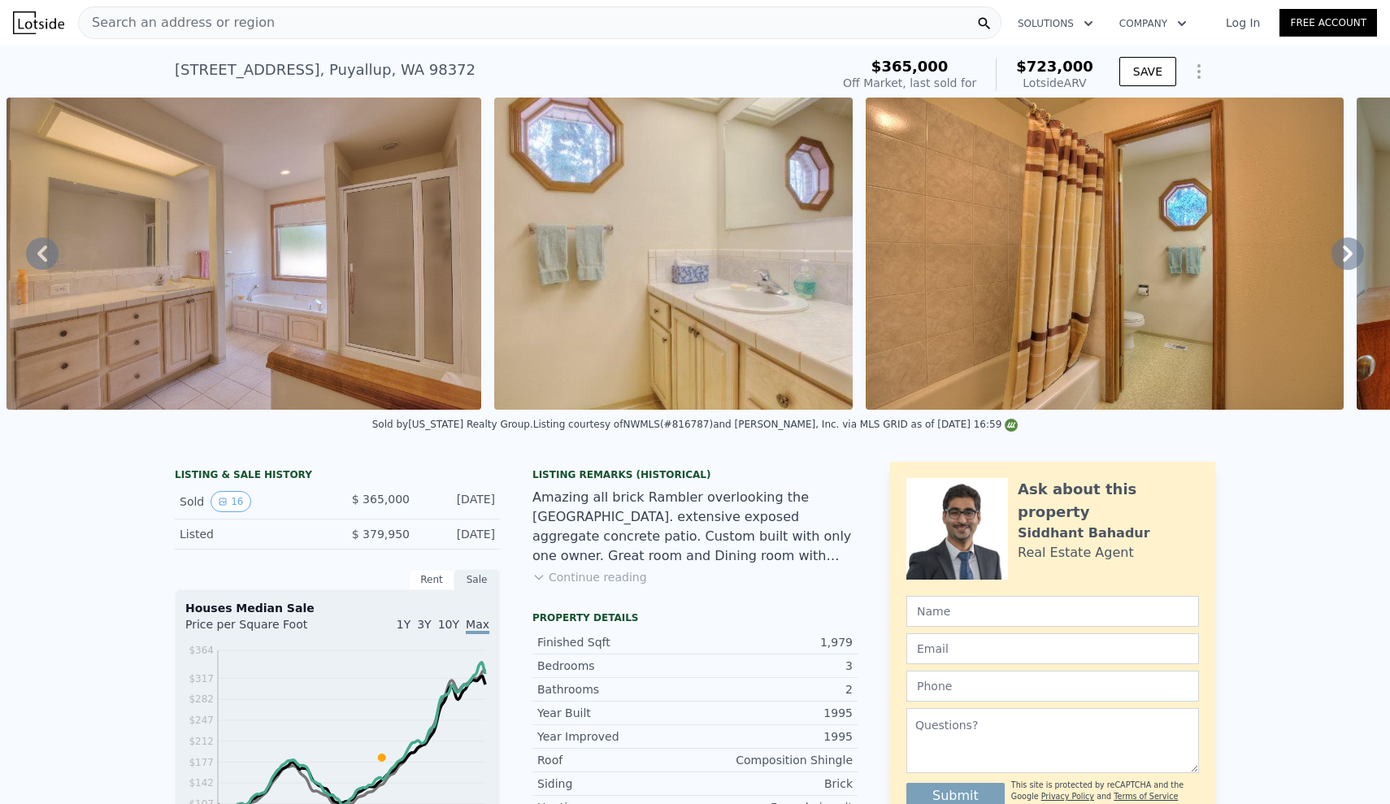
click at [46, 249] on icon at bounding box center [42, 253] width 33 height 33
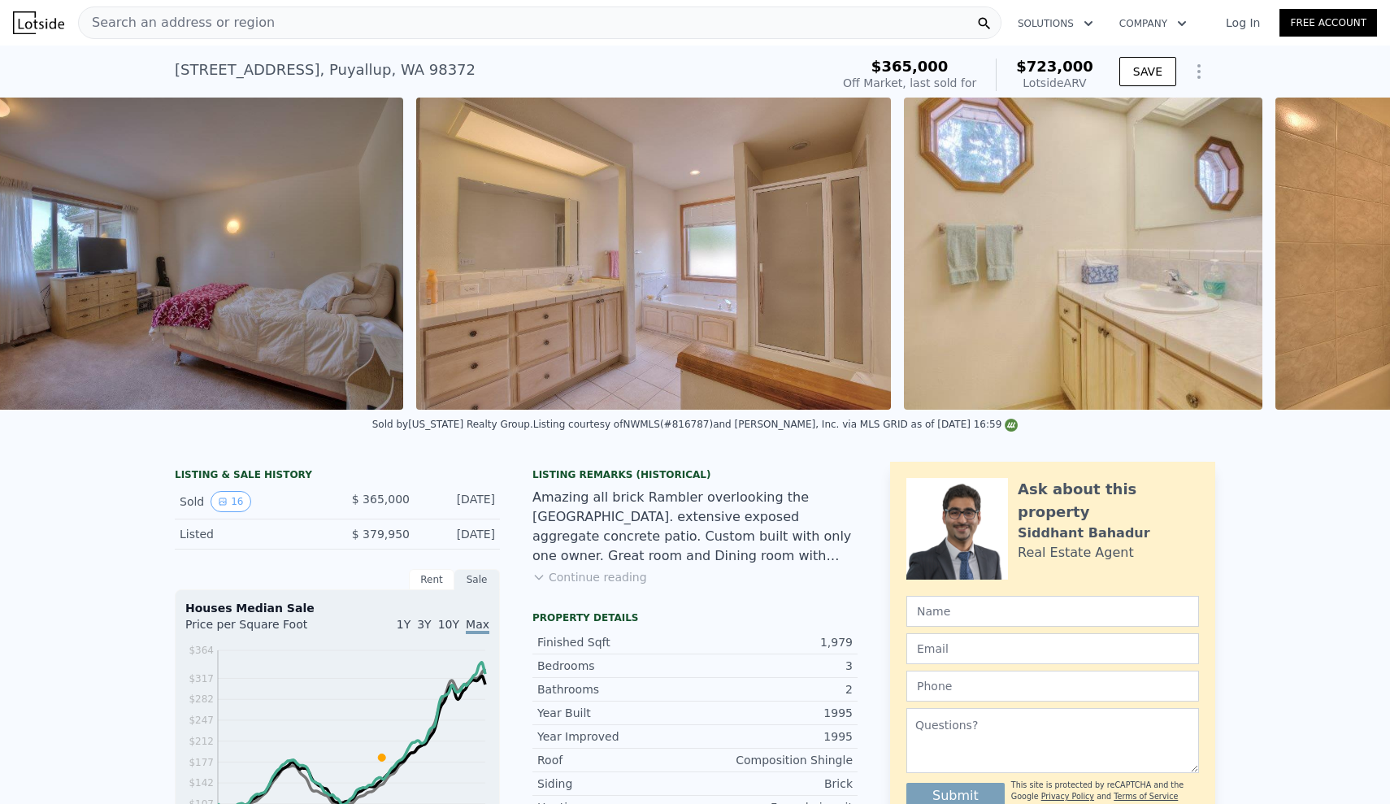
scroll to position [0, 4003]
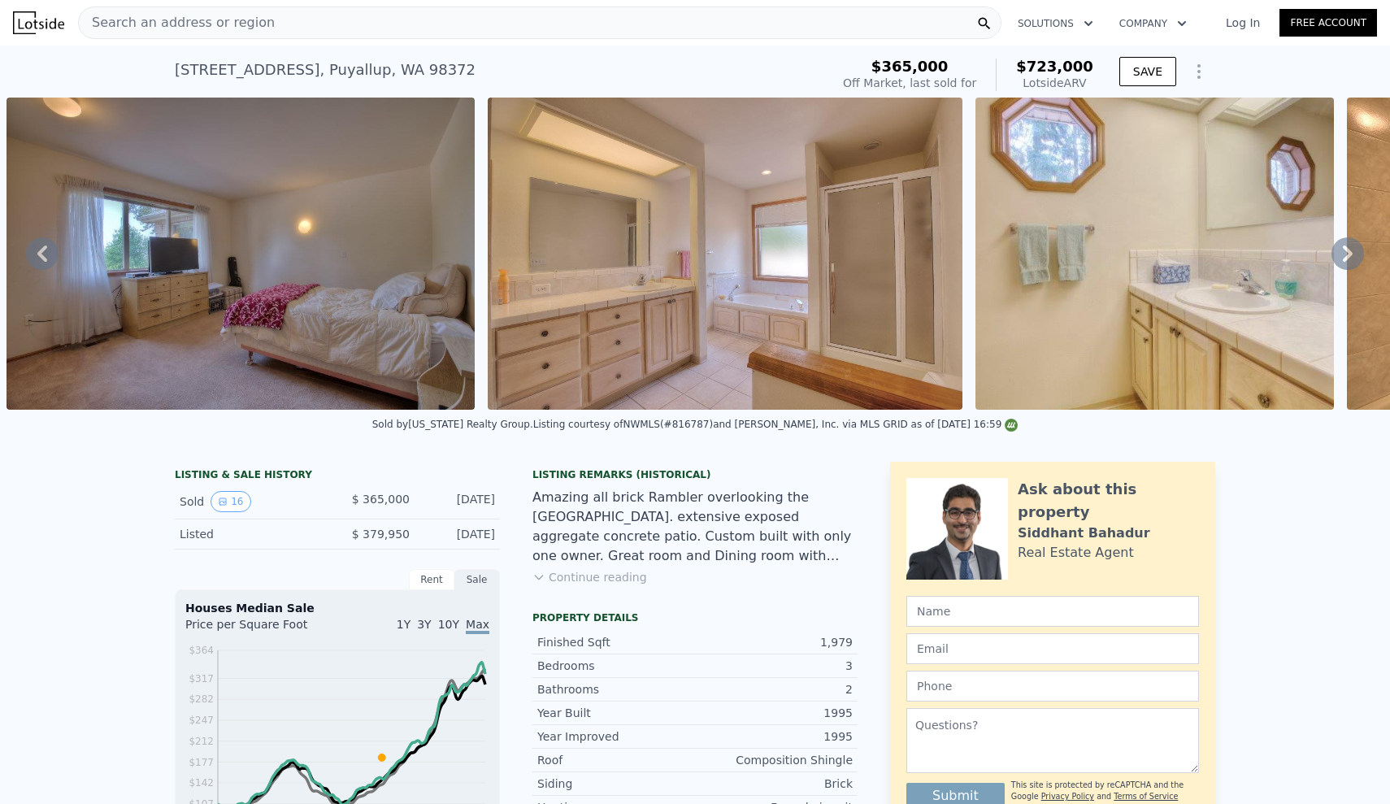
click at [33, 264] on icon at bounding box center [42, 253] width 33 height 33
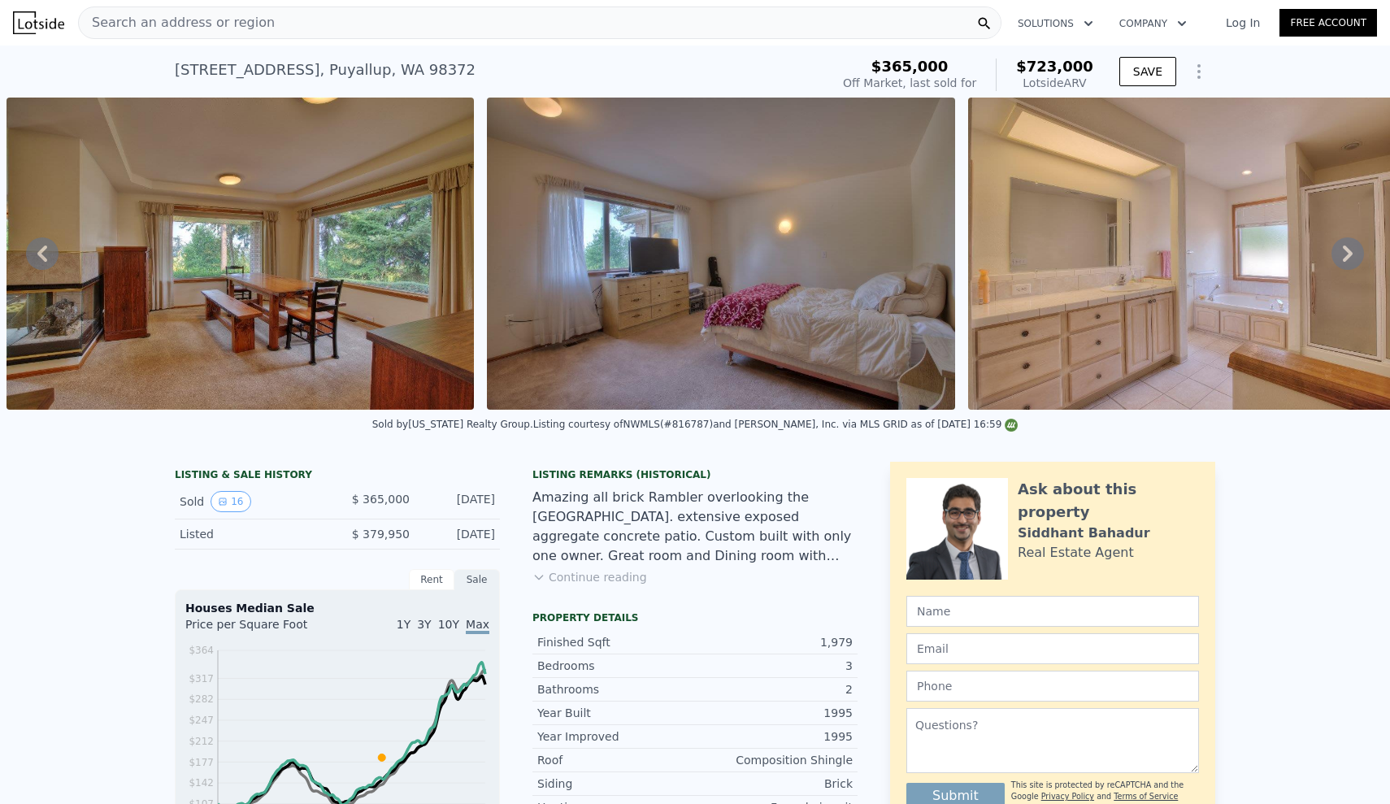
click at [33, 264] on icon at bounding box center [42, 253] width 33 height 33
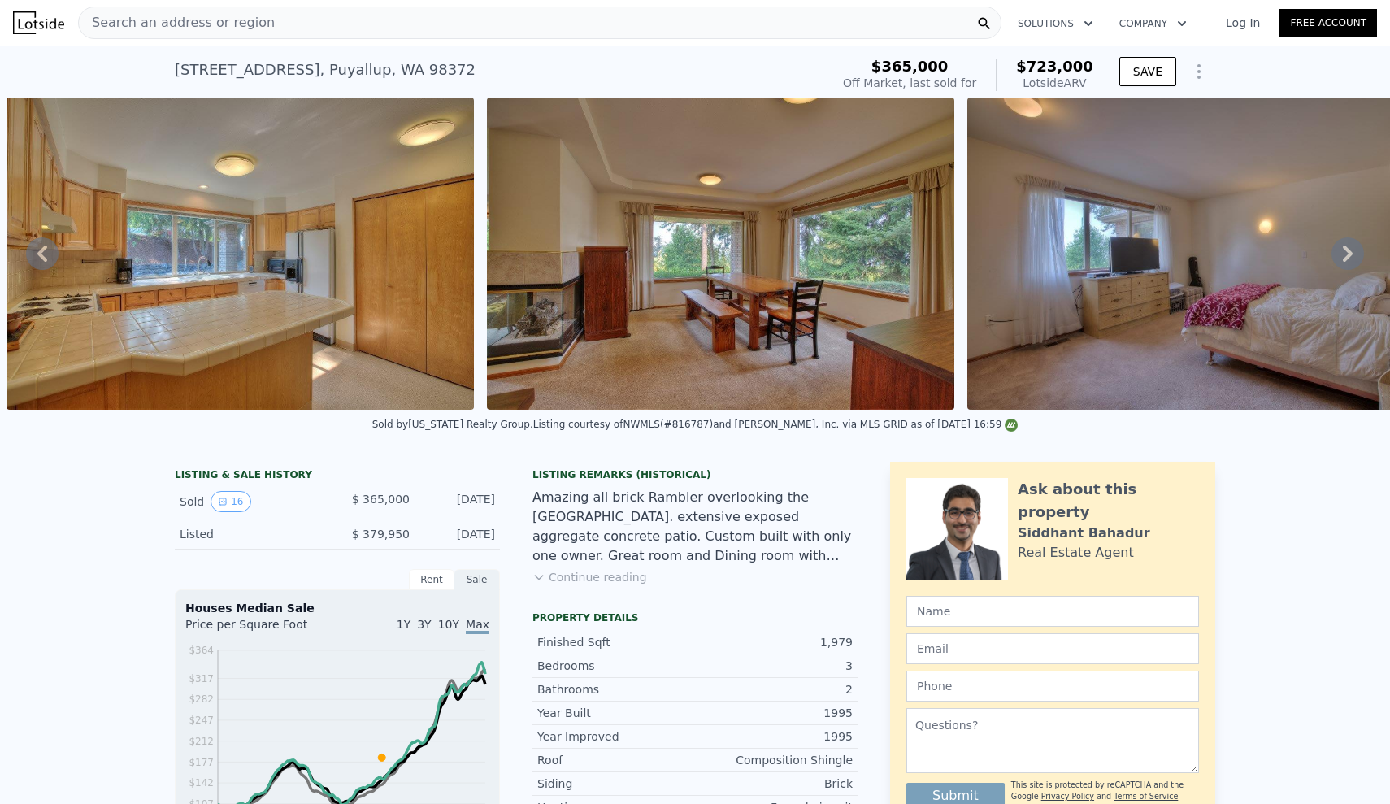
click at [33, 264] on icon at bounding box center [42, 253] width 33 height 33
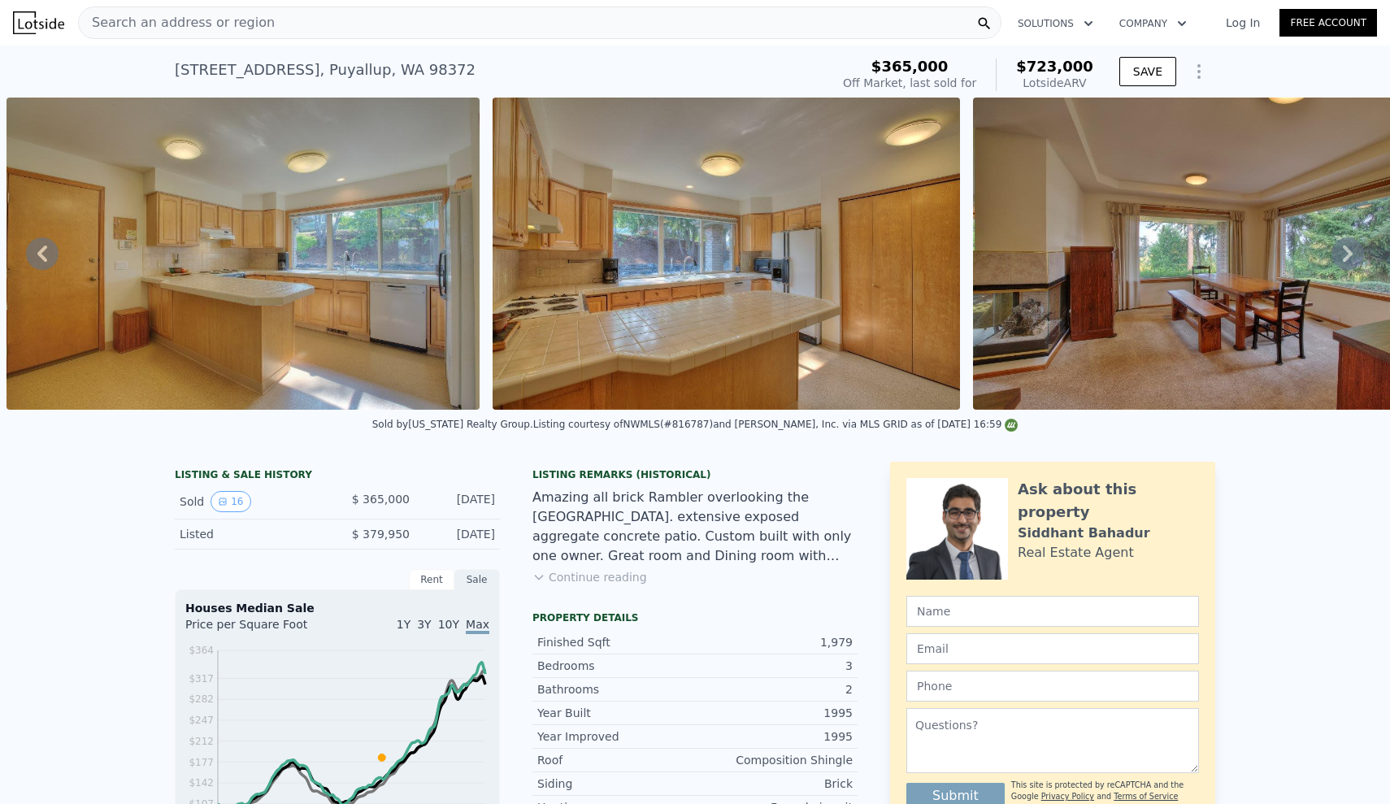
click at [33, 264] on icon at bounding box center [42, 253] width 33 height 33
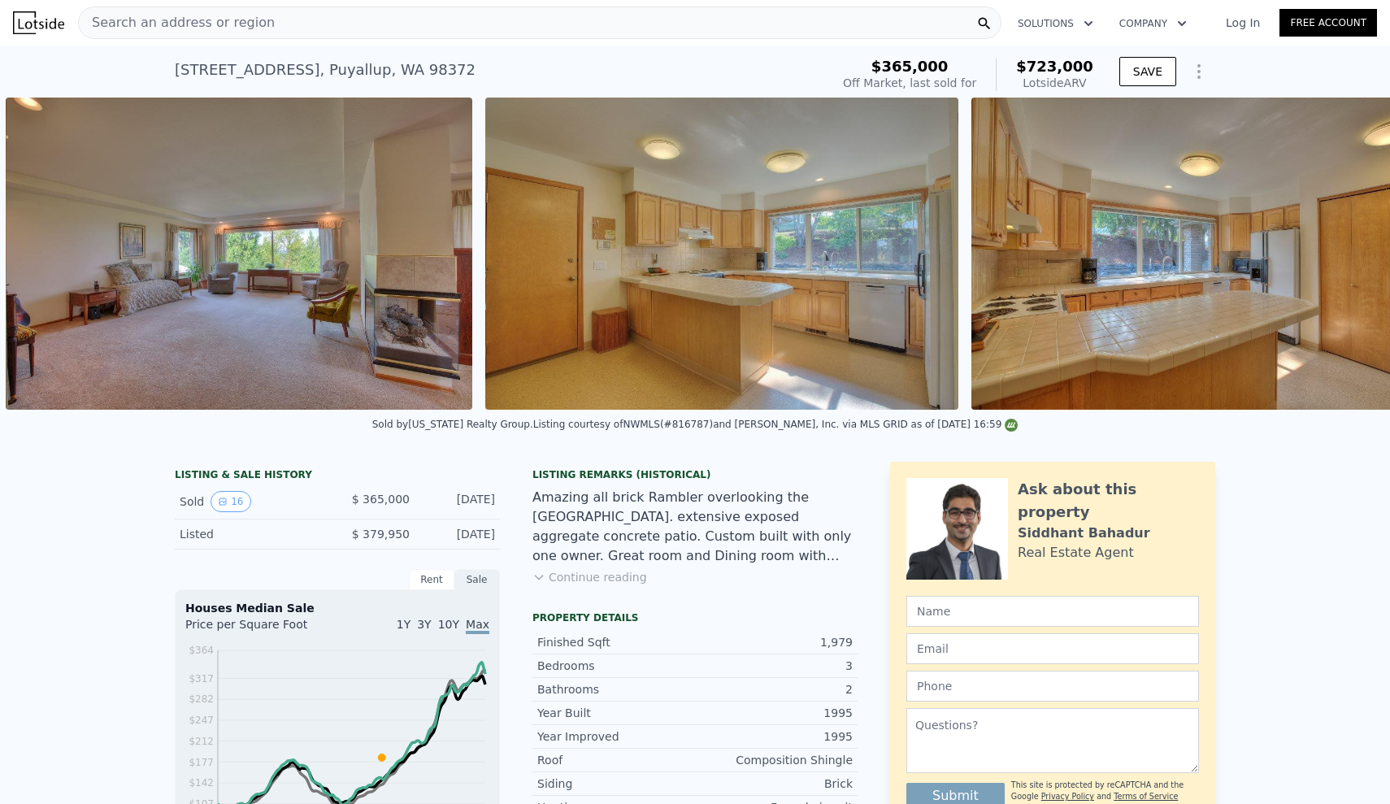
scroll to position [0, 2077]
click at [36, 257] on icon at bounding box center [42, 253] width 33 height 33
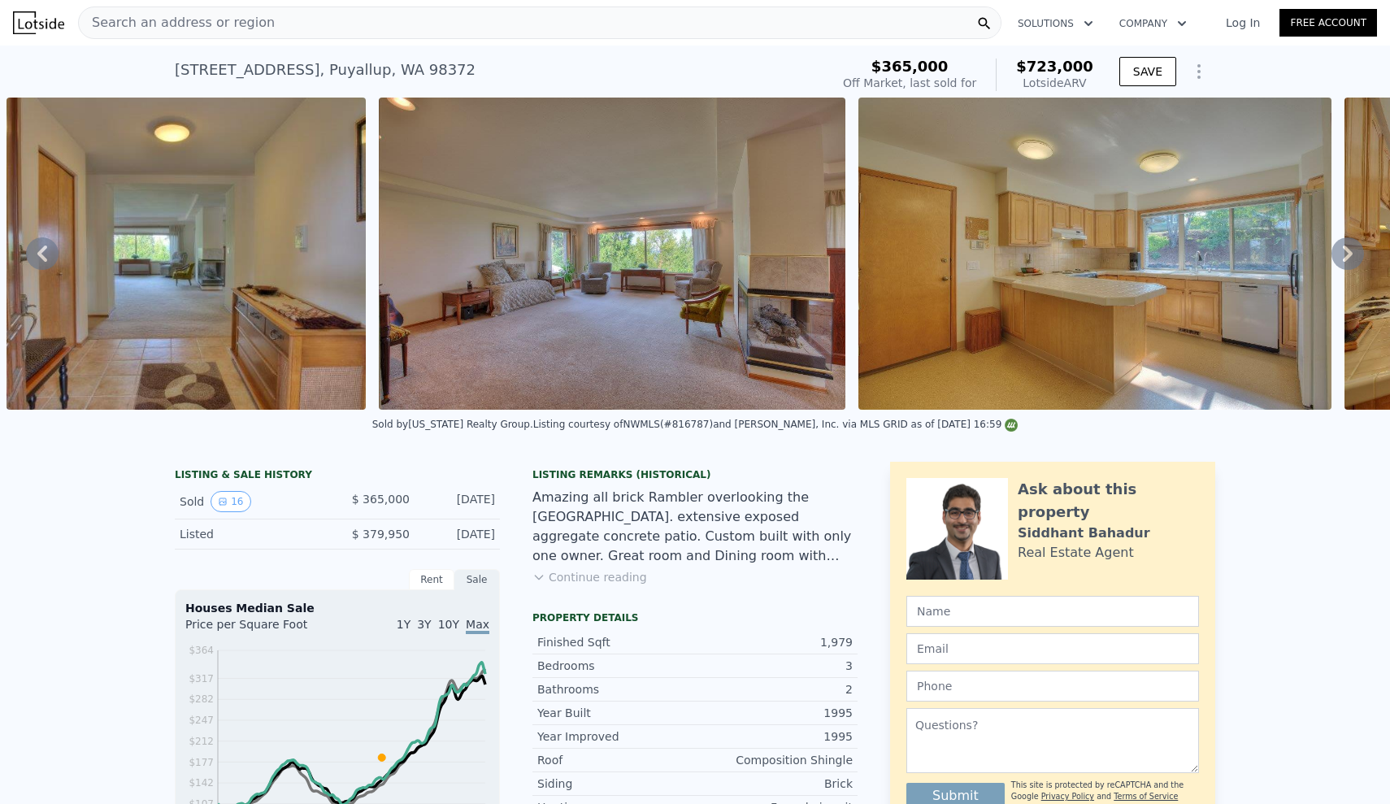
click at [36, 257] on icon at bounding box center [42, 253] width 33 height 33
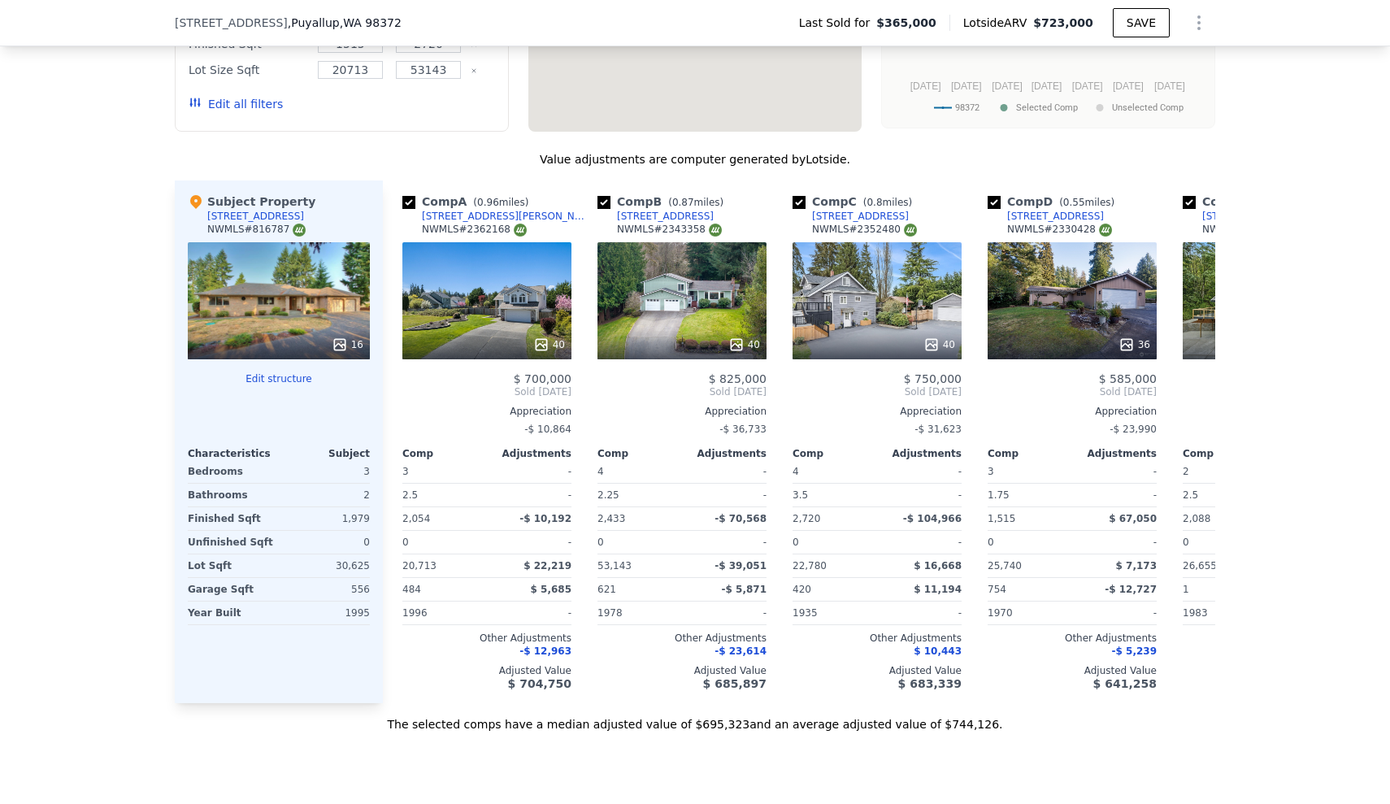
scroll to position [1813, 0]
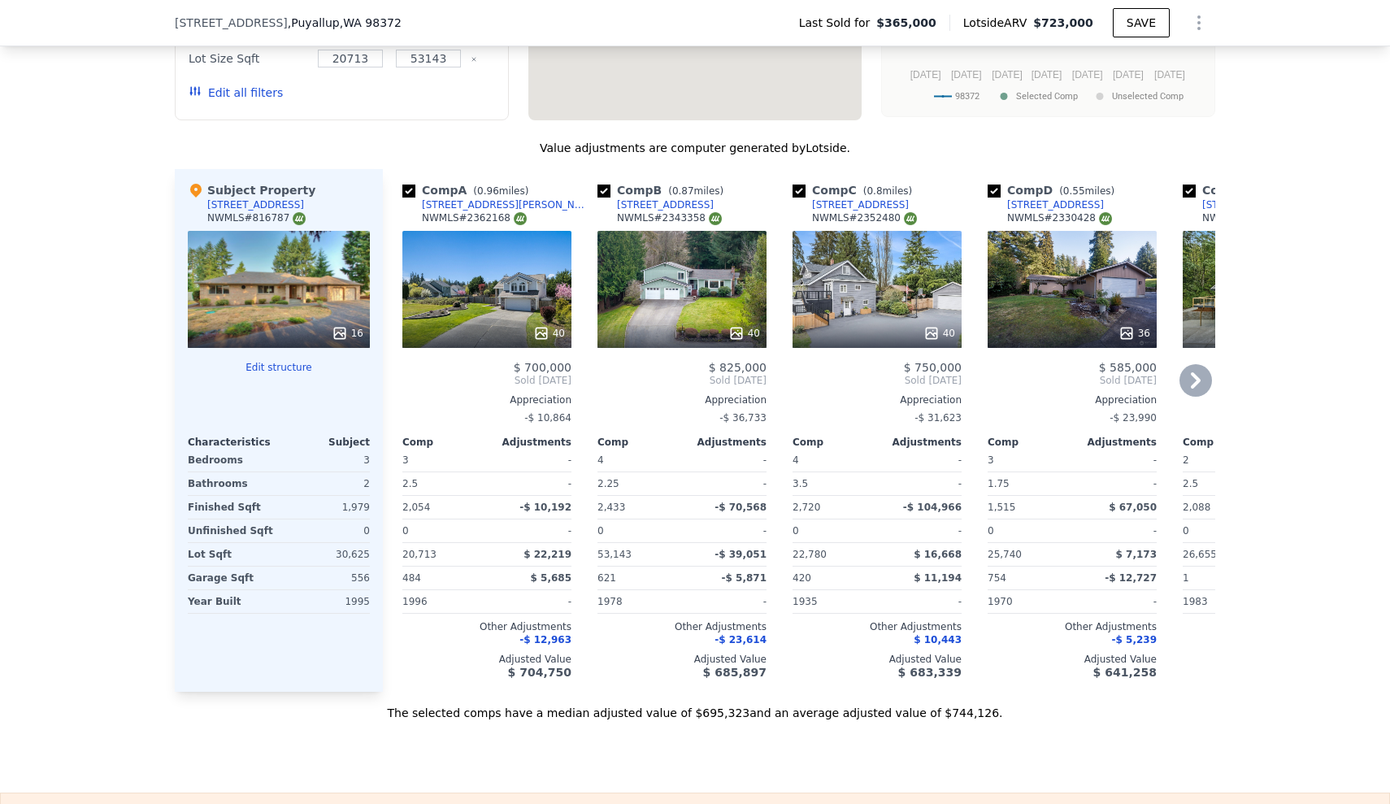
click at [1193, 382] on icon at bounding box center [1195, 380] width 33 height 33
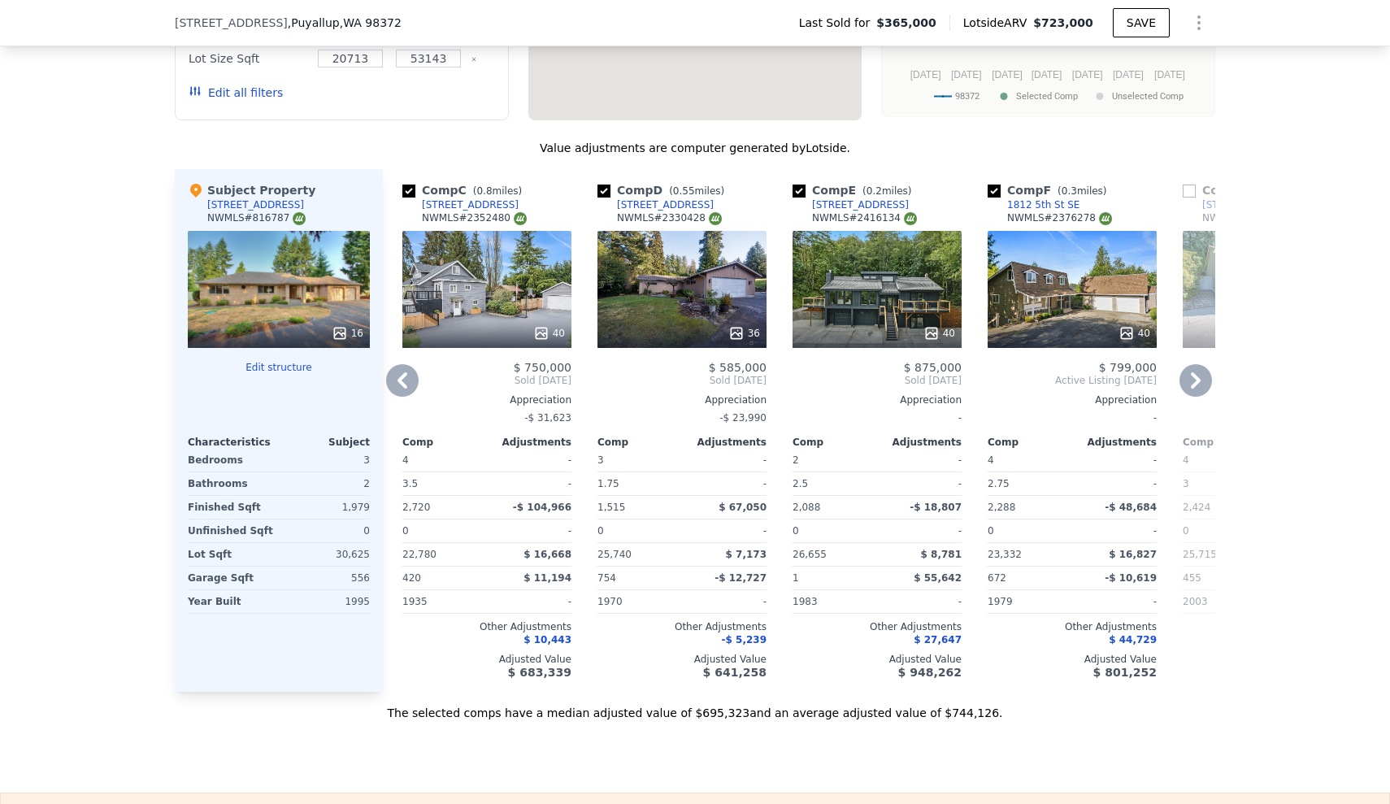
click at [1212, 379] on span "Active Listing [DATE]" at bounding box center [1267, 380] width 169 height 13
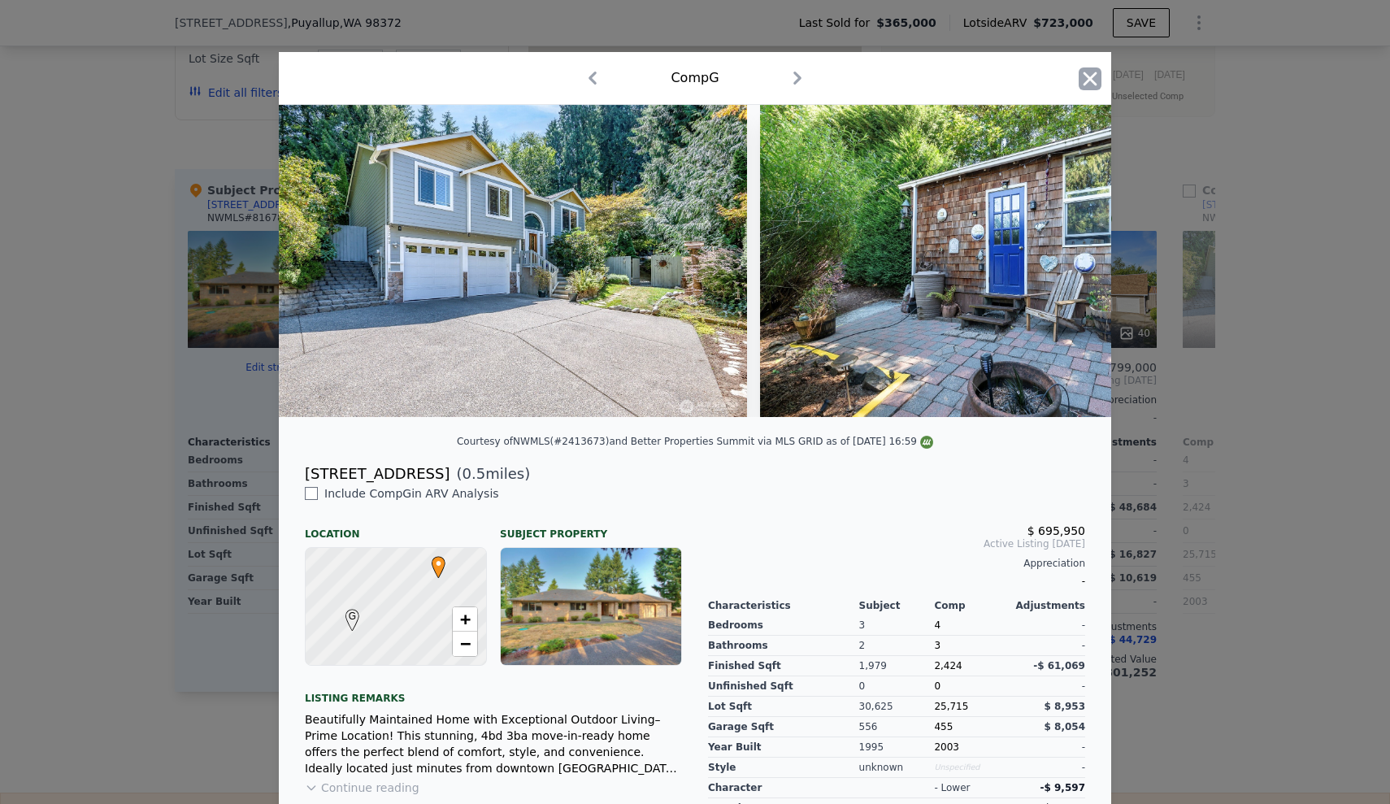
click at [1081, 80] on icon "button" at bounding box center [1090, 78] width 23 height 23
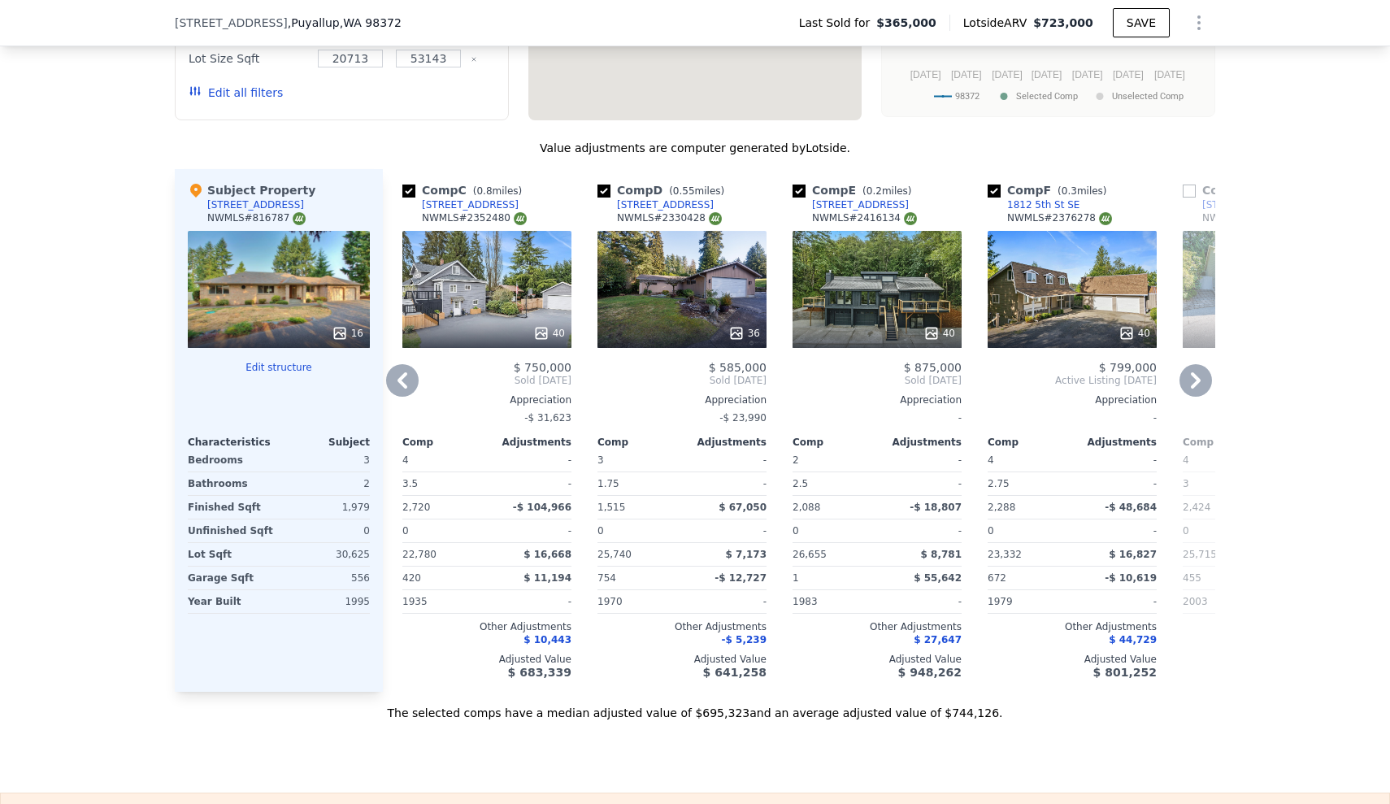
click at [1198, 388] on icon at bounding box center [1195, 380] width 33 height 33
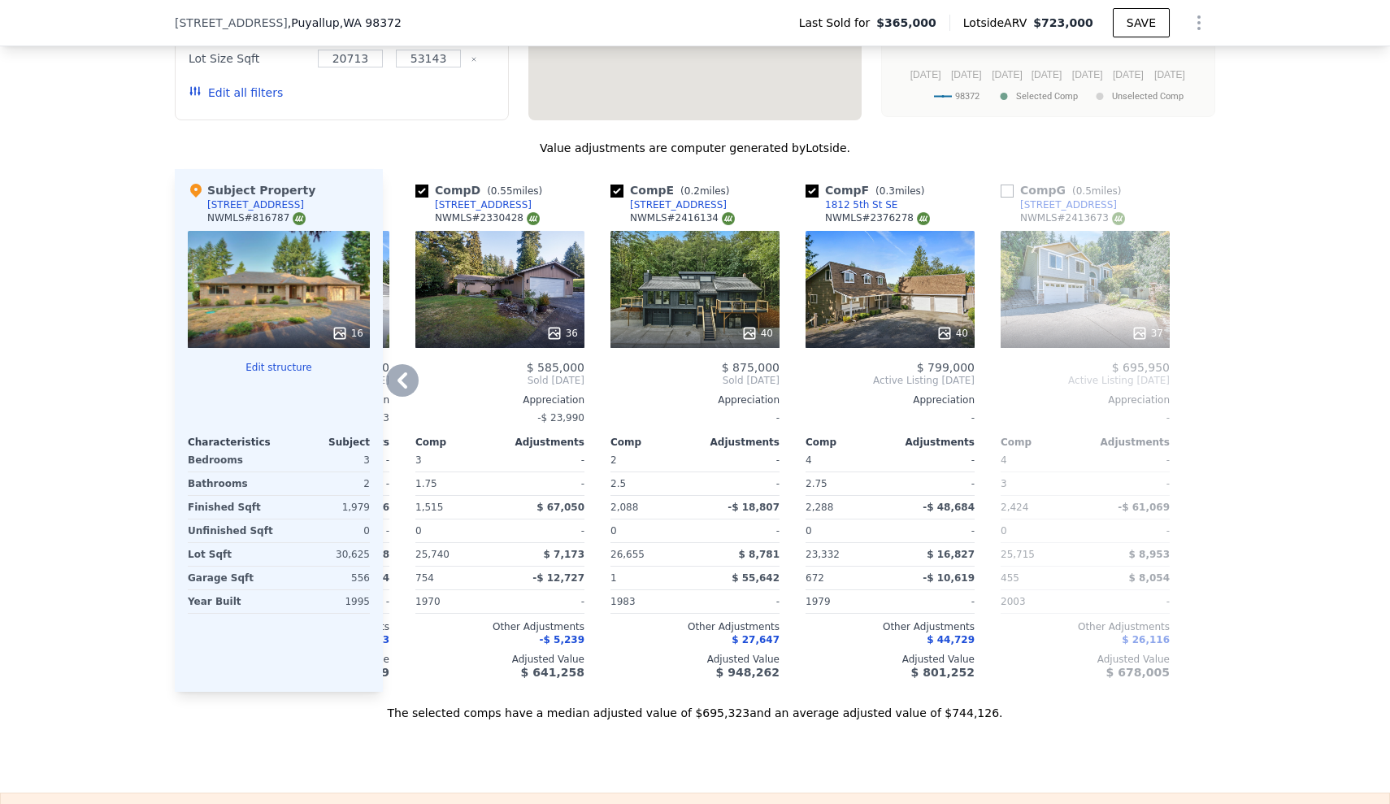
click at [389, 379] on icon at bounding box center [402, 380] width 33 height 33
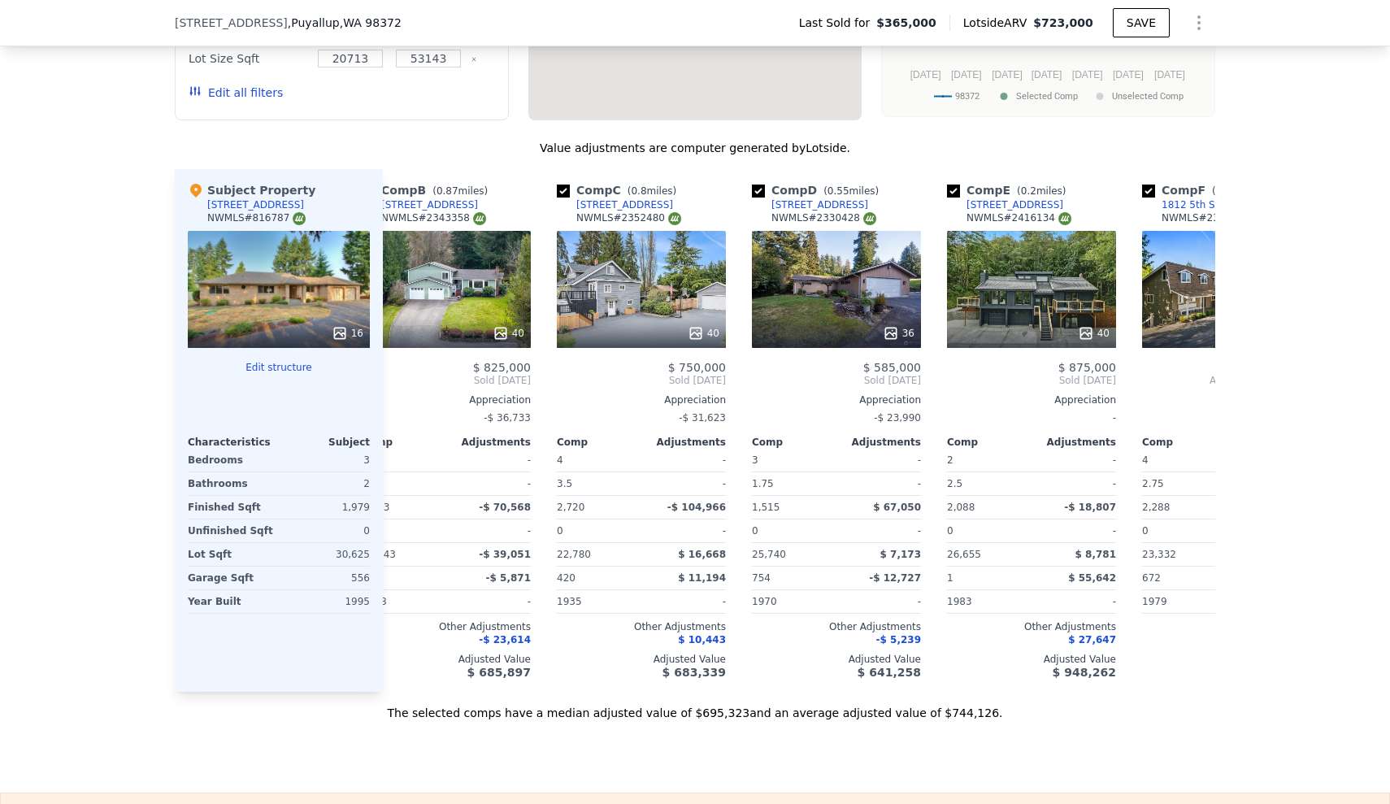
scroll to position [0, 182]
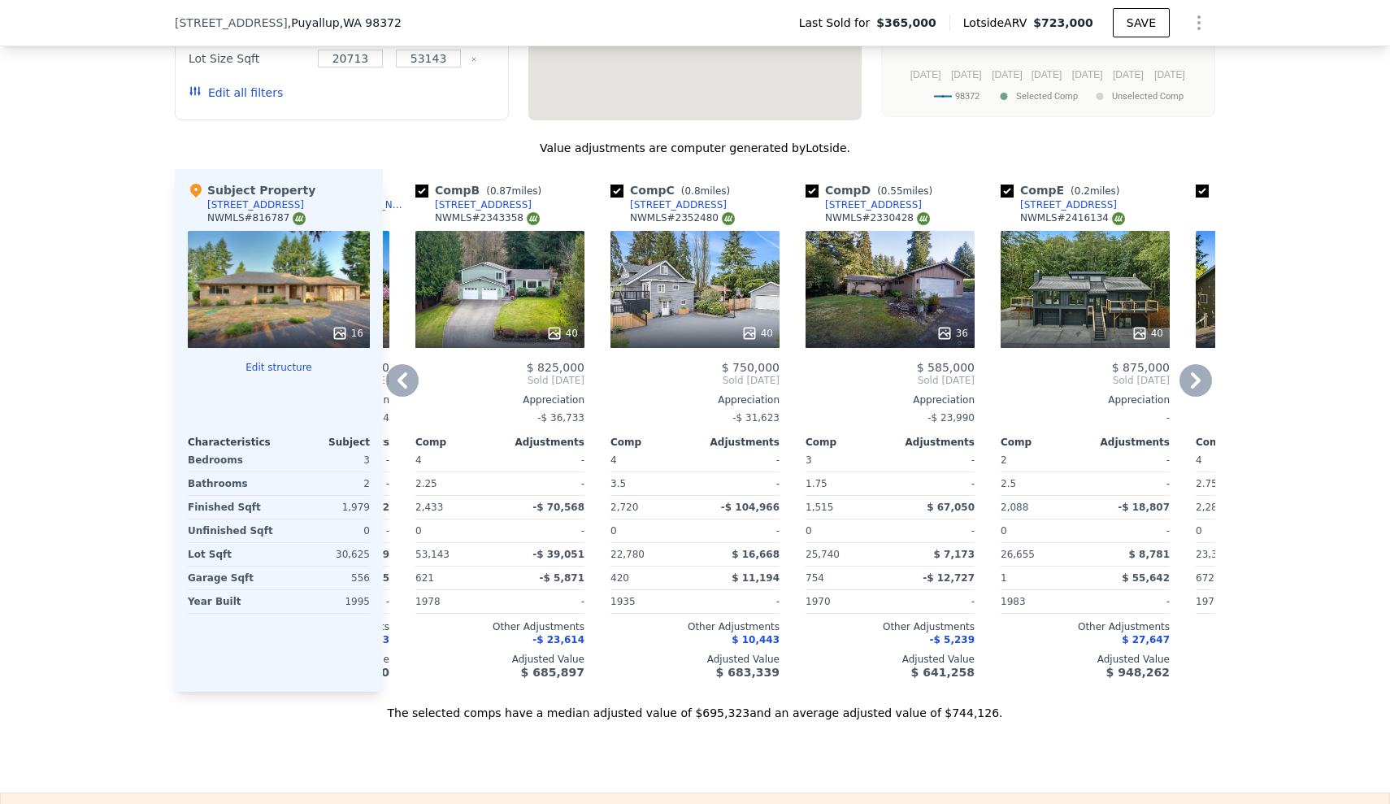
click at [406, 378] on icon at bounding box center [402, 380] width 33 height 33
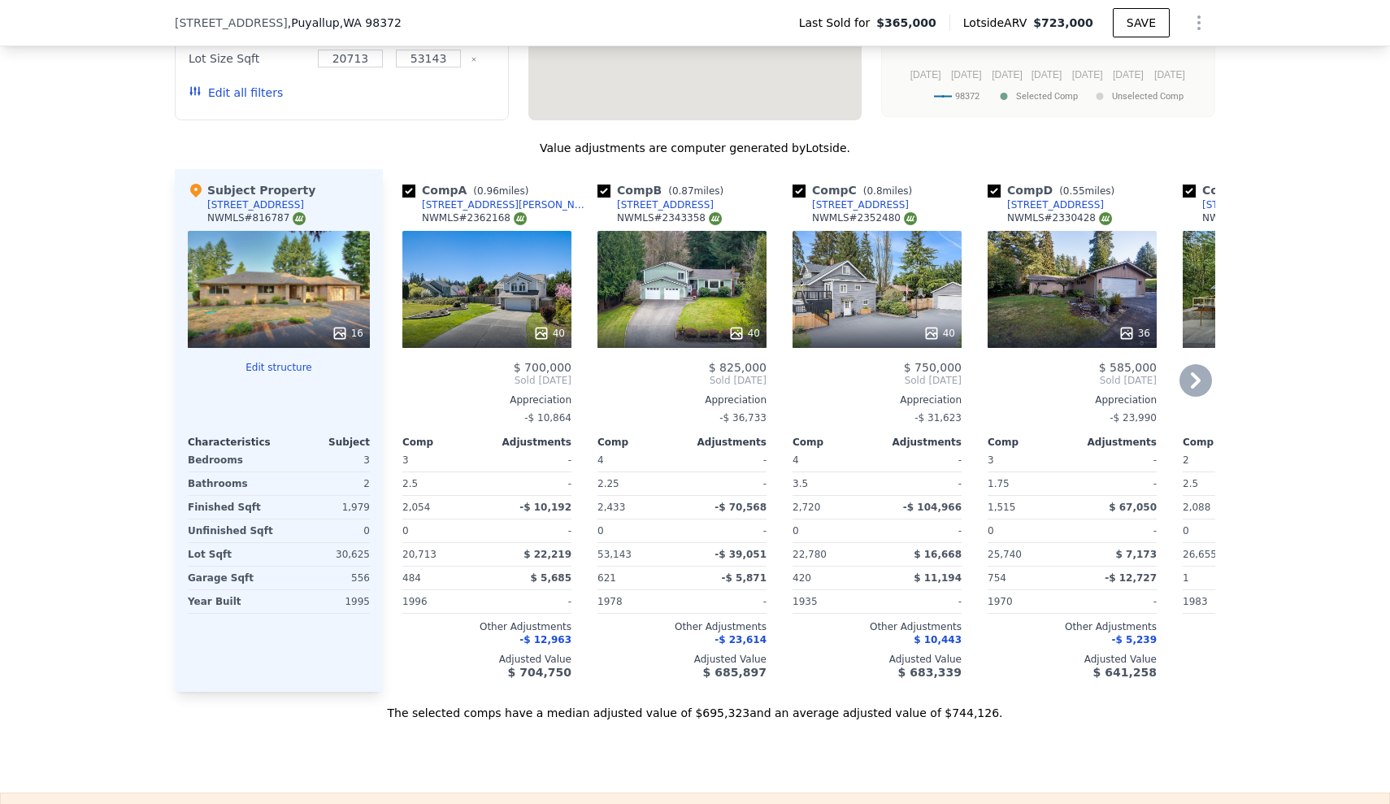
click at [77, 417] on div "We found 7 sales that match your search Listings provided by NWMLS Filters Map …" at bounding box center [695, 255] width 1390 height 932
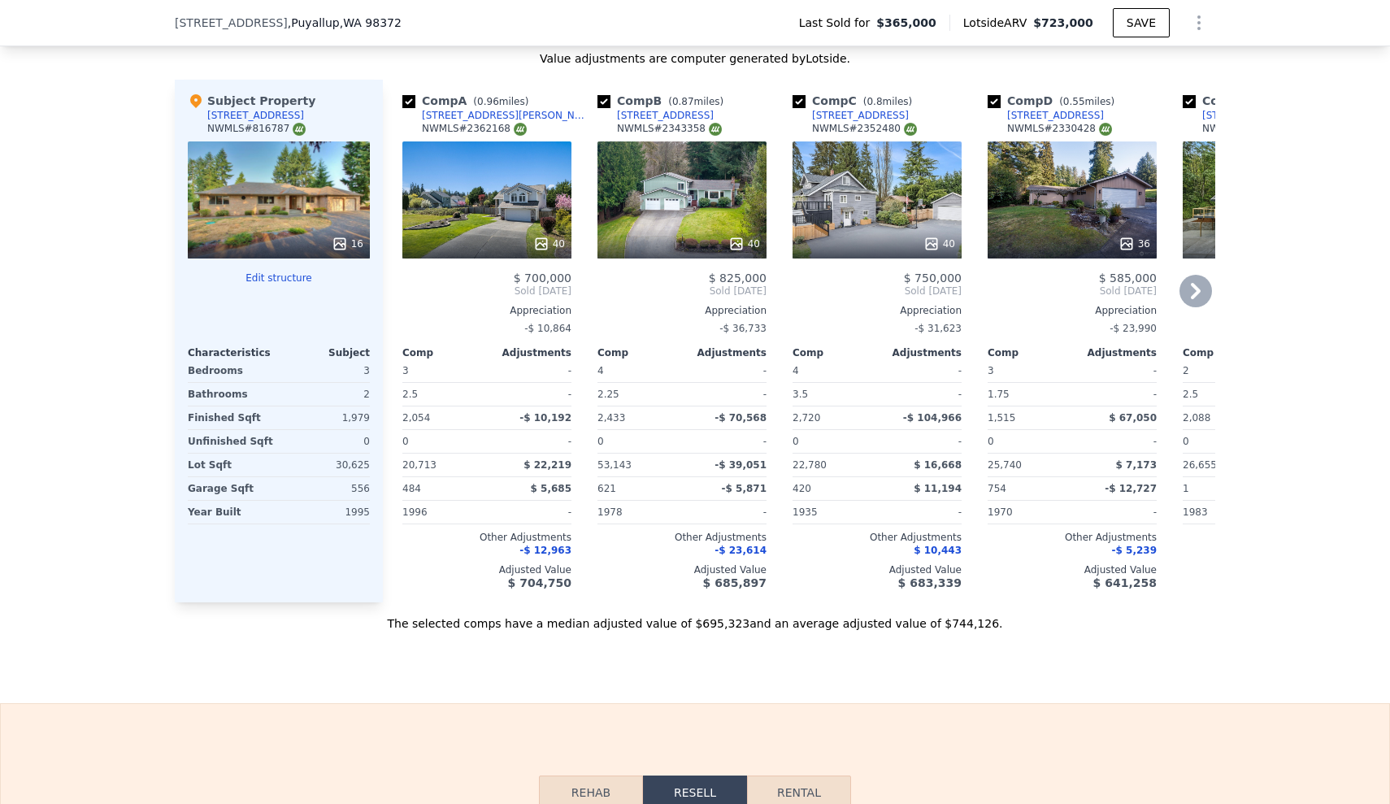
scroll to position [1904, 0]
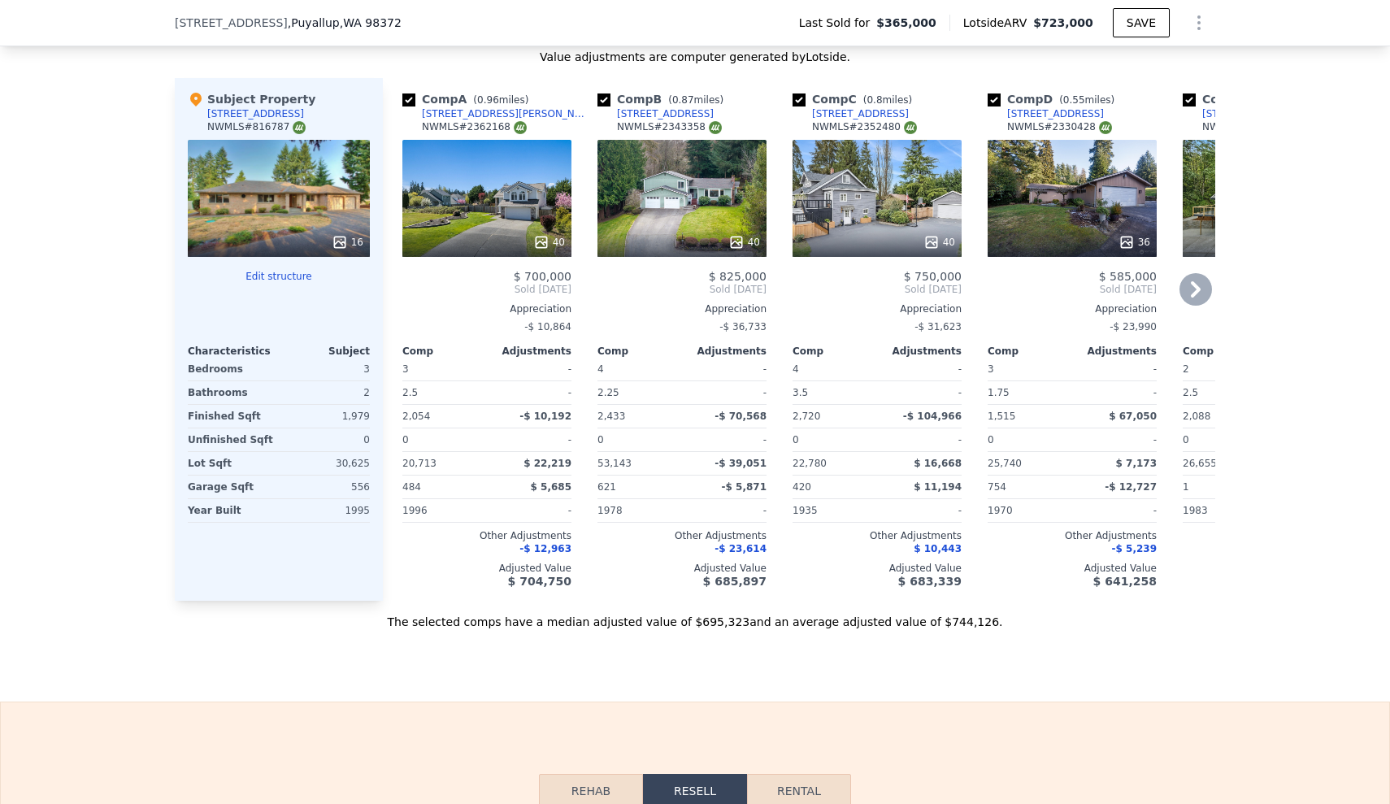
click at [121, 282] on div "We found 7 sales that match your search Listings provided by NWMLS Filters Map …" at bounding box center [695, 164] width 1390 height 932
click at [62, 493] on div "We found 7 sales that match your search Listings provided by NWMLS Filters Map …" at bounding box center [695, 164] width 1390 height 932
click at [92, 393] on div "We found 7 sales that match your search Listings provided by NWMLS Filters Map …" at bounding box center [695, 164] width 1390 height 932
click at [120, 3] on div "[STREET_ADDRESS] Last Sold for $365,000 Lotside ARV $723,000 SAVE" at bounding box center [695, 23] width 1390 height 46
click at [52, 508] on div "We found 7 sales that match your search Listings provided by NWMLS Filters Map …" at bounding box center [695, 164] width 1390 height 932
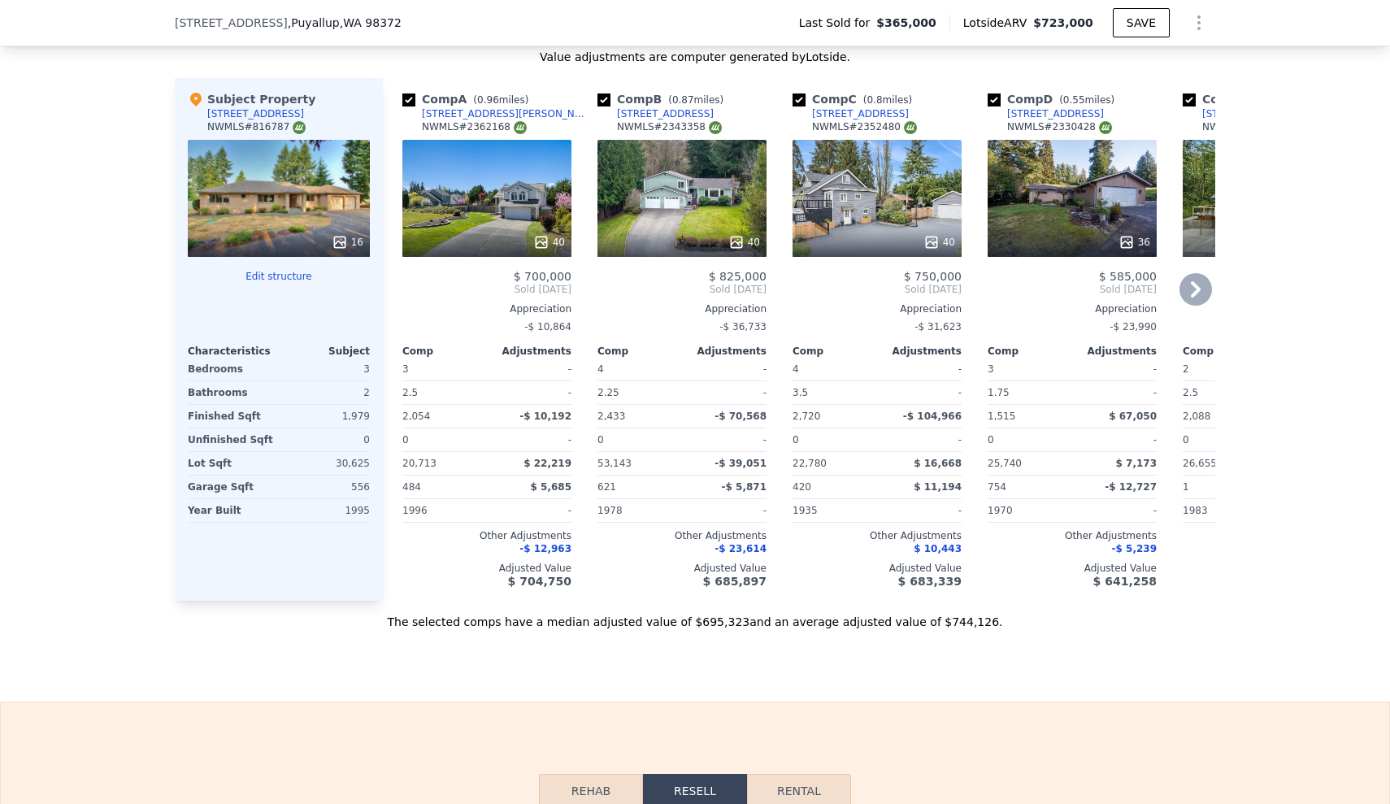
click at [92, 419] on div "We found 7 sales that match your search Listings provided by NWMLS Filters Map …" at bounding box center [695, 164] width 1390 height 932
click at [62, 376] on div "We found 7 sales that match your search Listings provided by NWMLS Filters Map …" at bounding box center [695, 164] width 1390 height 932
click at [144, 250] on div "We found 7 sales that match your search Listings provided by NWMLS Filters Map …" at bounding box center [695, 164] width 1390 height 932
click at [59, 223] on div "We found 7 sales that match your search Listings provided by NWMLS Filters Map …" at bounding box center [695, 164] width 1390 height 932
click at [46, 294] on div "We found 7 sales that match your search Listings provided by NWMLS Filters Map …" at bounding box center [695, 164] width 1390 height 932
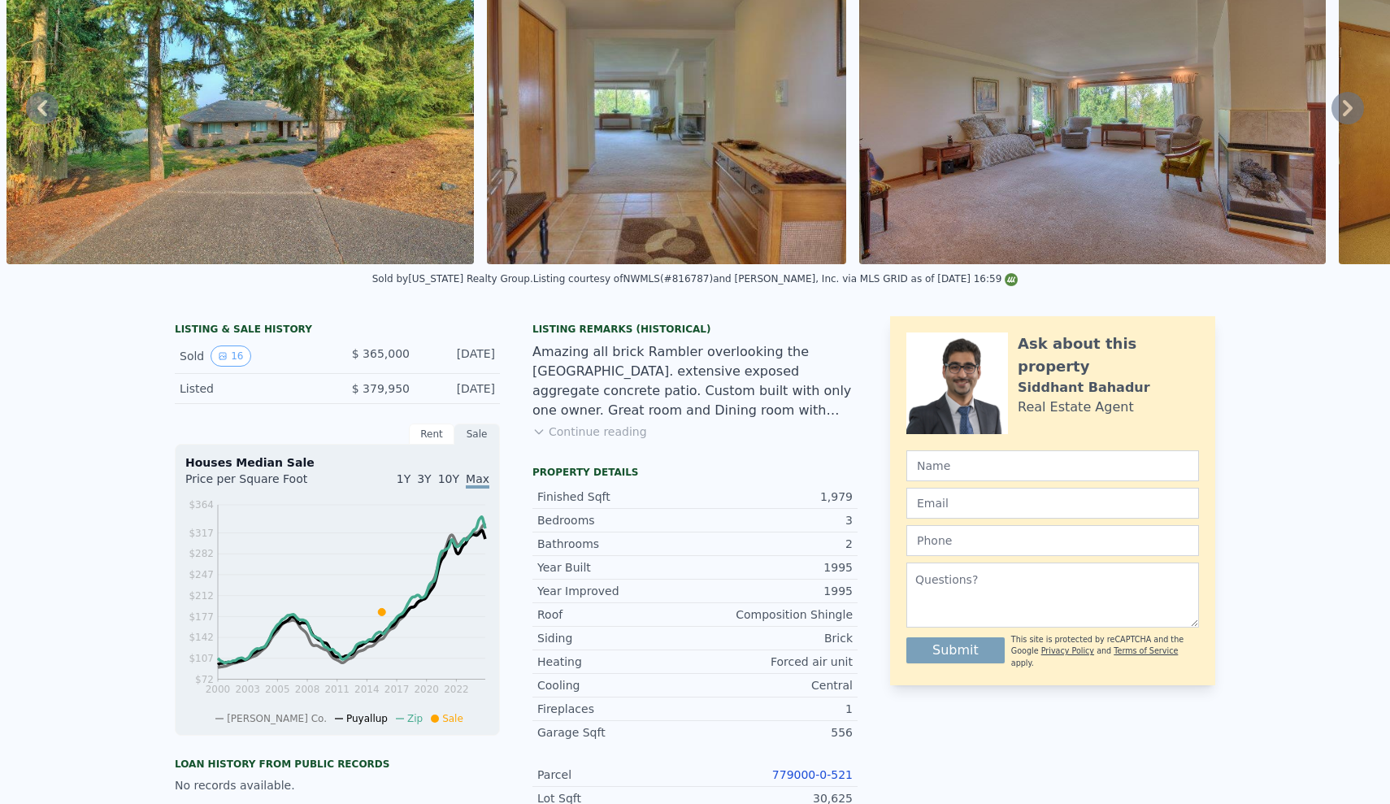
scroll to position [-30, 0]
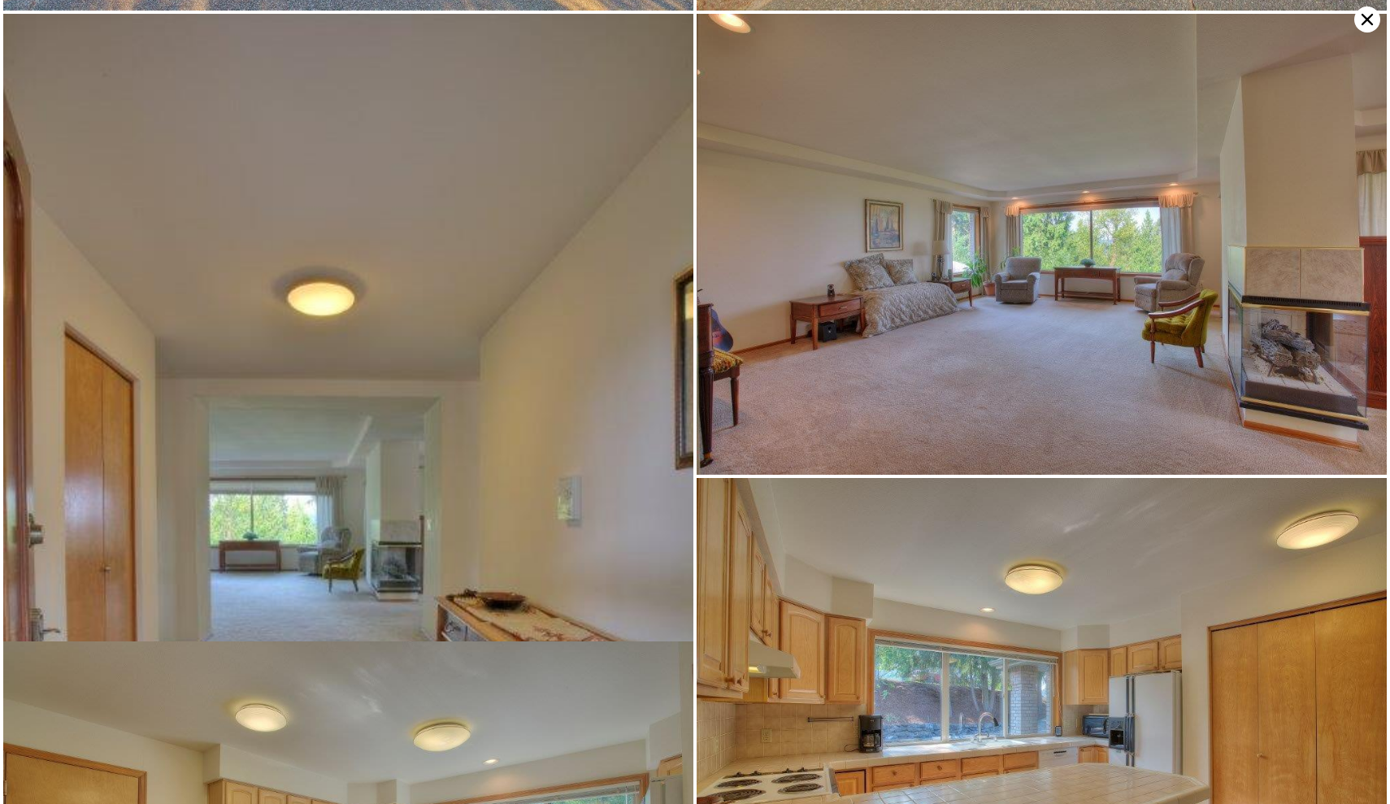
scroll to position [0, 0]
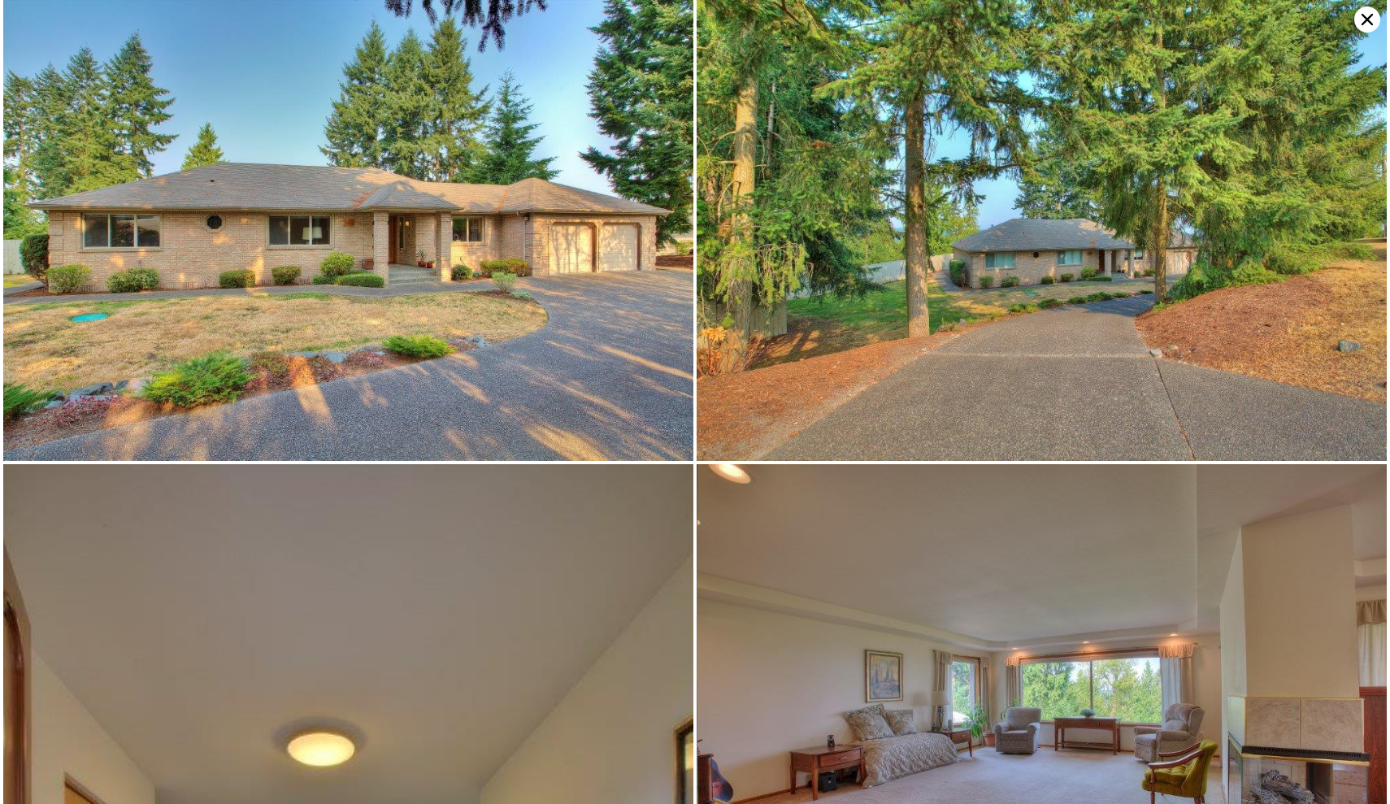
click at [1362, 20] on icon at bounding box center [1367, 20] width 26 height 26
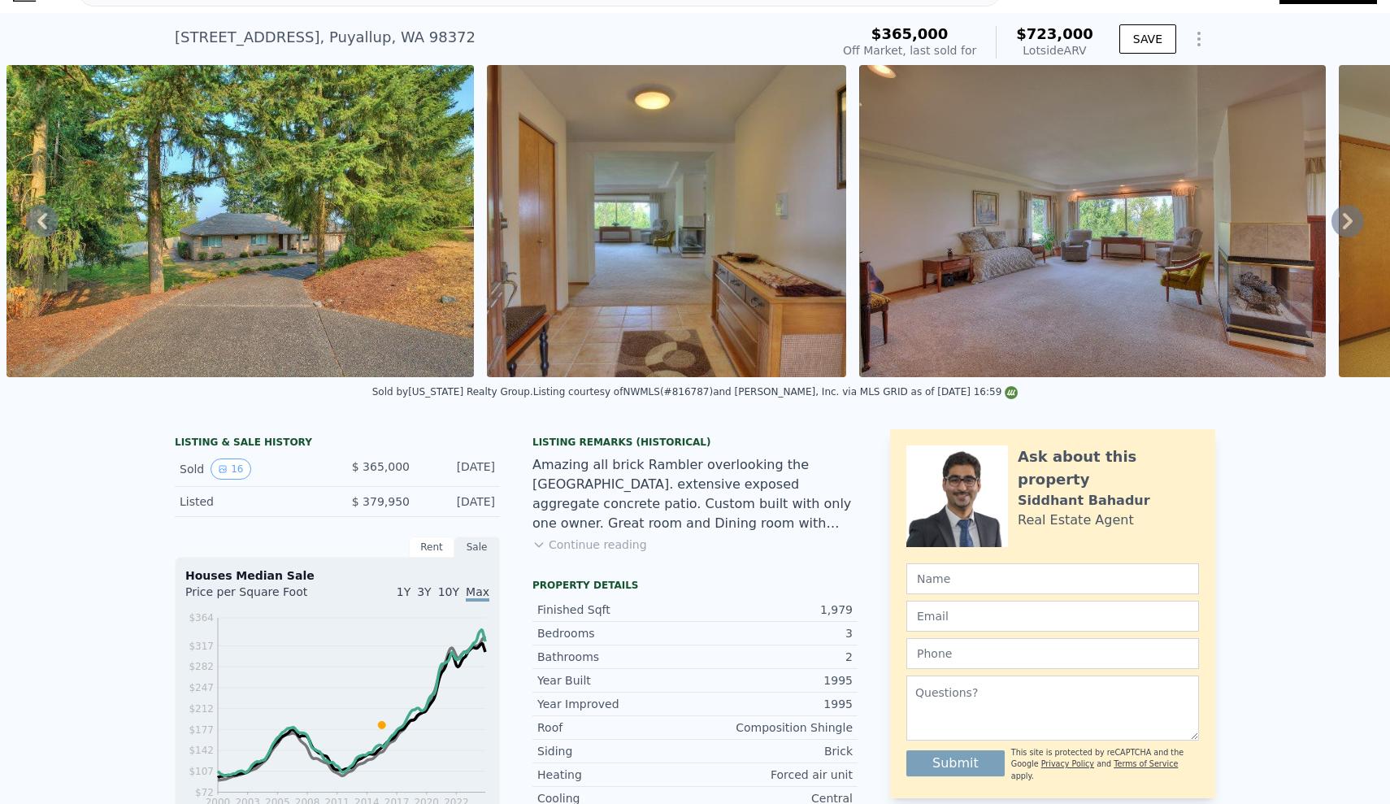
click at [1353, 228] on icon at bounding box center [1347, 221] width 33 height 33
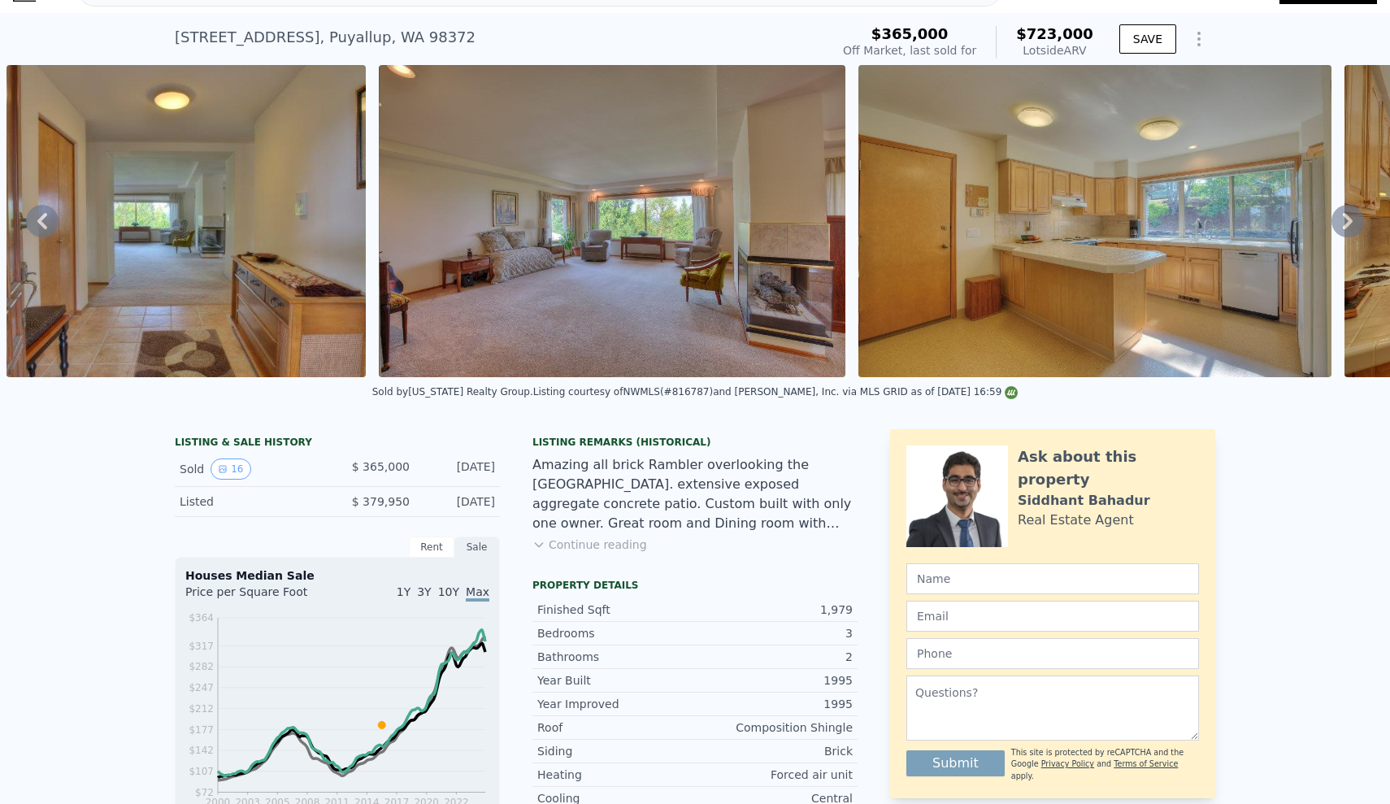
click at [1353, 228] on icon at bounding box center [1347, 221] width 33 height 33
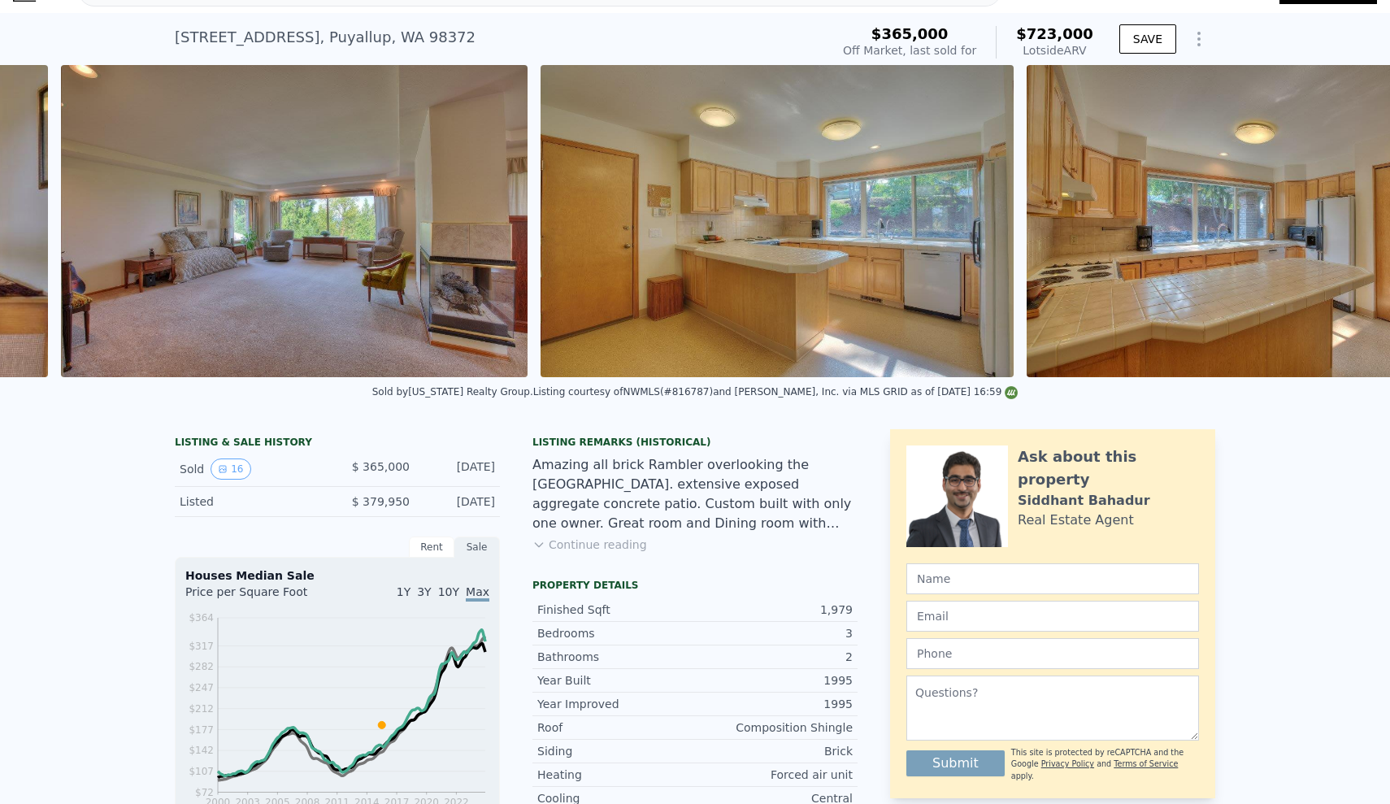
scroll to position [0, 2077]
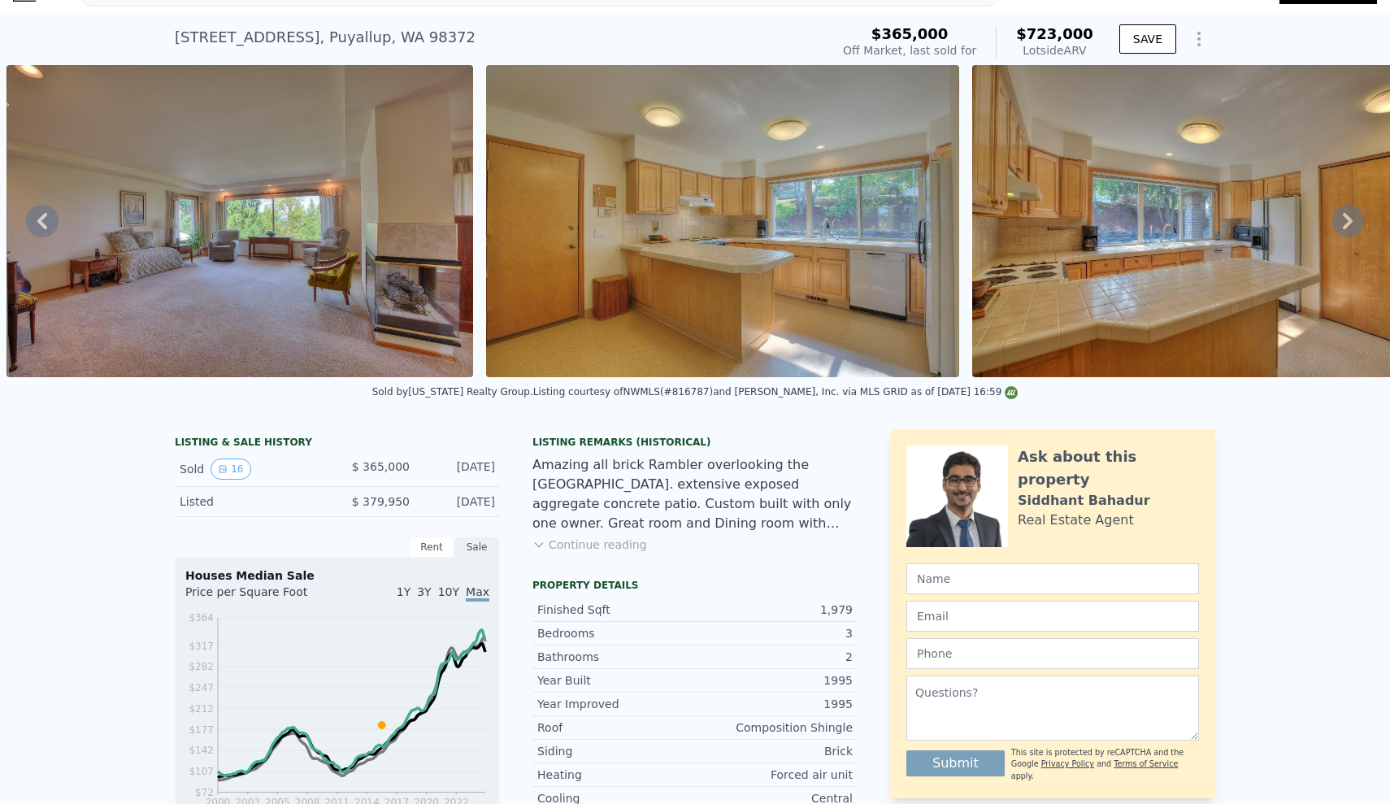
click at [47, 230] on icon at bounding box center [42, 221] width 33 height 33
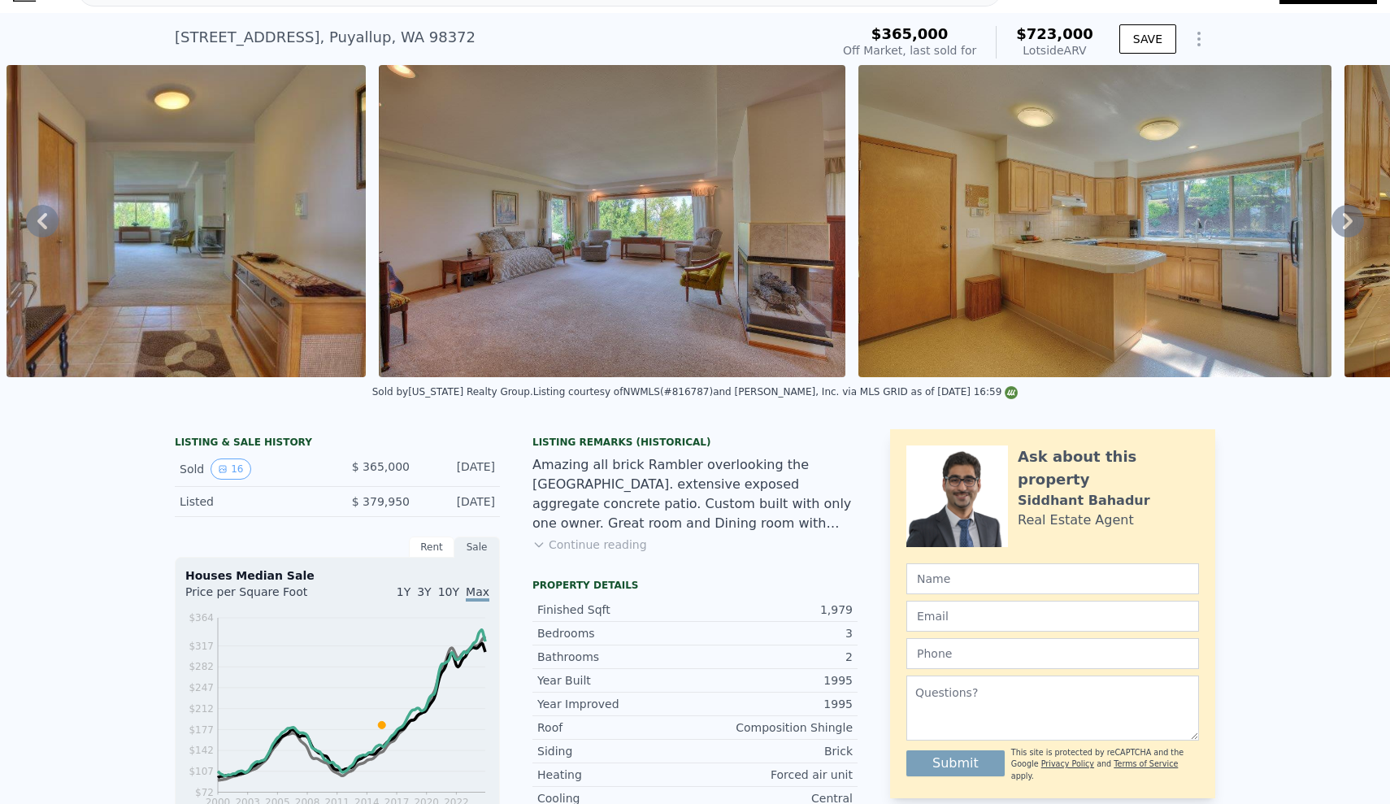
click at [47, 230] on icon at bounding box center [42, 221] width 33 height 33
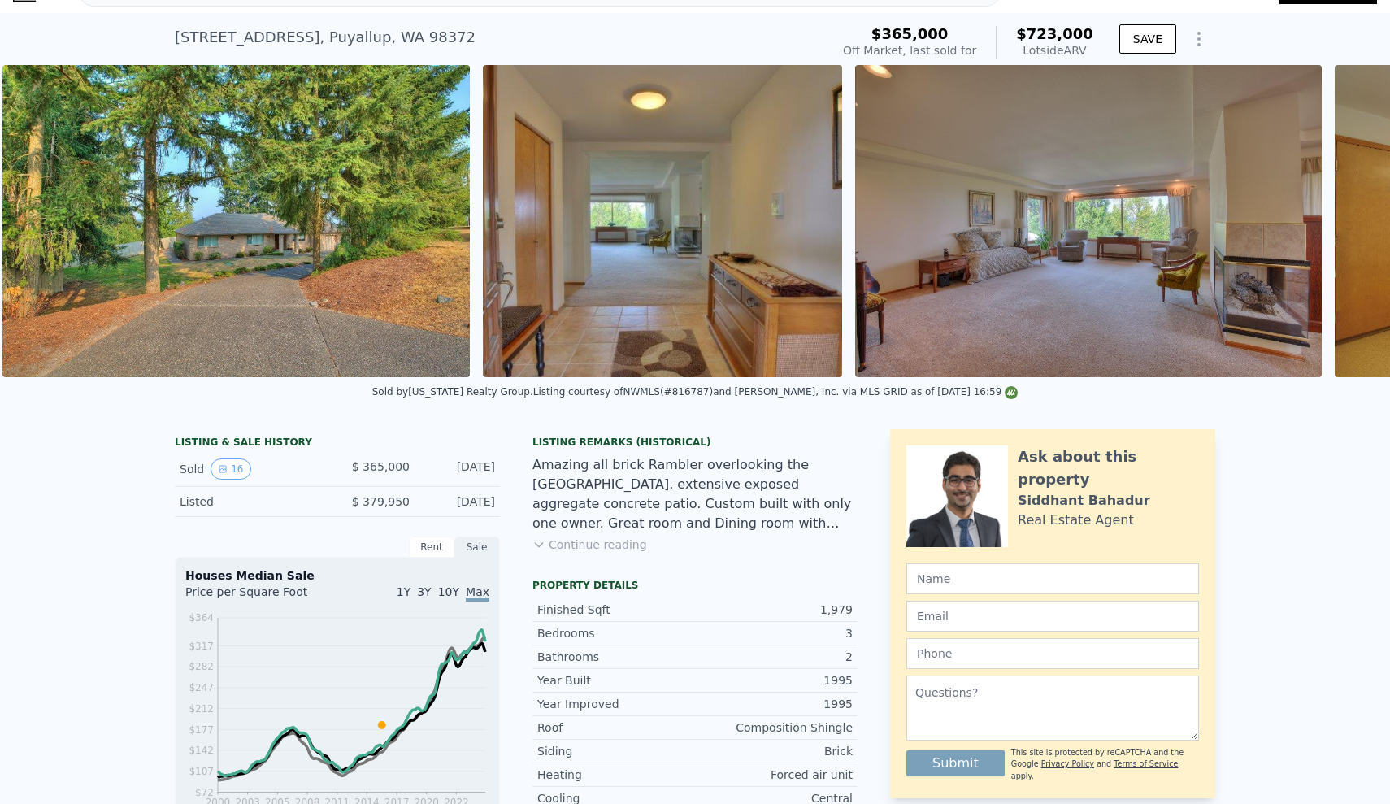
scroll to position [0, 1224]
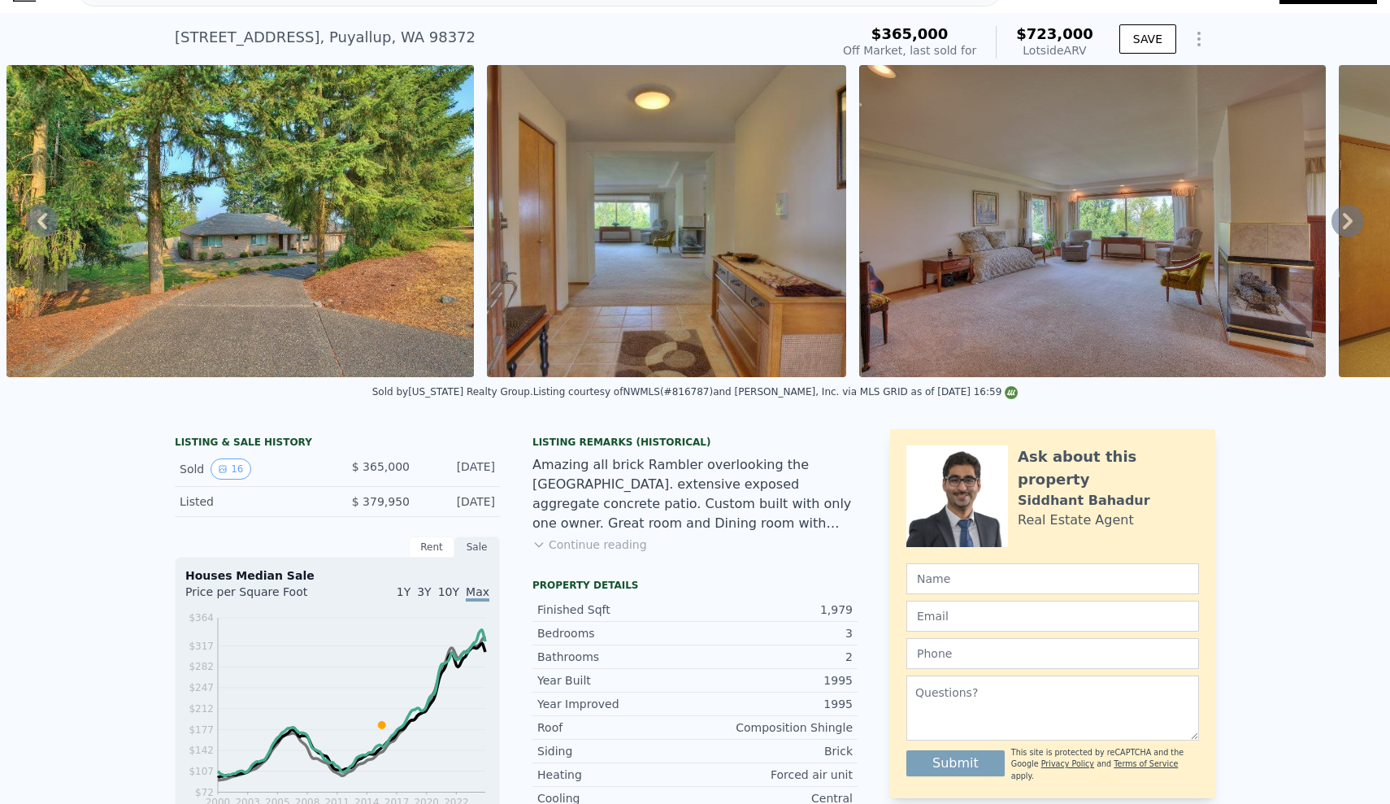
click at [41, 217] on icon at bounding box center [42, 221] width 10 height 16
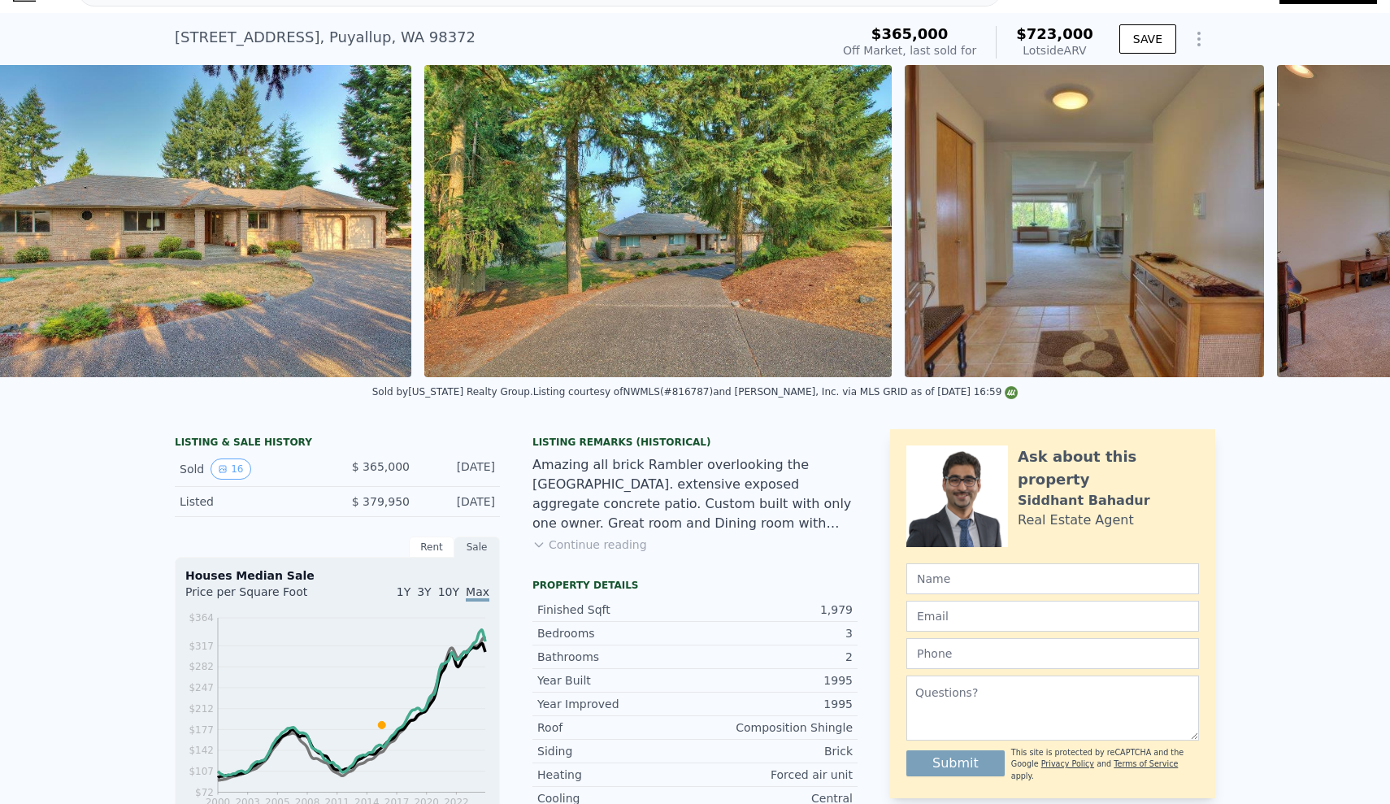
scroll to position [0, 744]
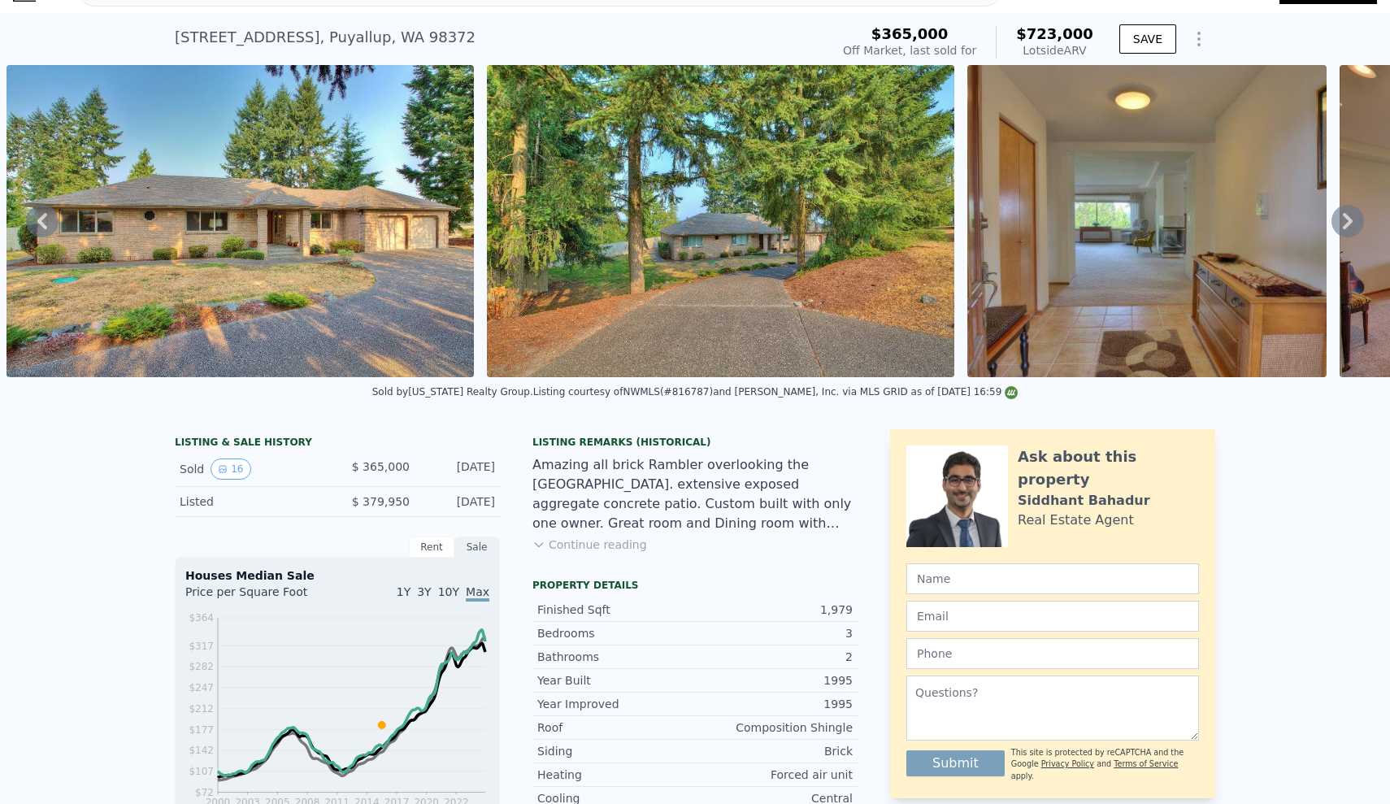
click at [41, 224] on icon at bounding box center [42, 221] width 10 height 16
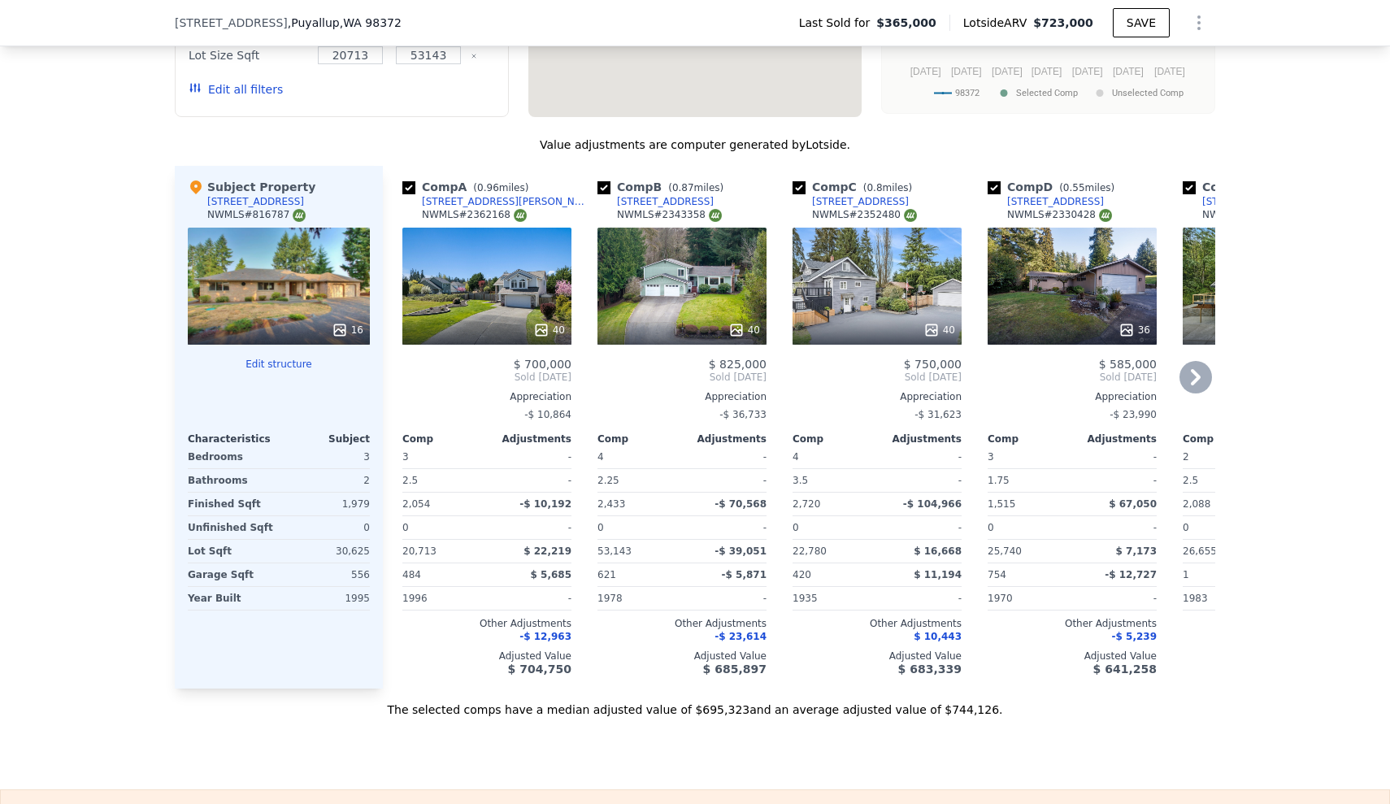
scroll to position [1858, 0]
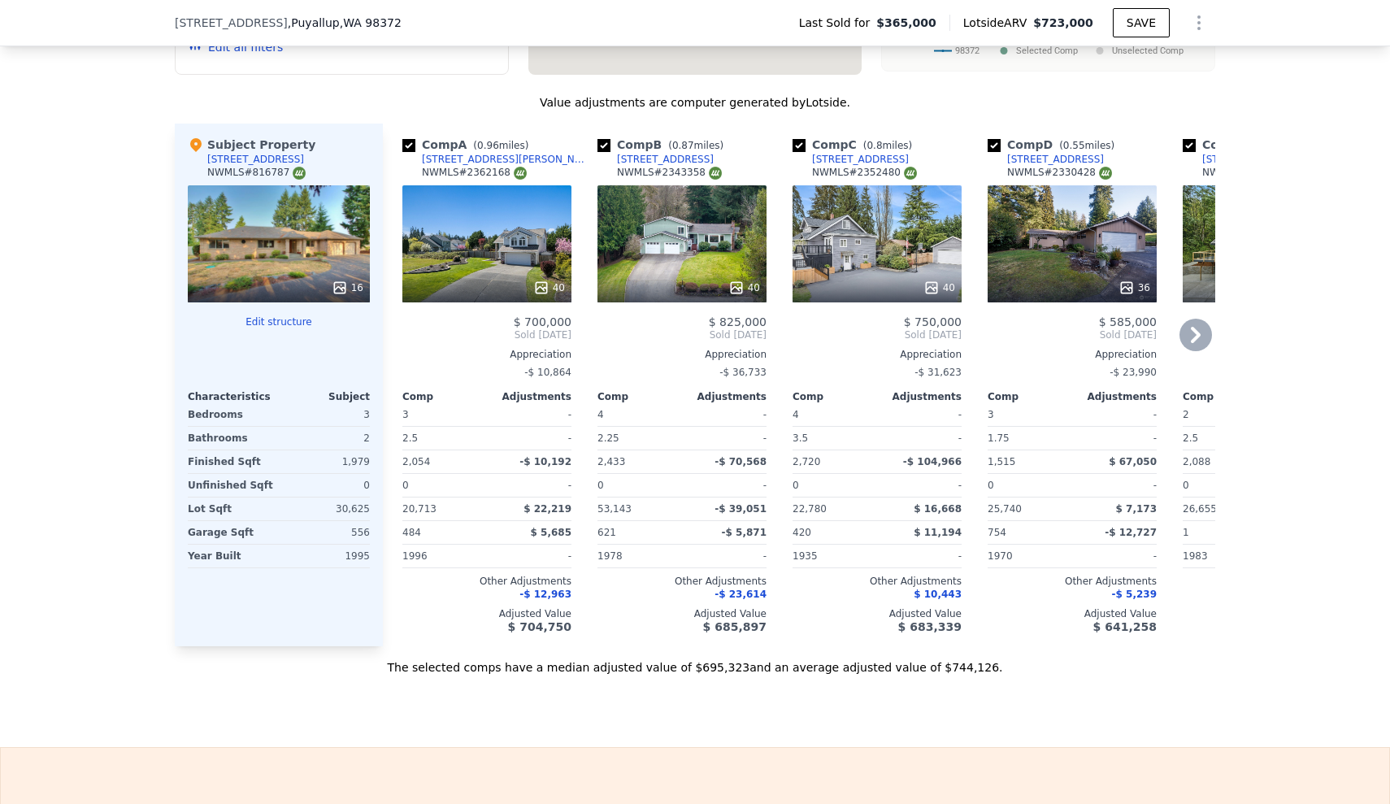
click at [1193, 334] on icon at bounding box center [1195, 335] width 33 height 33
